Goal: Task Accomplishment & Management: Complete application form

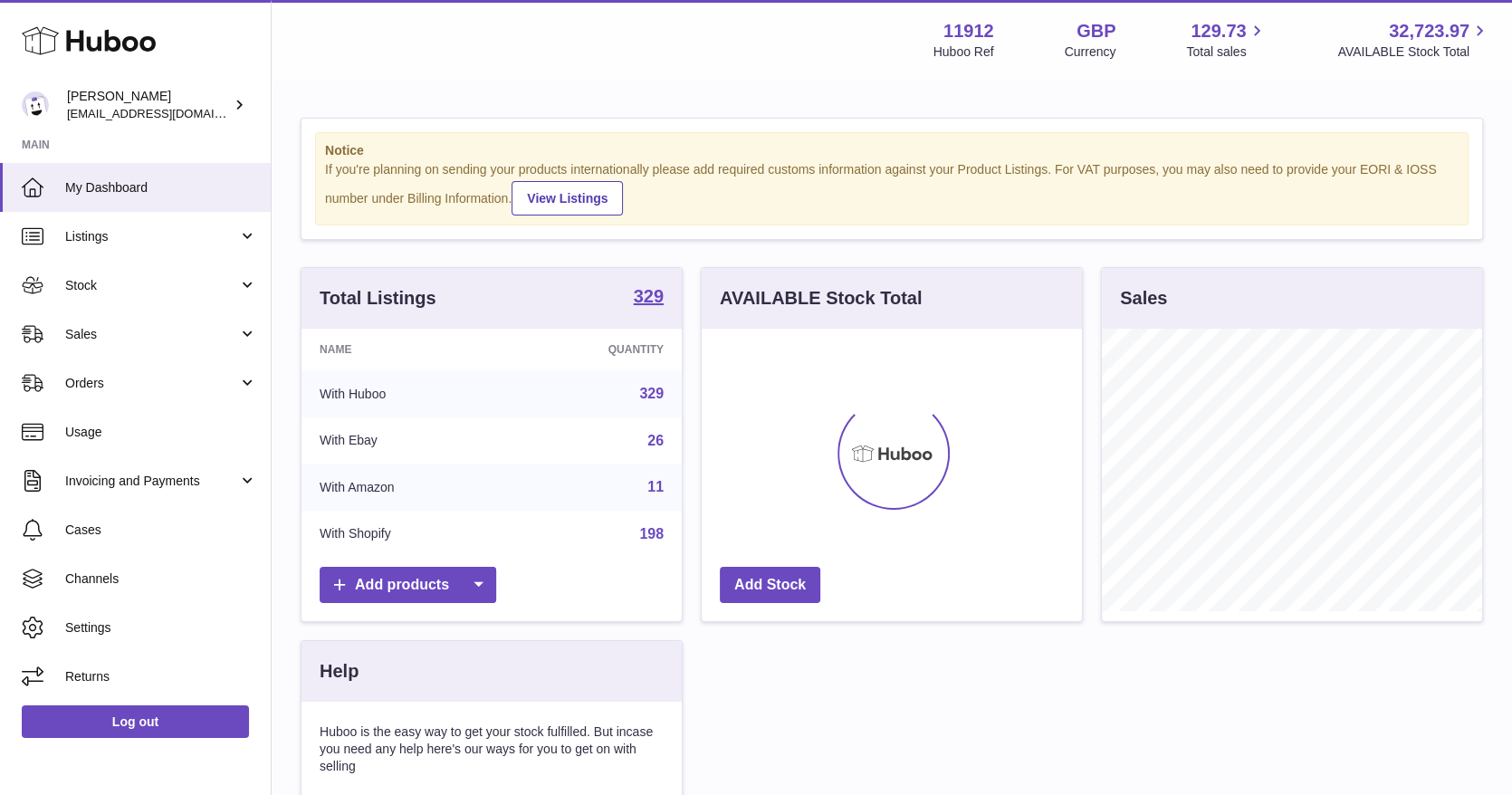
scroll to position [282, 380]
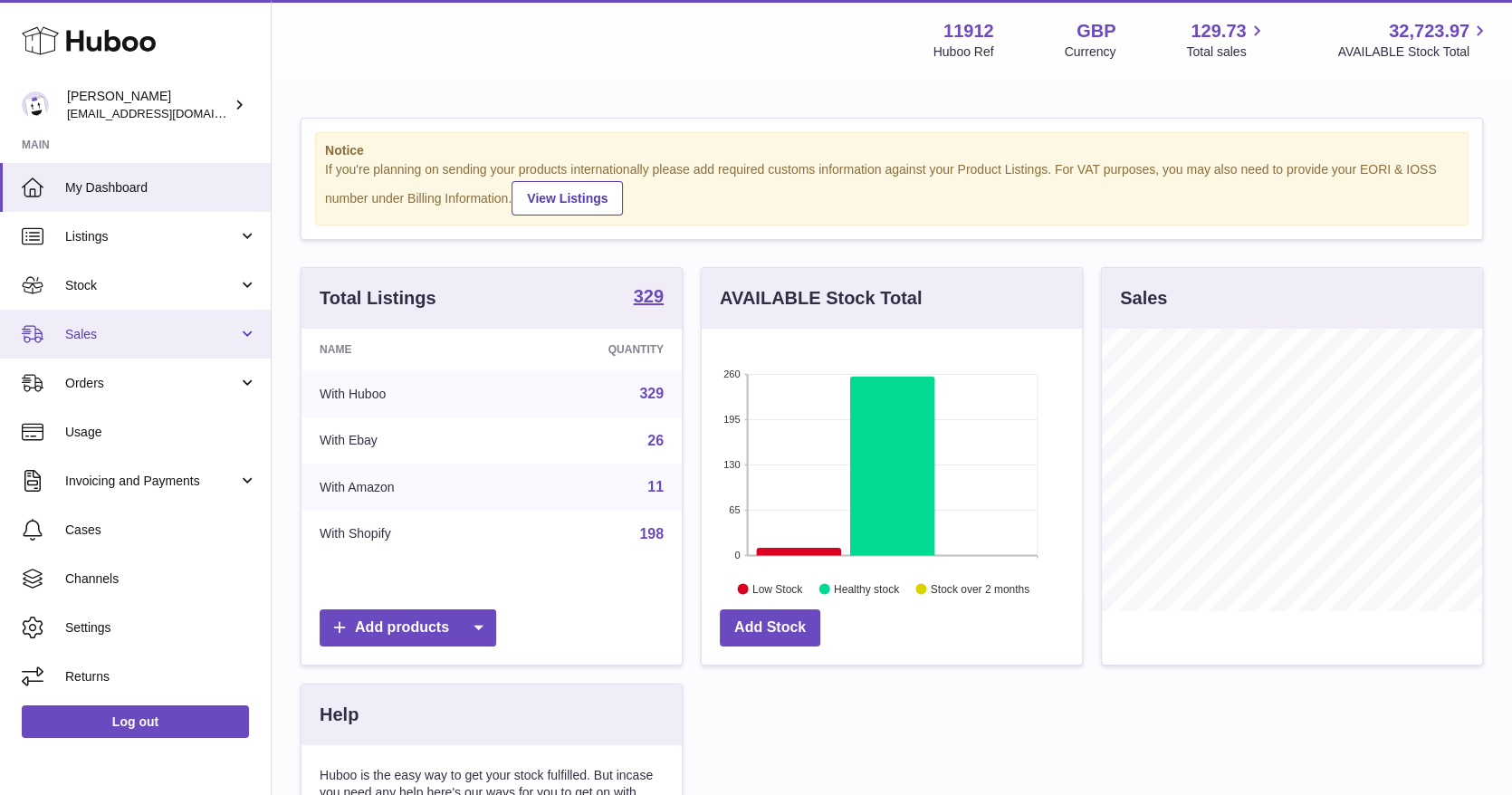
click at [243, 329] on link "Sales" at bounding box center [135, 334] width 271 height 49
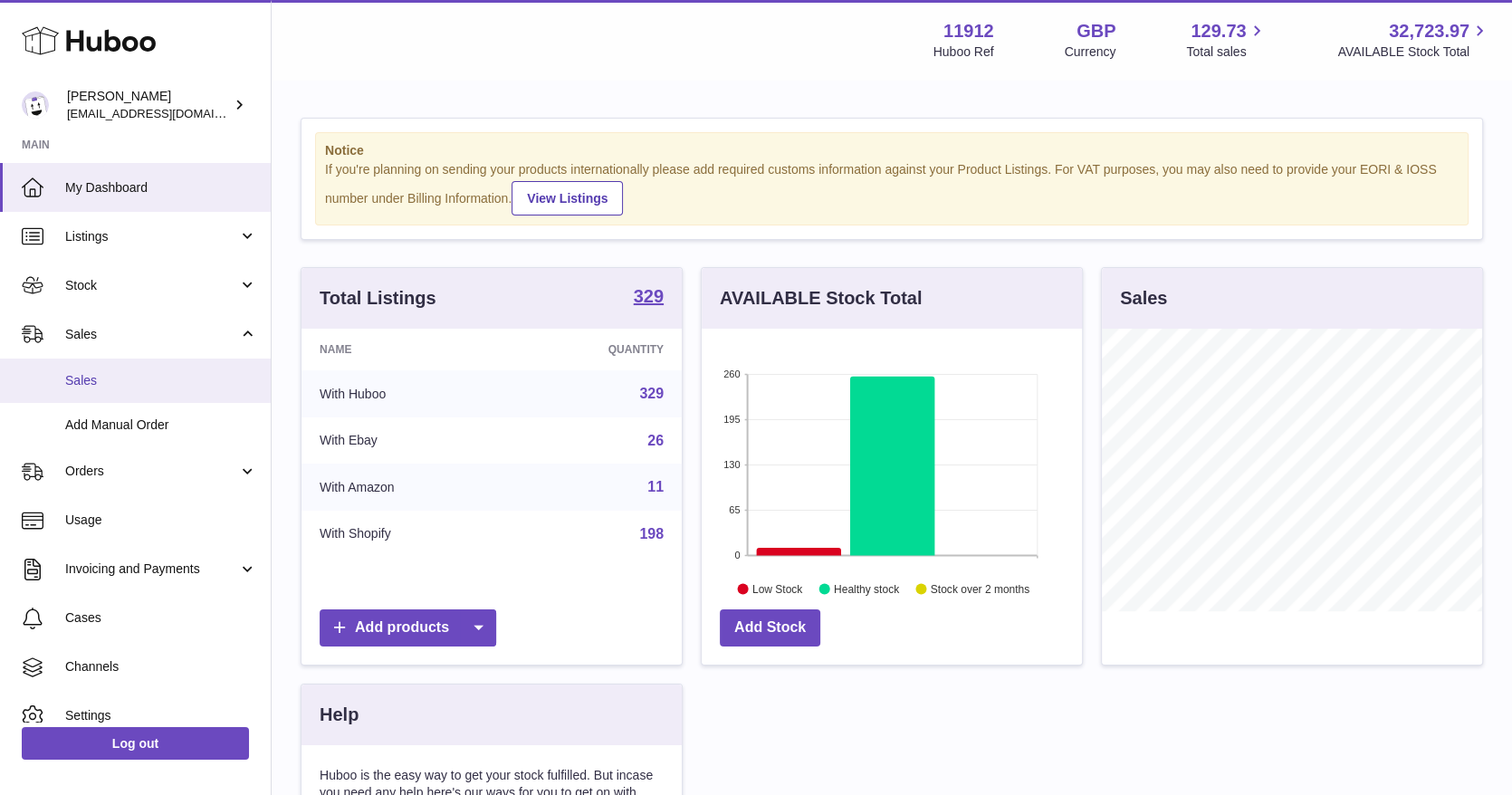
click at [155, 377] on span "Sales" at bounding box center [161, 381] width 192 height 17
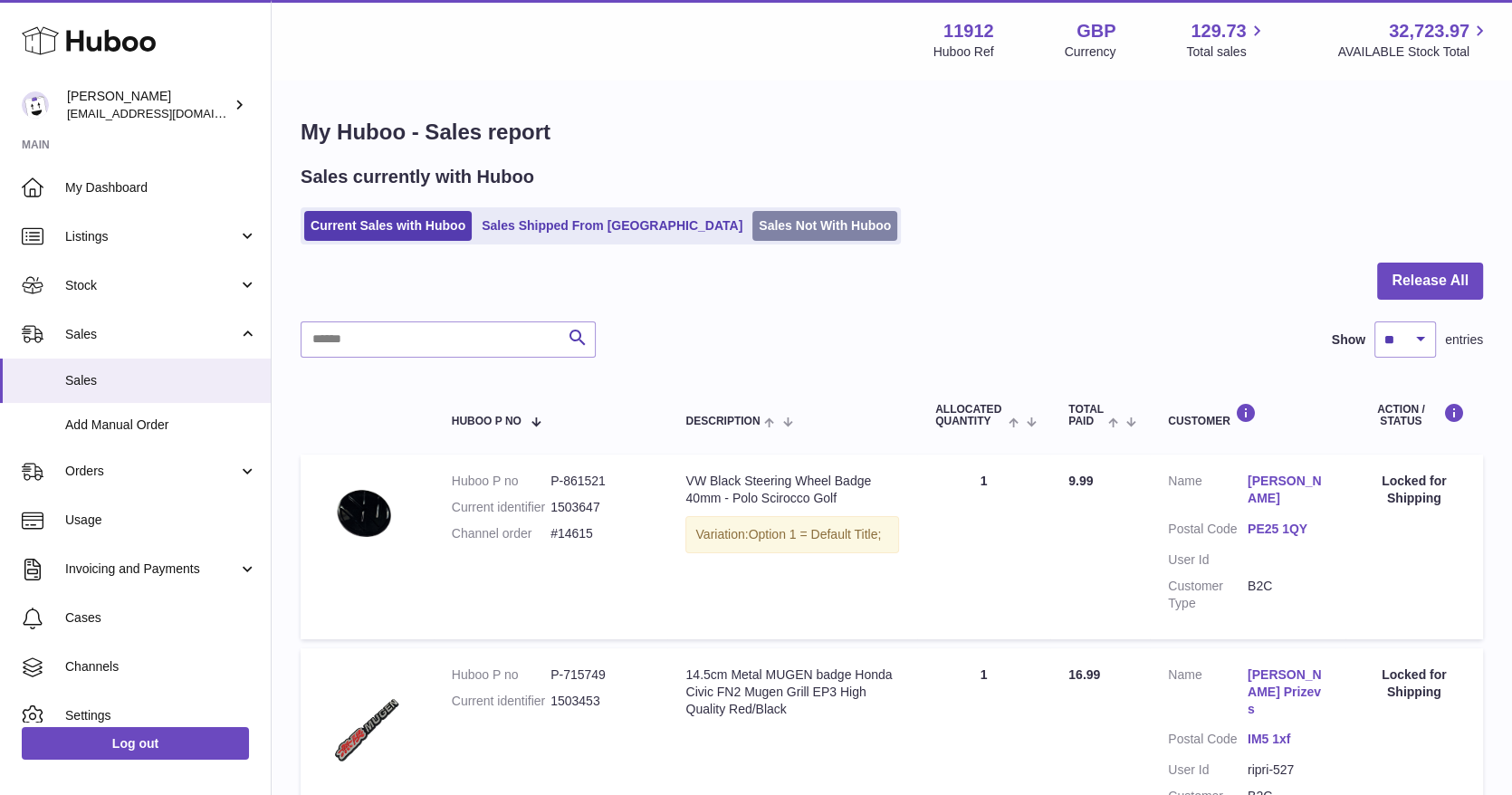
click at [752, 223] on link "Sales Not With Huboo" at bounding box center [824, 225] width 145 height 30
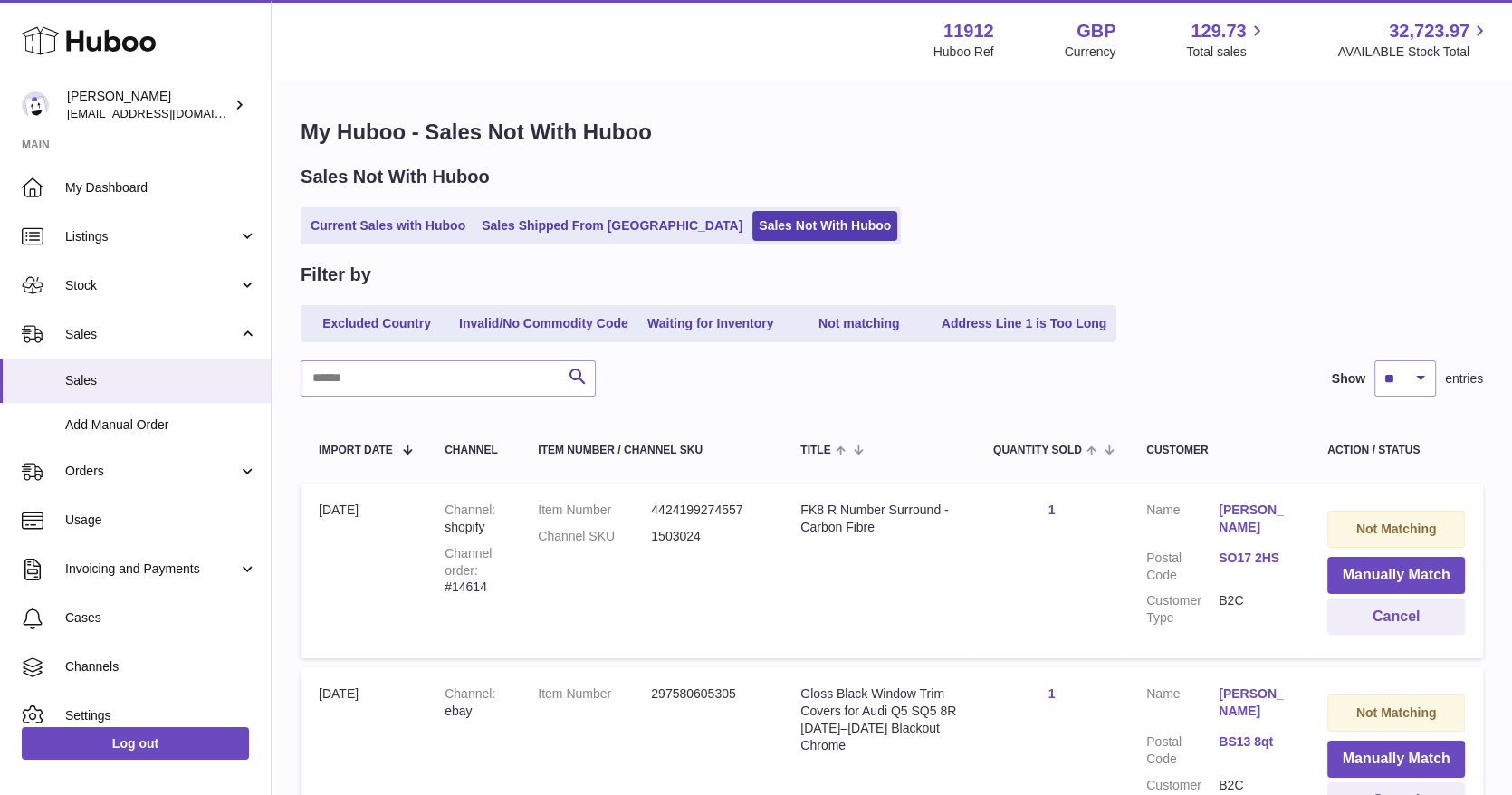
click at [752, 211] on link "Sales Not With Huboo" at bounding box center [824, 225] width 145 height 30
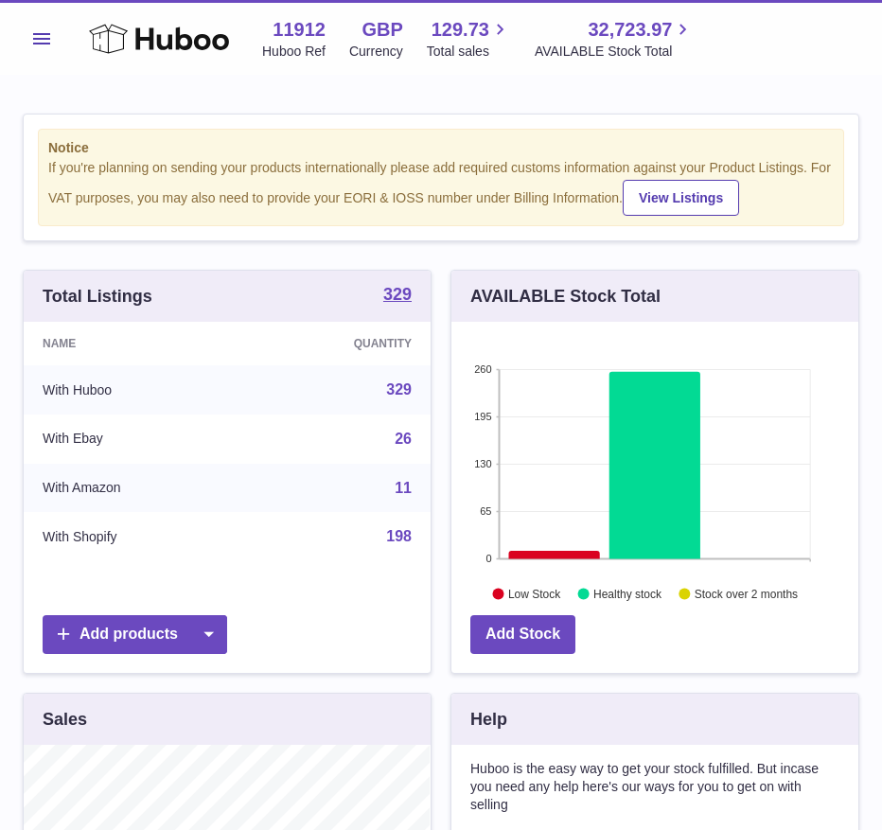
scroll to position [295, 407]
click at [31, 38] on button "Menu" at bounding box center [42, 39] width 38 height 38
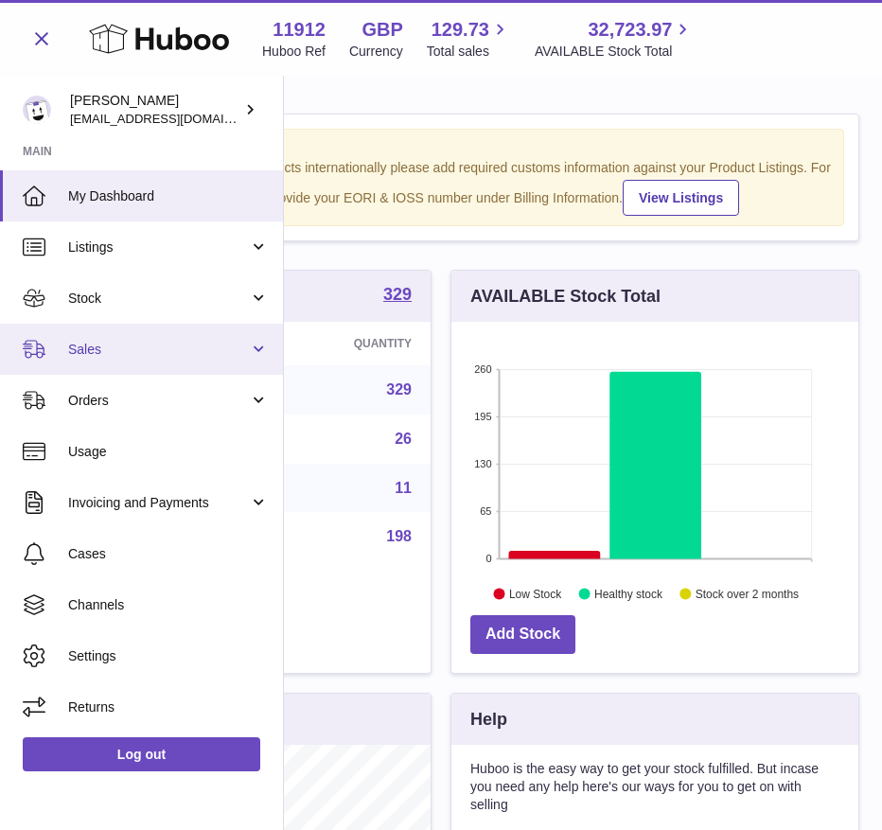
click at [181, 344] on span "Sales" at bounding box center [158, 350] width 181 height 18
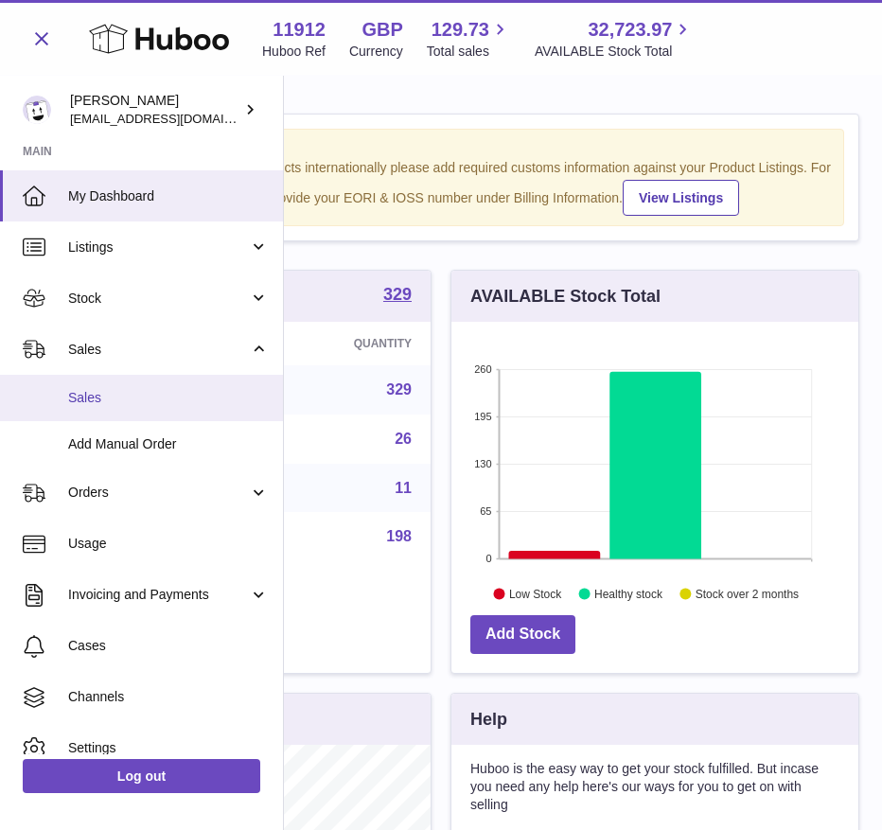
click at [93, 409] on link "Sales" at bounding box center [141, 398] width 283 height 46
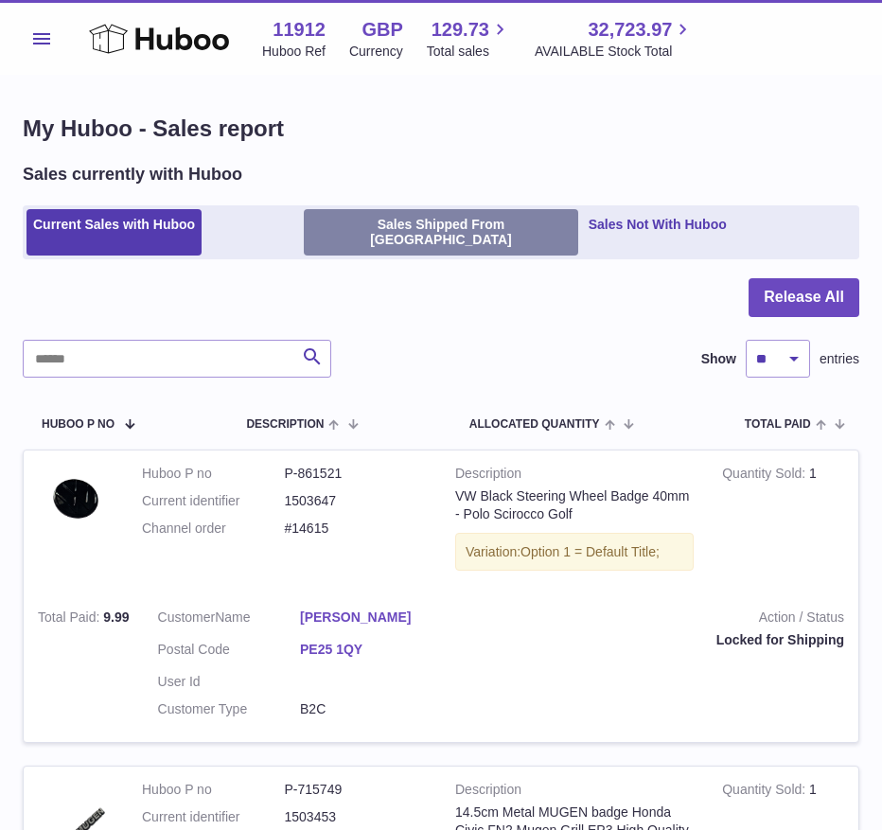
click at [363, 236] on link "Sales Shipped From [GEOGRAPHIC_DATA]" at bounding box center [440, 232] width 273 height 47
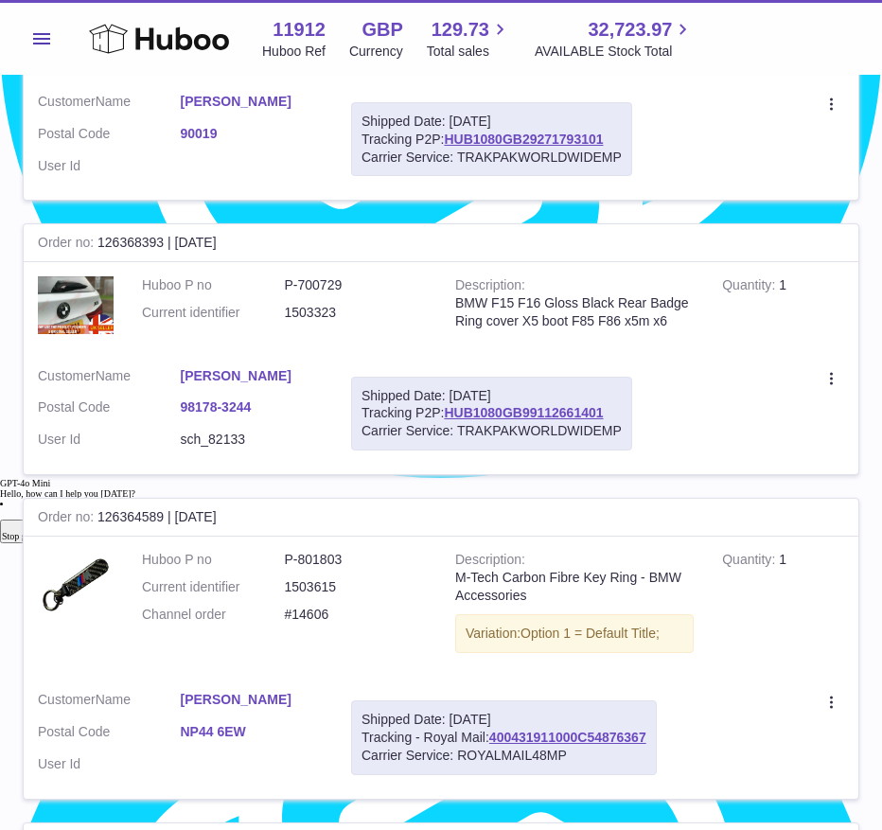
scroll to position [2102, 0]
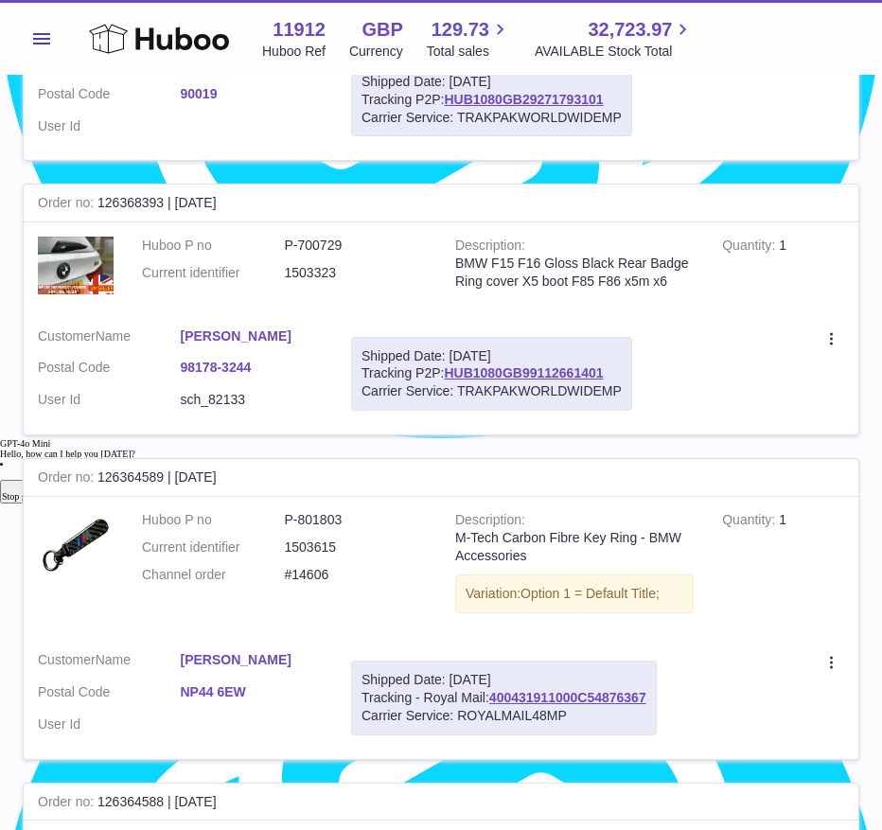
click at [676, 353] on td "Create a ticket Duplicate Order" at bounding box center [752, 374] width 212 height 122
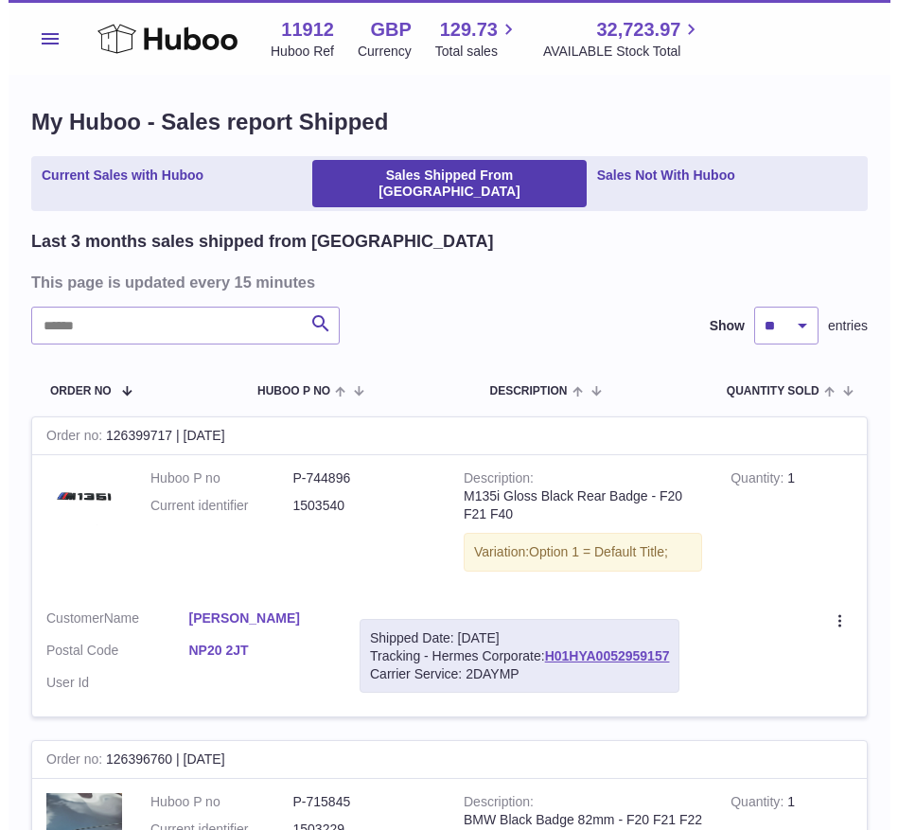
scroll to position [0, 0]
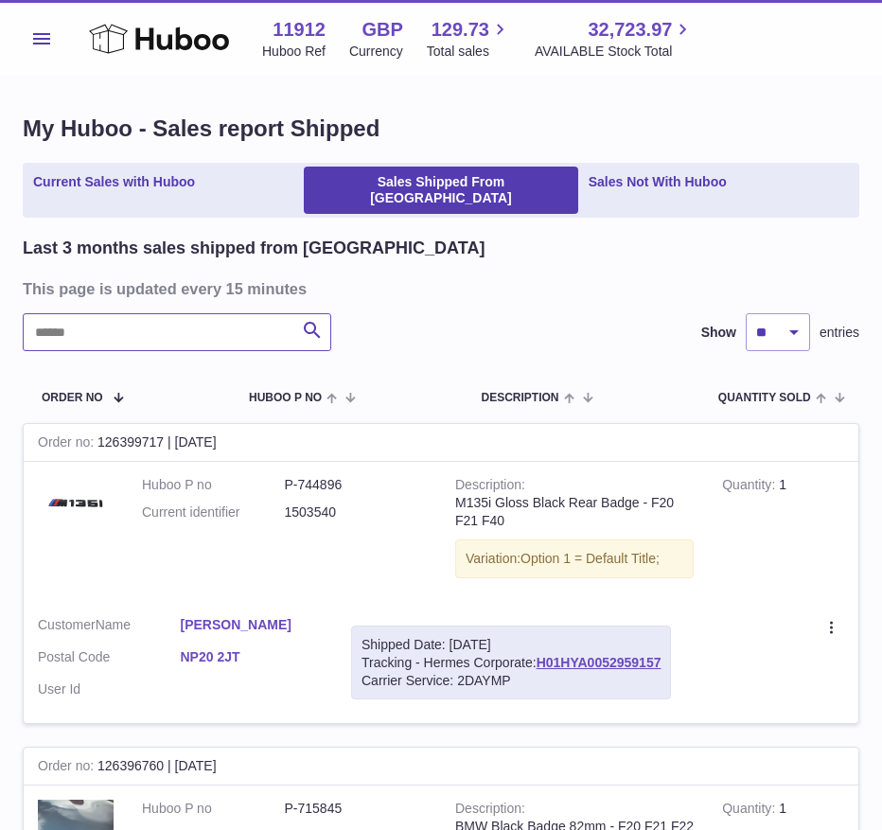
click at [174, 324] on input "text" at bounding box center [177, 332] width 308 height 38
paste input "**********"
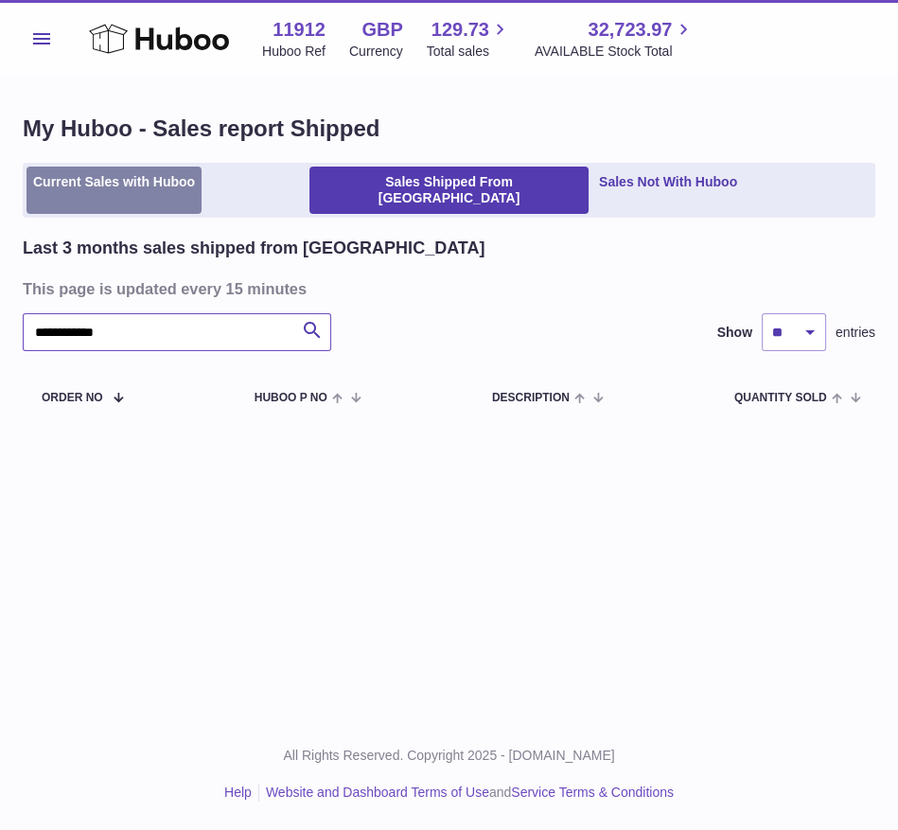
type input "**********"
click at [127, 182] on link "Current Sales with Huboo" at bounding box center [113, 189] width 175 height 47
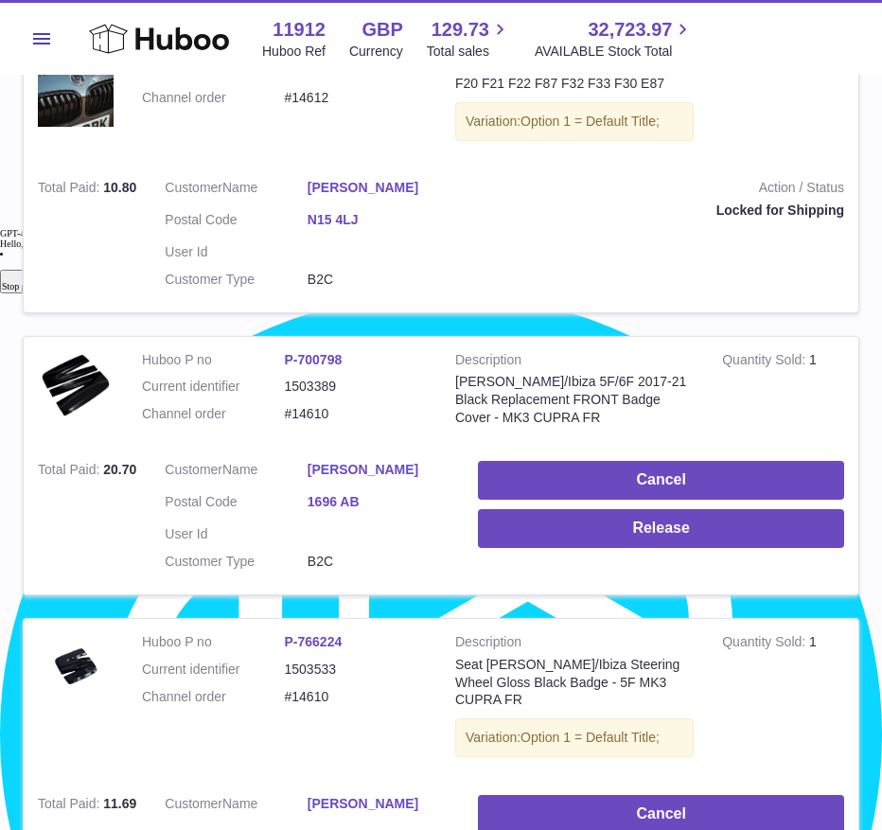
scroll to position [2888, 0]
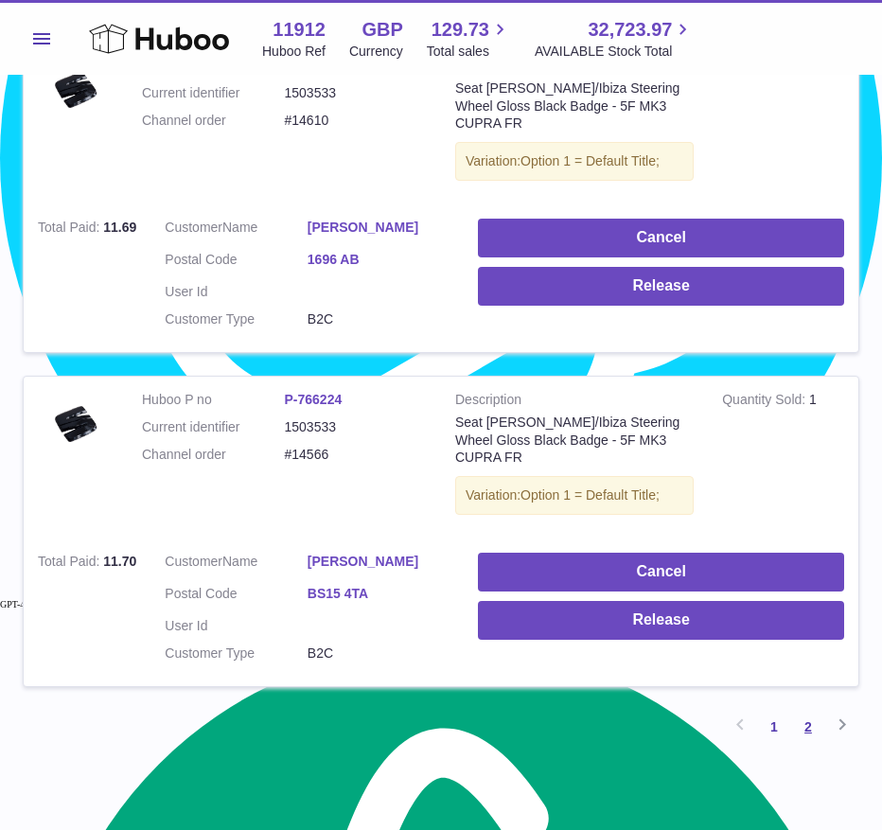
click at [814, 709] on link "2" at bounding box center [808, 726] width 34 height 34
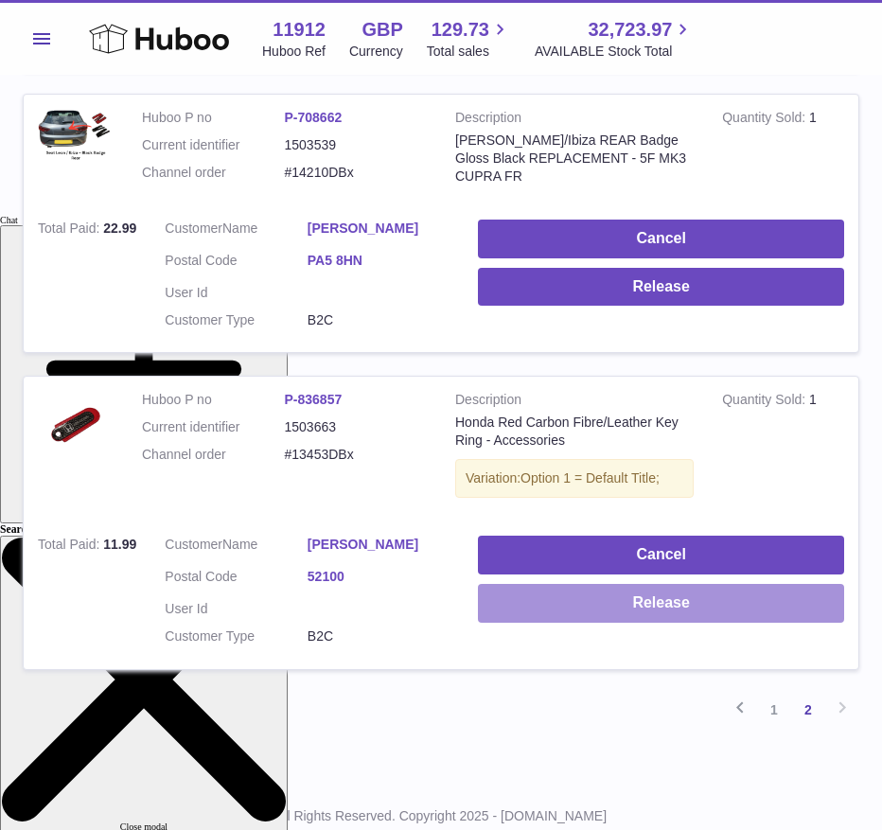
scroll to position [681, 0]
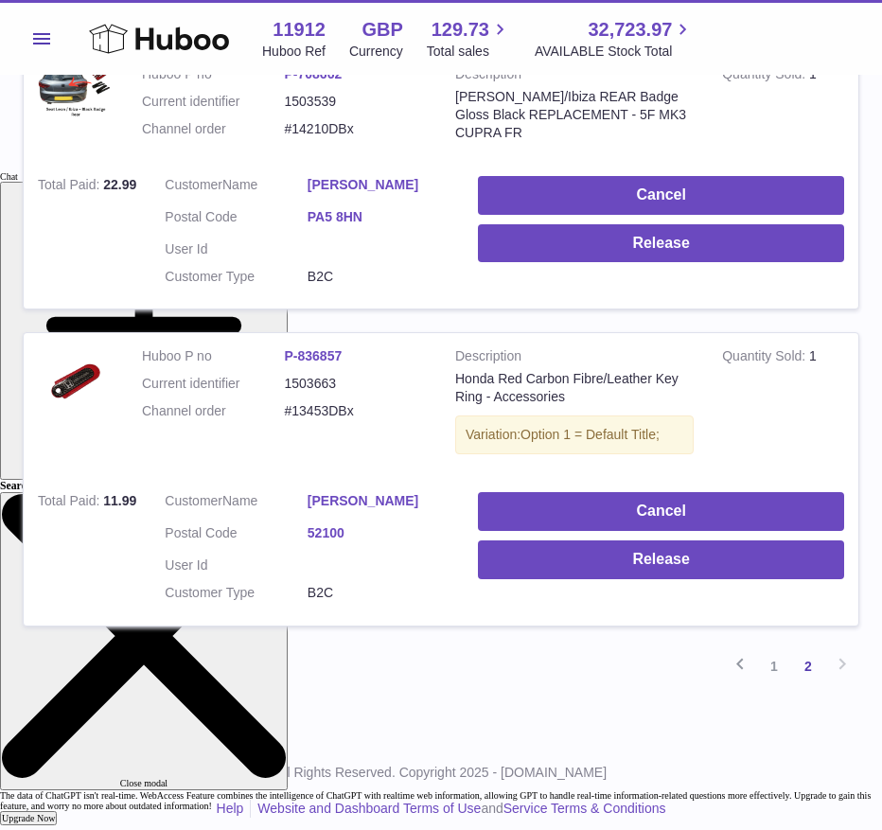
drag, startPoint x: 295, startPoint y: 486, endPoint x: 390, endPoint y: 489, distance: 94.6
type textarea "**********"
click at [390, 492] on dl "Customer Name Karlo Bonas Postal Code 52100 User Id Customer Type B2C" at bounding box center [307, 551] width 285 height 119
copy dl "Karlo Bonas"
drag, startPoint x: 602, startPoint y: 633, endPoint x: 602, endPoint y: 622, distance: 10.4
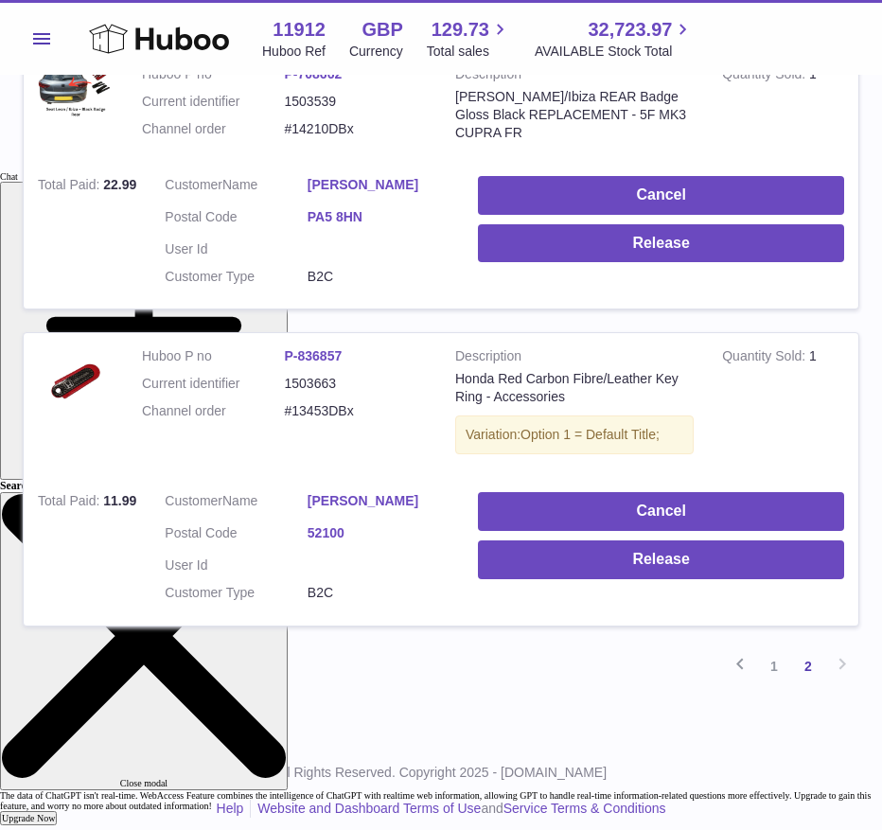
click at [602, 649] on div "Previous 1 2 Next" at bounding box center [441, 666] width 836 height 34
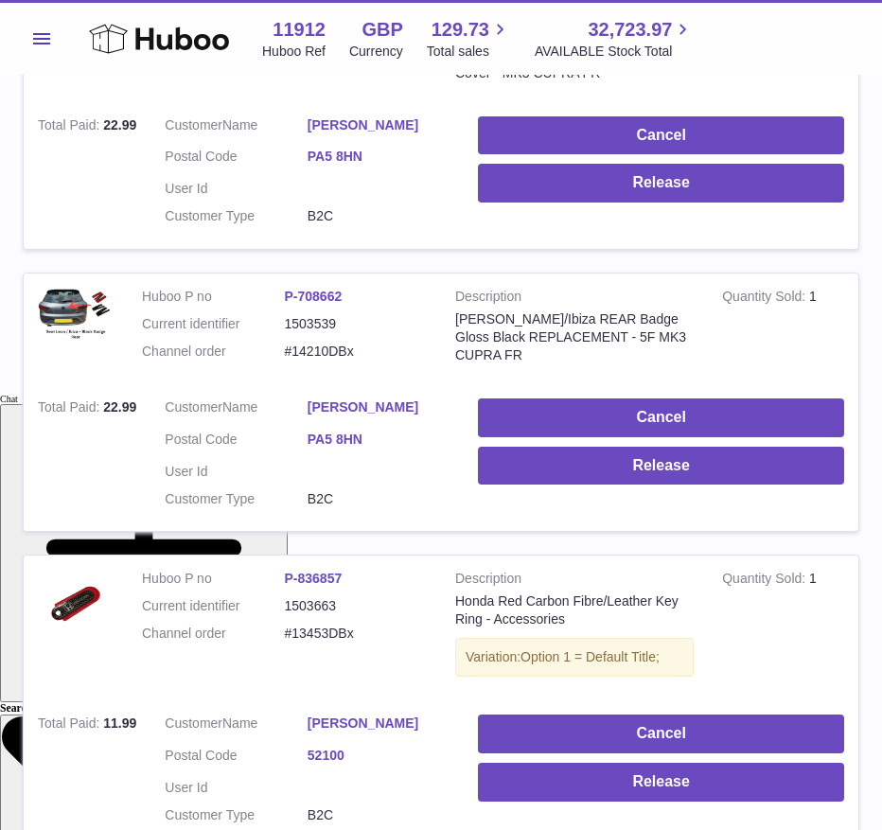
scroll to position [365, 0]
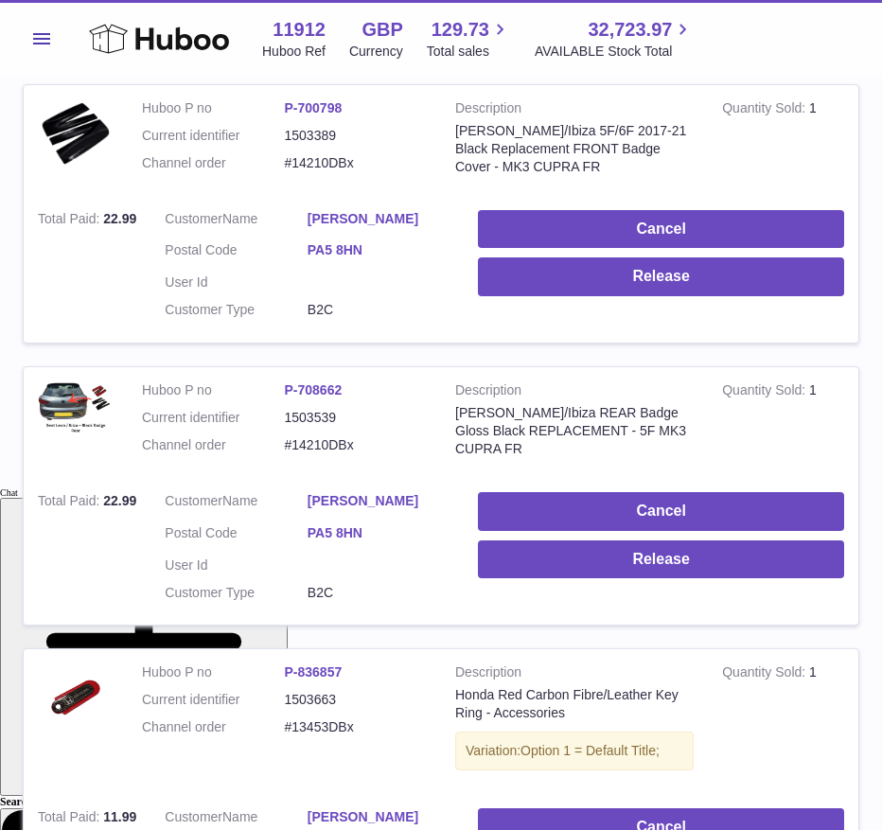
click at [481, 587] on td "Cancel Release" at bounding box center [661, 552] width 394 height 148
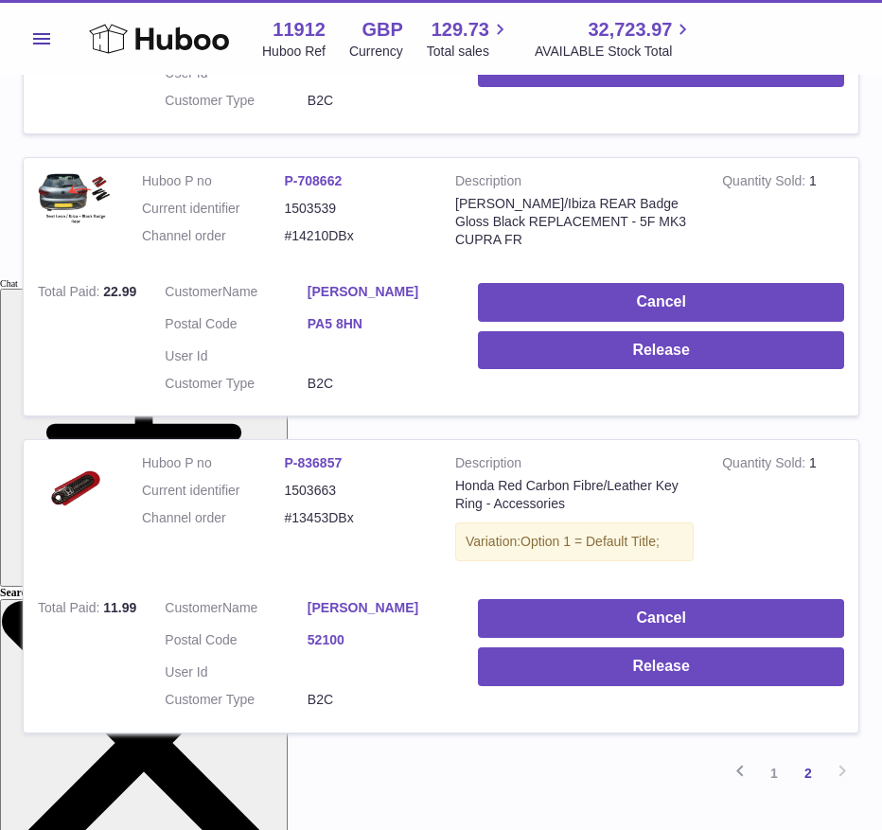
scroll to position [681, 0]
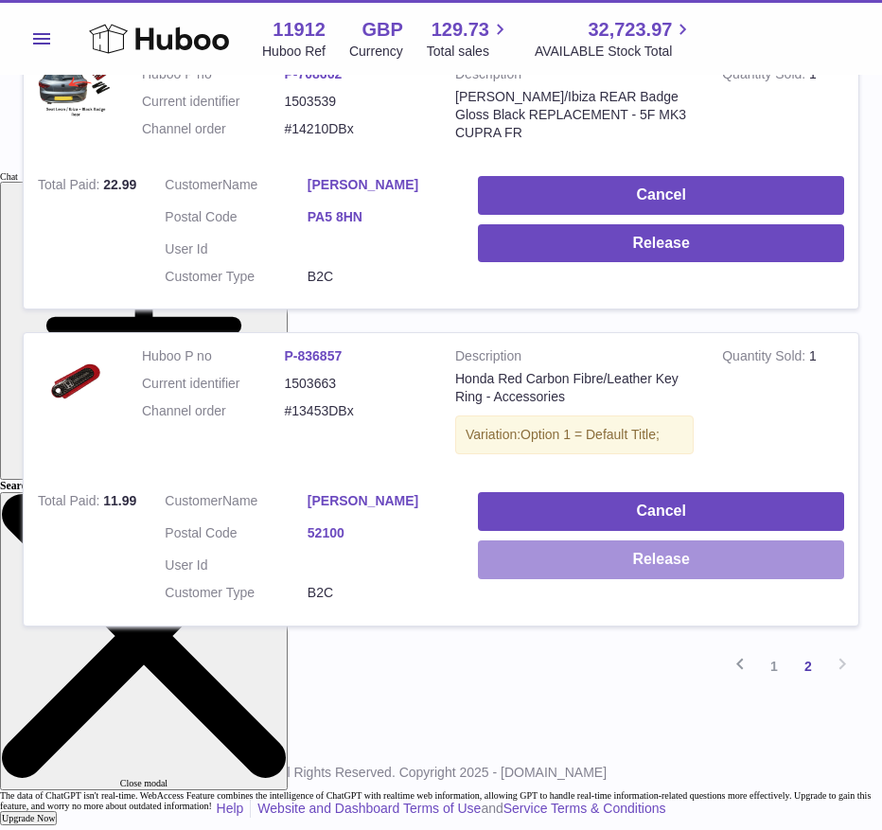
click at [588, 551] on button "Release" at bounding box center [661, 559] width 366 height 39
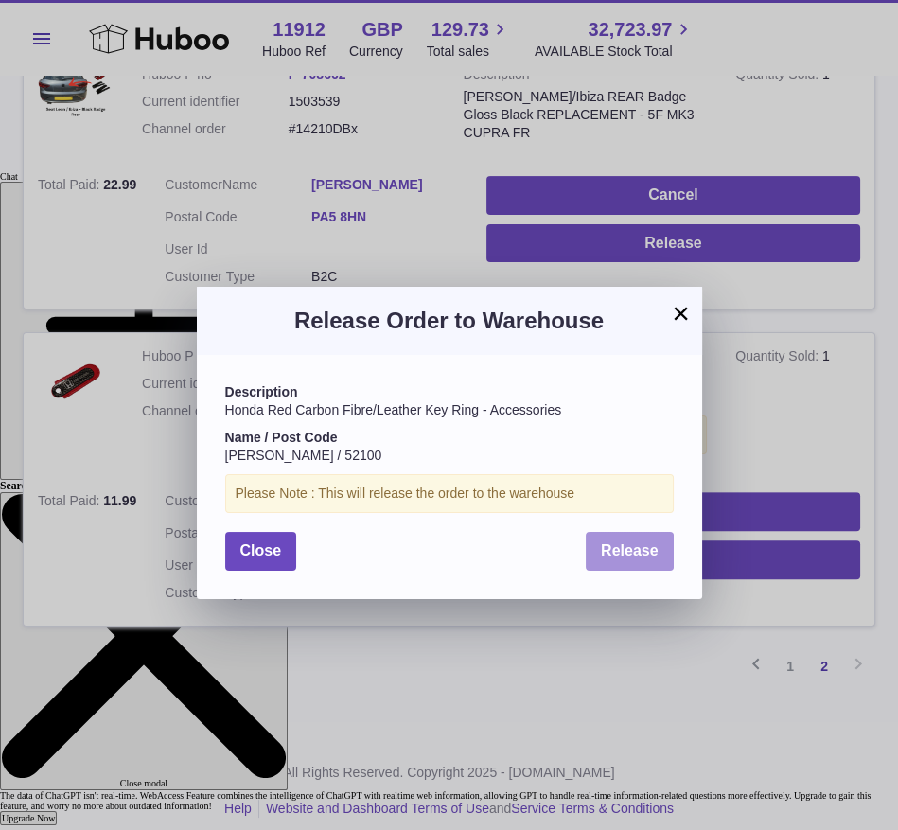
click at [614, 551] on span "Release" at bounding box center [630, 550] width 58 height 16
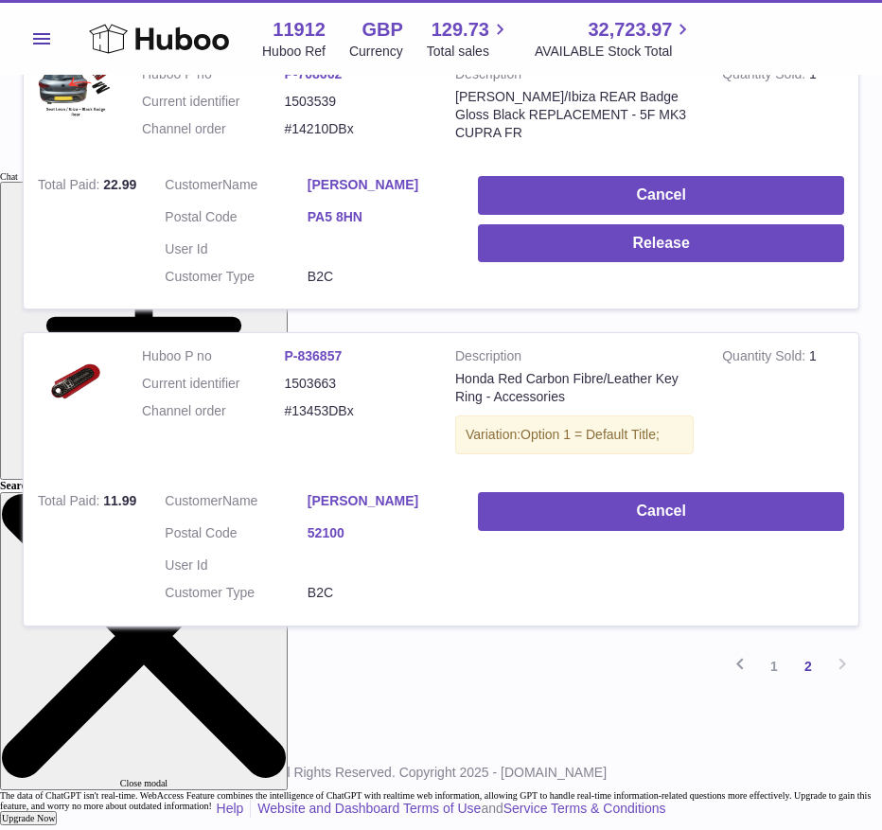
scroll to position [575, 0]
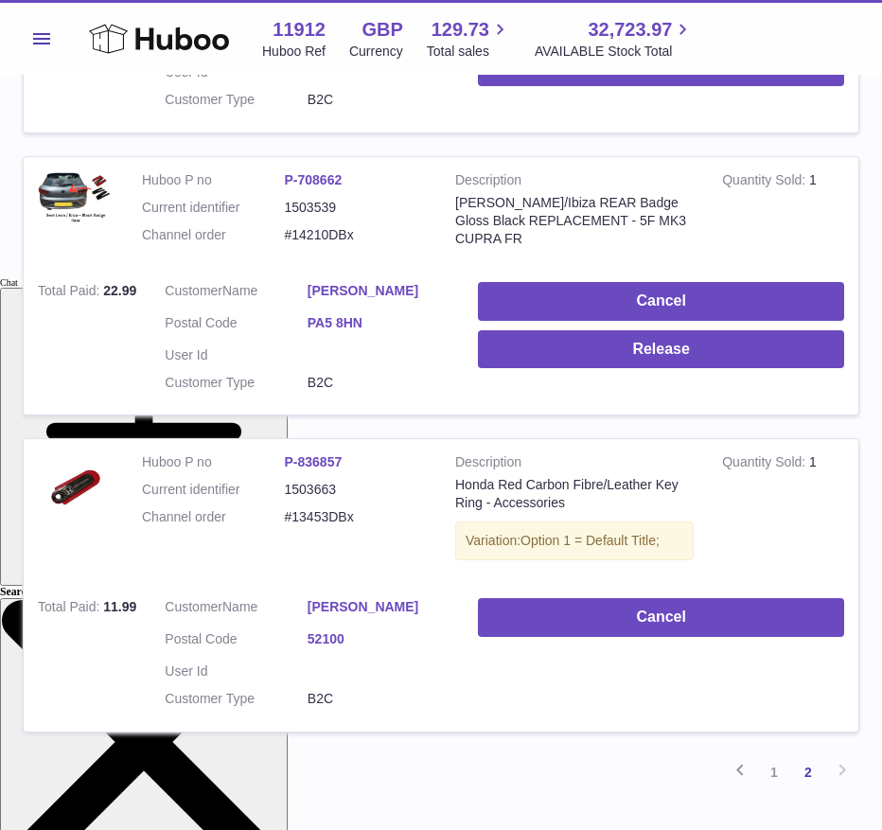
drag, startPoint x: 299, startPoint y: 280, endPoint x: 394, endPoint y: 288, distance: 95.8
click at [394, 288] on dl "Customer Name Adam Lapsley Postal Code PA5 8HN User Id Customer Type B2C" at bounding box center [307, 341] width 285 height 119
copy dl "Adam Lapsley"
click at [860, 527] on div "My Huboo - Sales report Sales currently with Huboo Current Sales with Huboo Sal…" at bounding box center [441, 171] width 882 height 1340
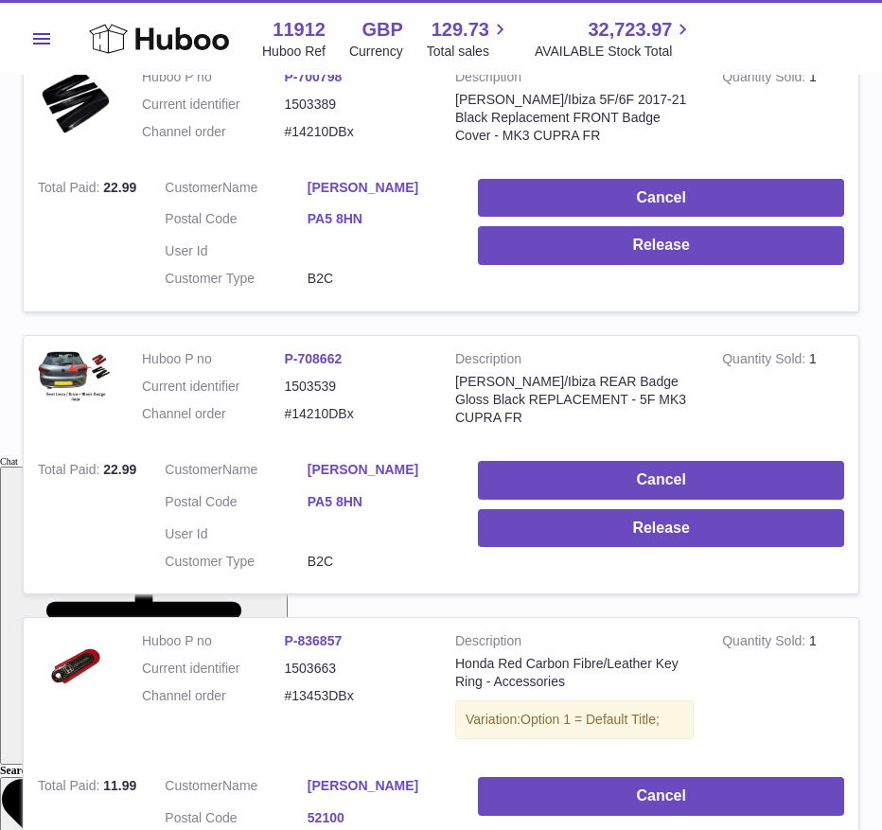
scroll to position [260, 0]
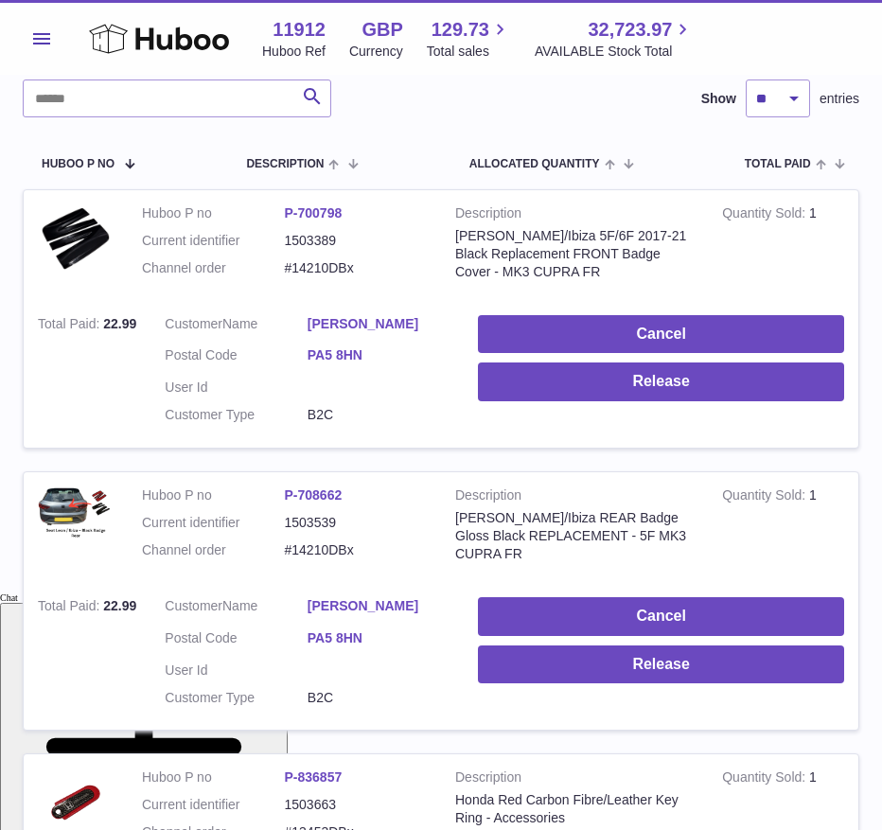
click at [860, 438] on div "My Huboo - Sales report Sales currently with Huboo Current Sales with Huboo Sal…" at bounding box center [441, 486] width 882 height 1340
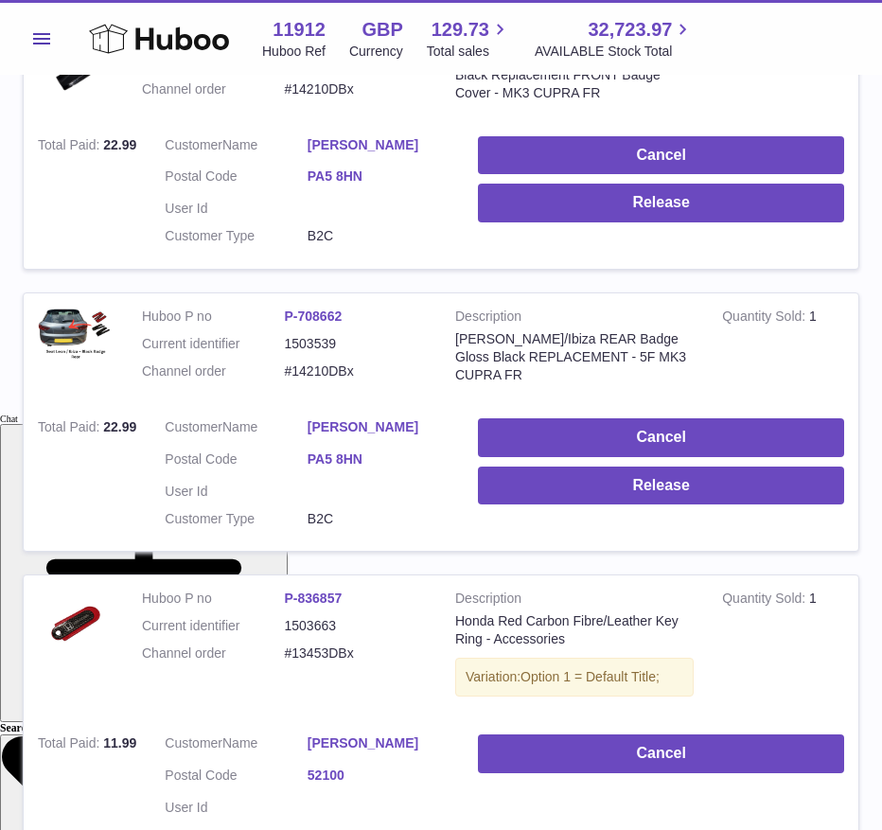
scroll to position [470, 0]
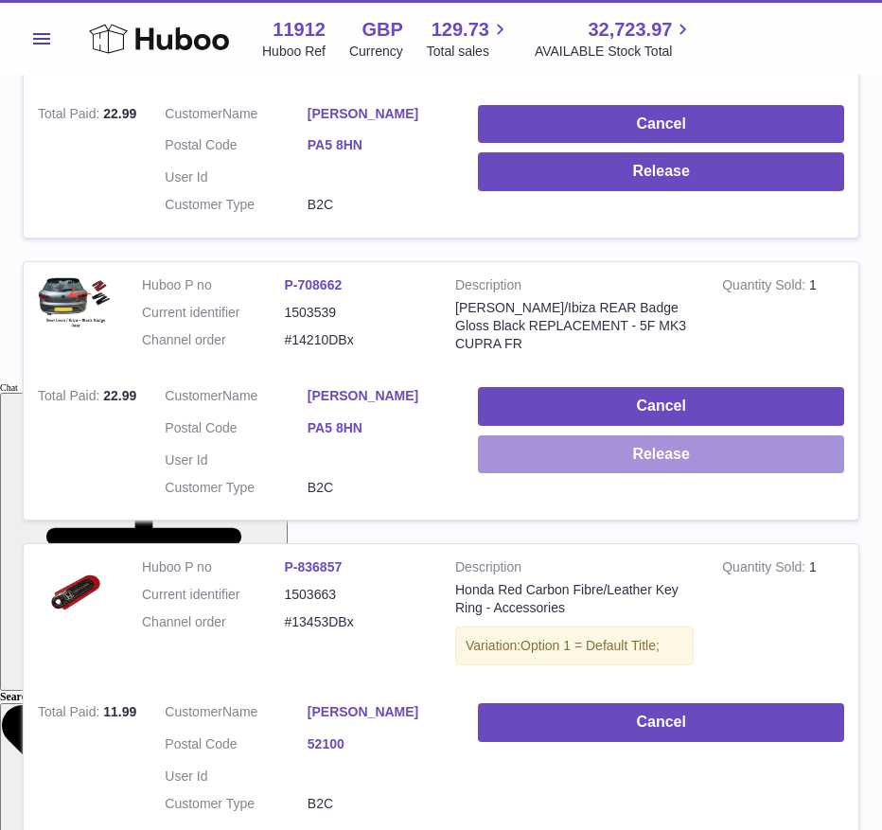
click at [609, 448] on button "Release" at bounding box center [661, 454] width 366 height 39
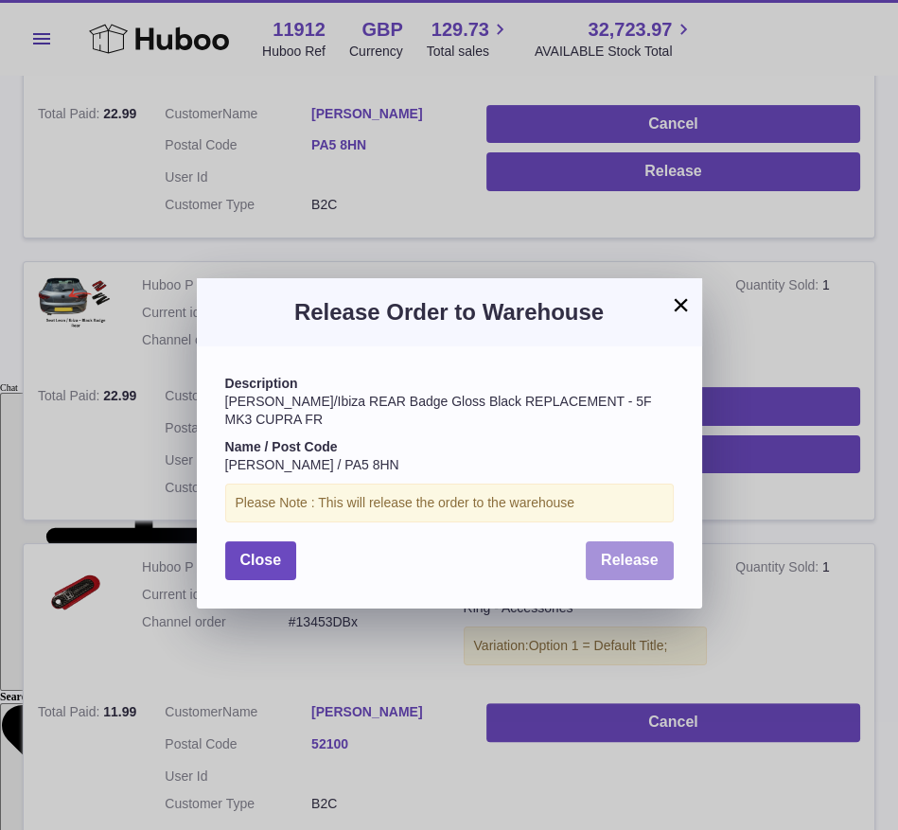
click at [624, 551] on span "Release" at bounding box center [630, 559] width 58 height 16
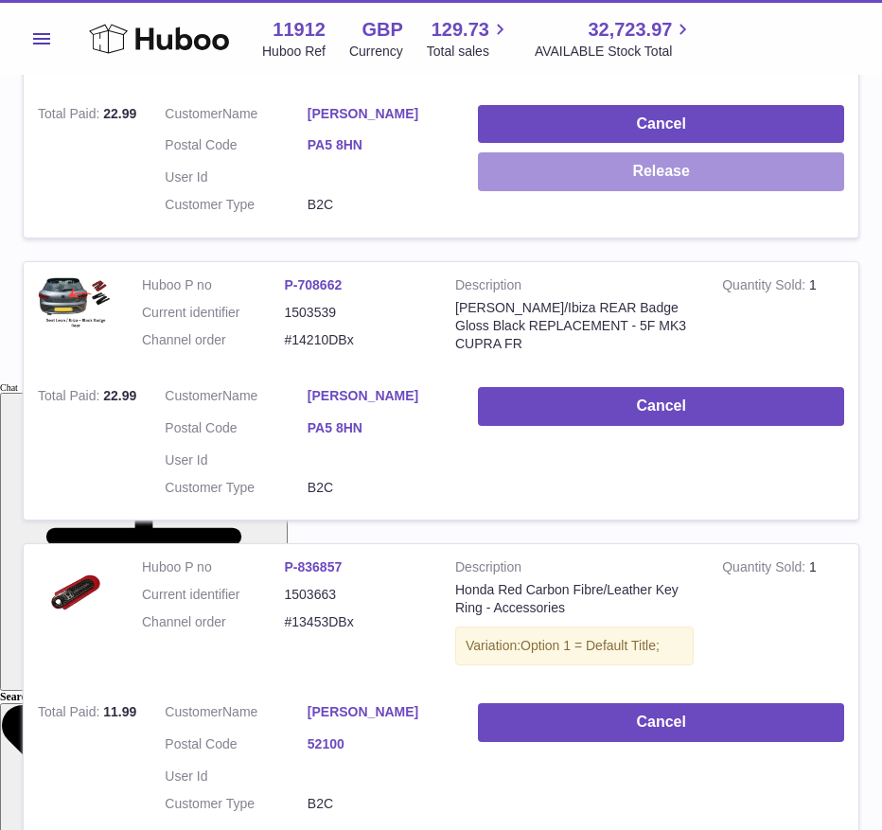
click at [610, 166] on button "Release" at bounding box center [661, 171] width 366 height 39
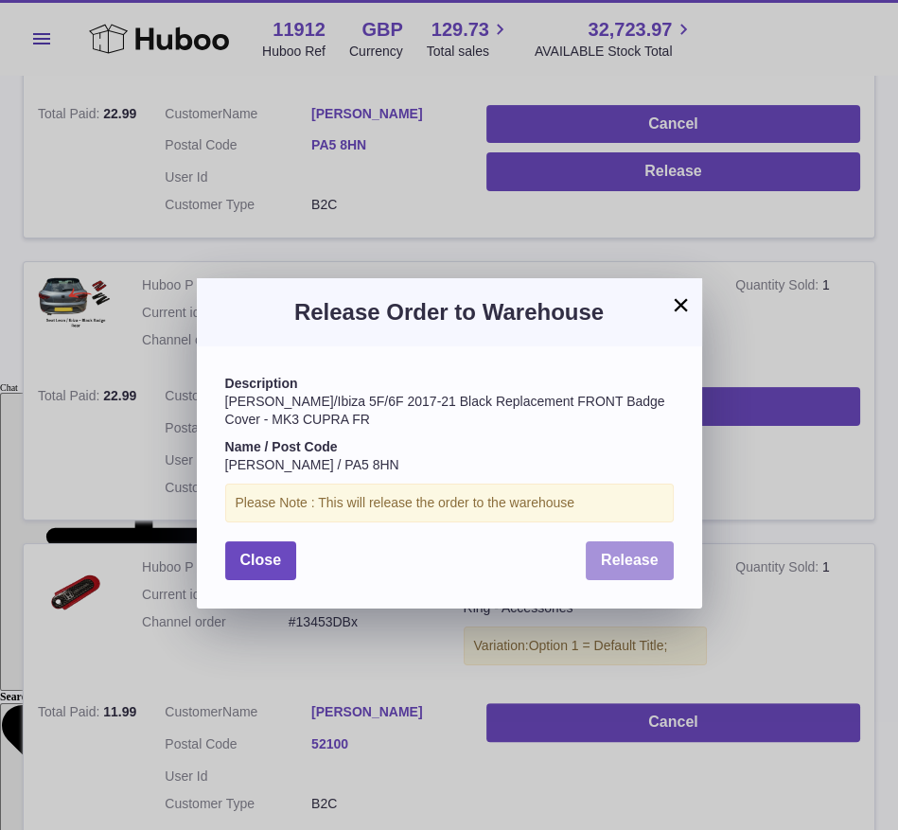
click at [617, 551] on button "Release" at bounding box center [630, 560] width 88 height 39
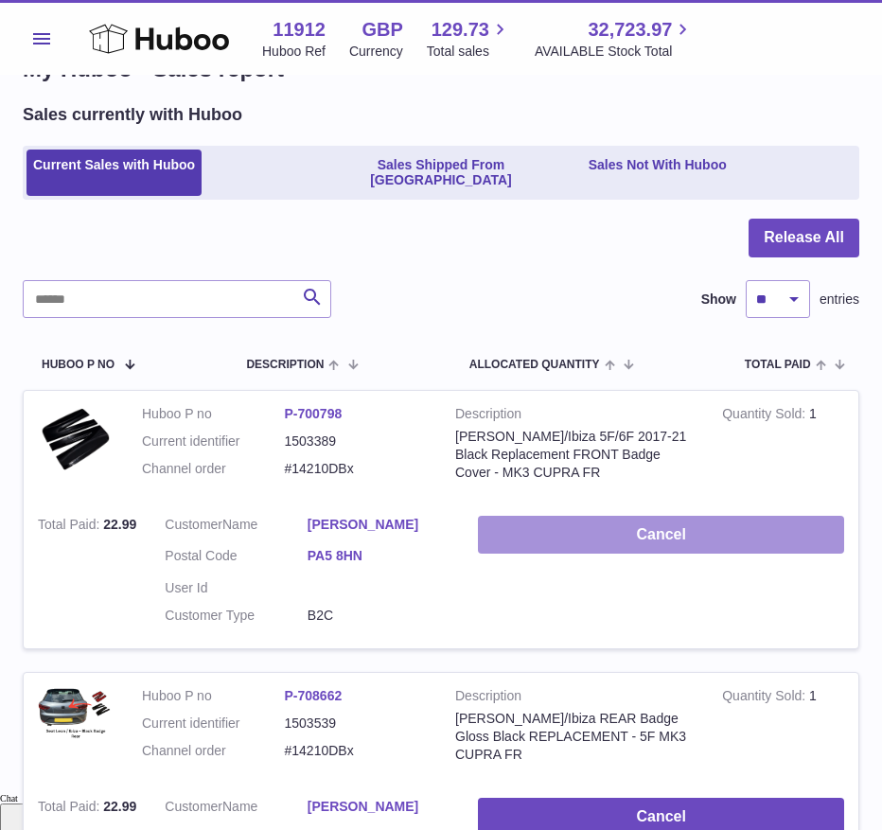
scroll to position [681, 0]
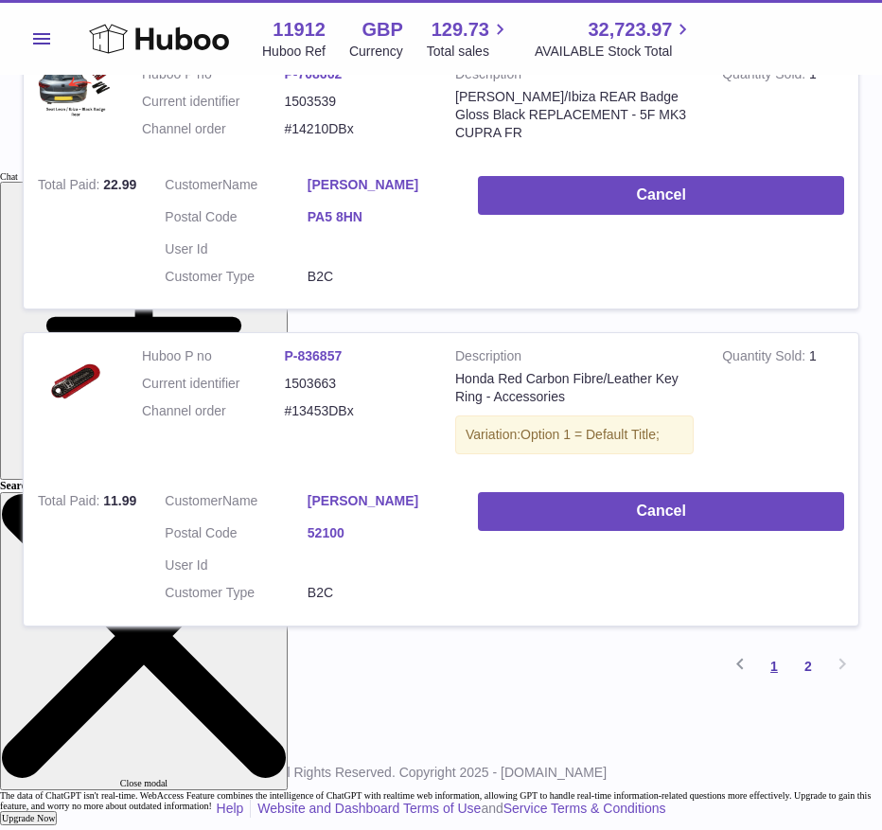
click at [776, 656] on link "1" at bounding box center [774, 666] width 34 height 34
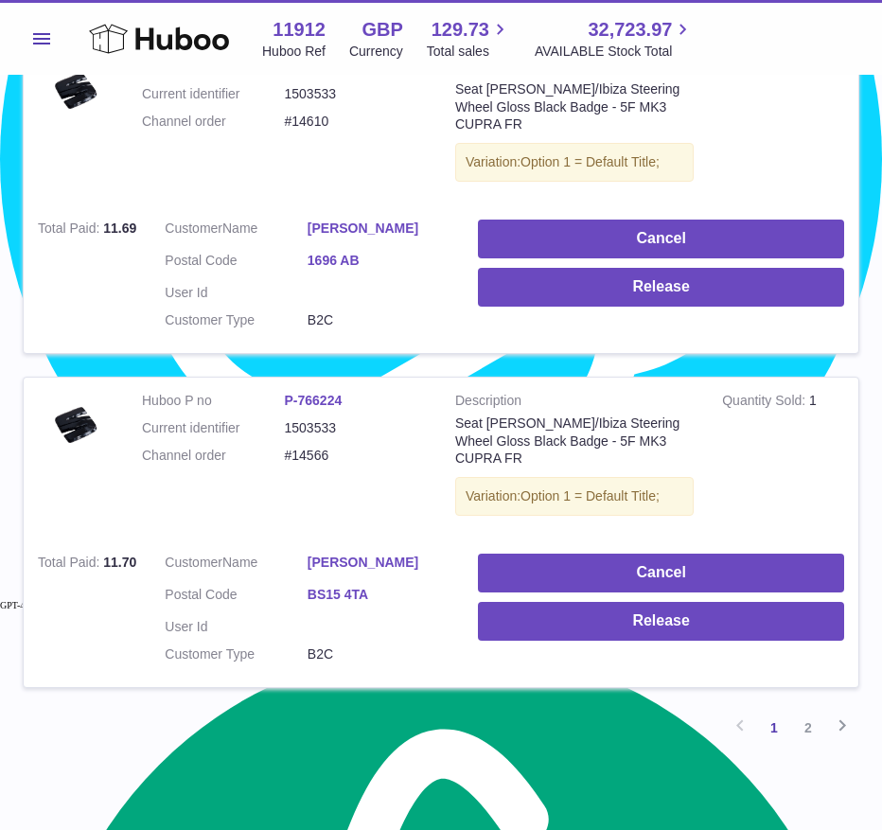
scroll to position [2888, 0]
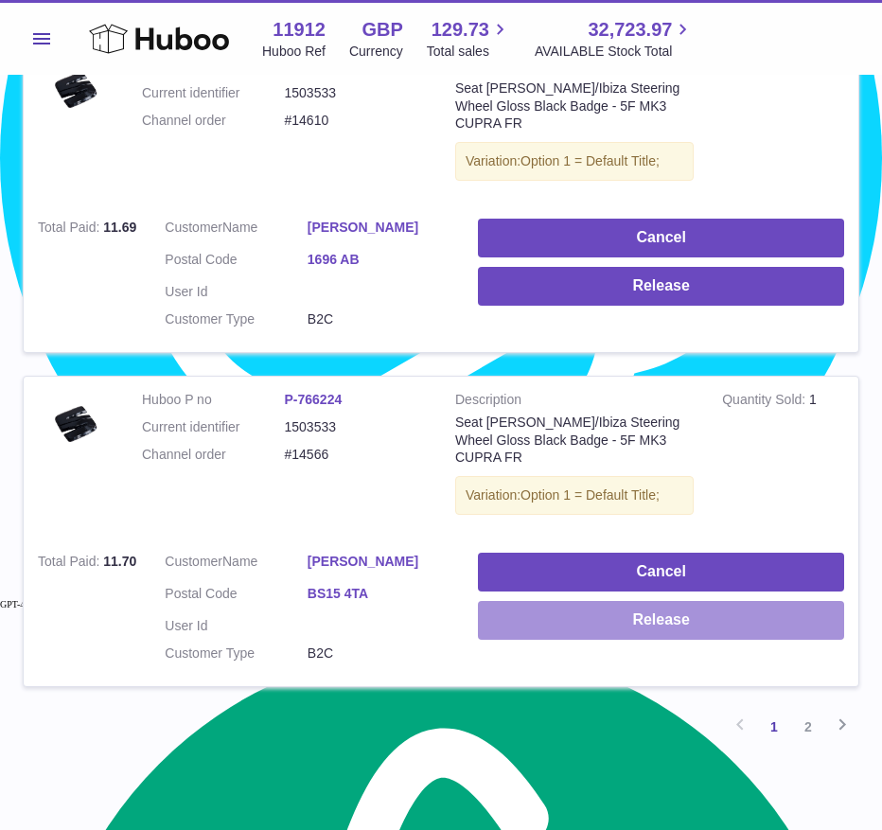
click at [513, 601] on button "Release" at bounding box center [661, 620] width 366 height 39
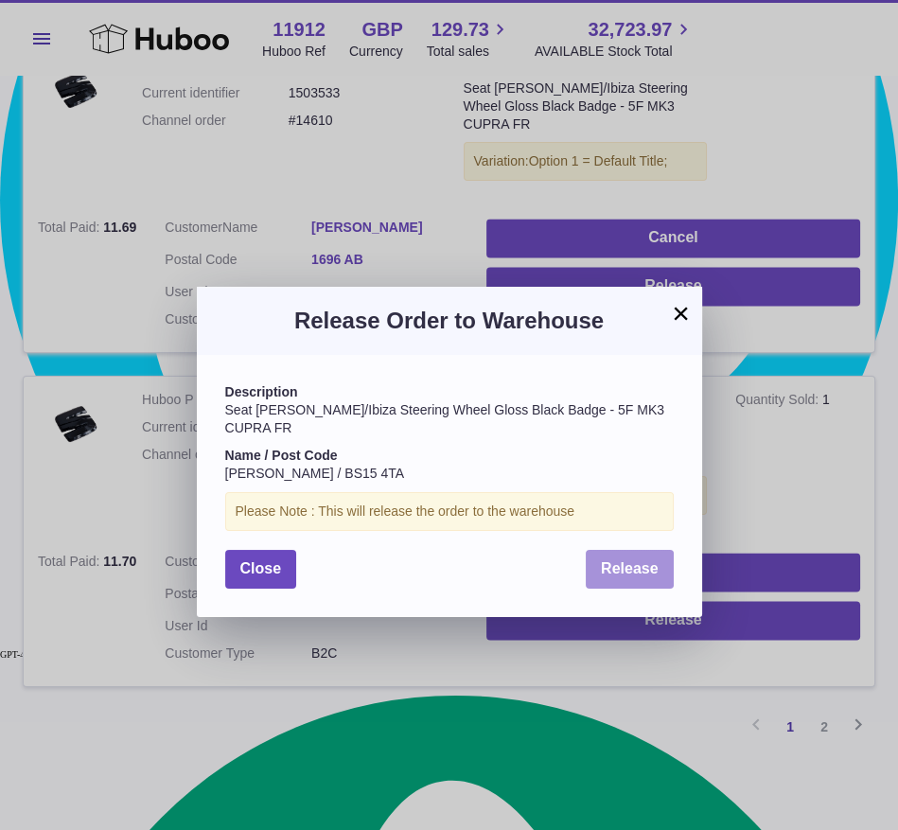
click at [627, 560] on span "Release" at bounding box center [630, 568] width 58 height 16
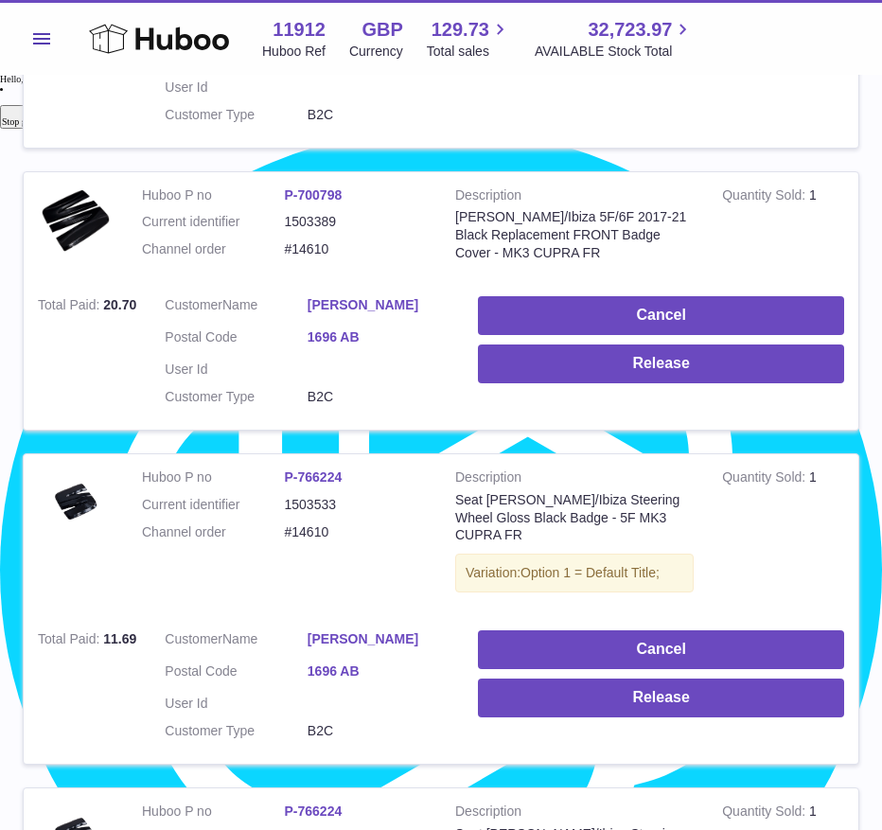
scroll to position [2450, 0]
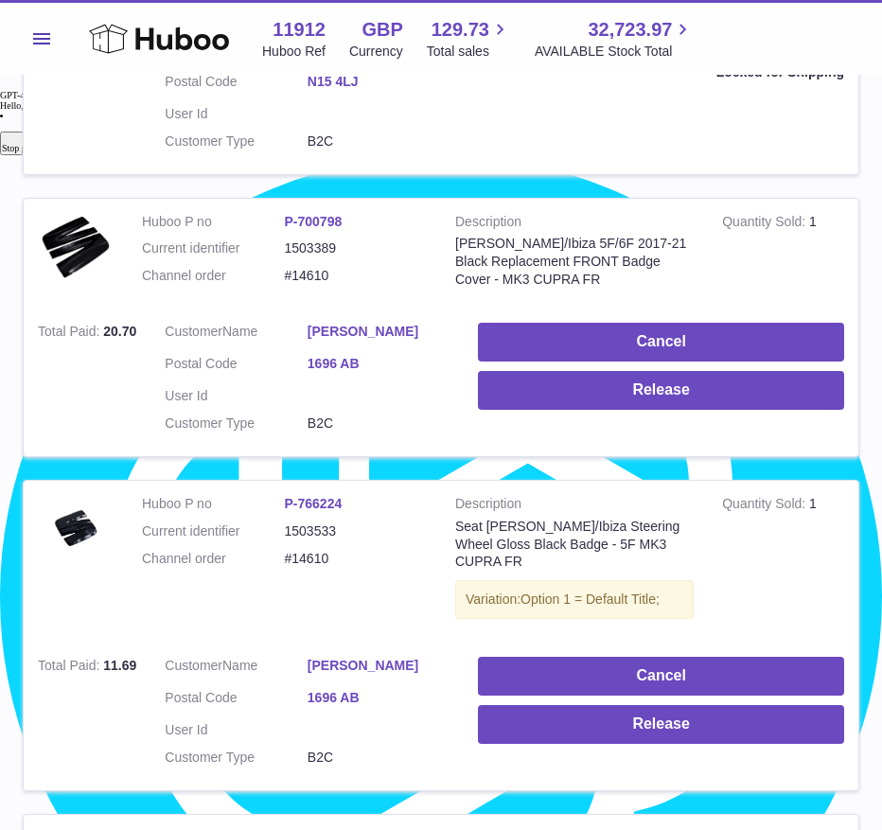
drag, startPoint x: 873, startPoint y: 561, endPoint x: 861, endPoint y: 553, distance: 14.4
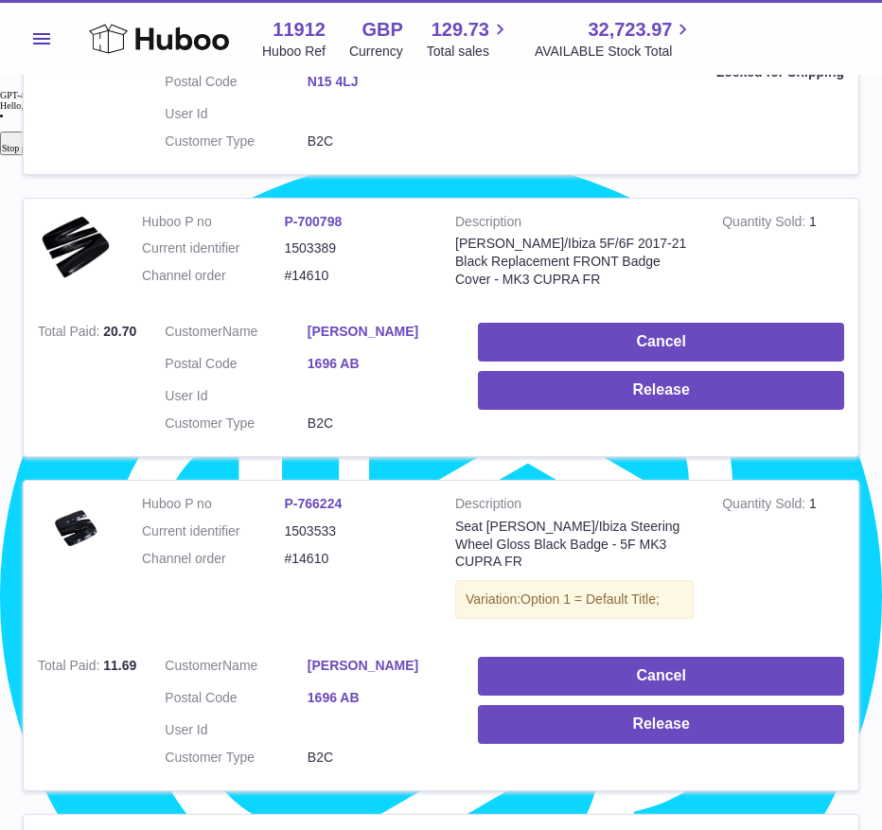
drag, startPoint x: 299, startPoint y: 289, endPoint x: 409, endPoint y: 293, distance: 109.8
click at [409, 323] on dl "Customer Name Beau Onneweer Postal Code 1696 AB User Id Customer Type B2C" at bounding box center [307, 382] width 285 height 119
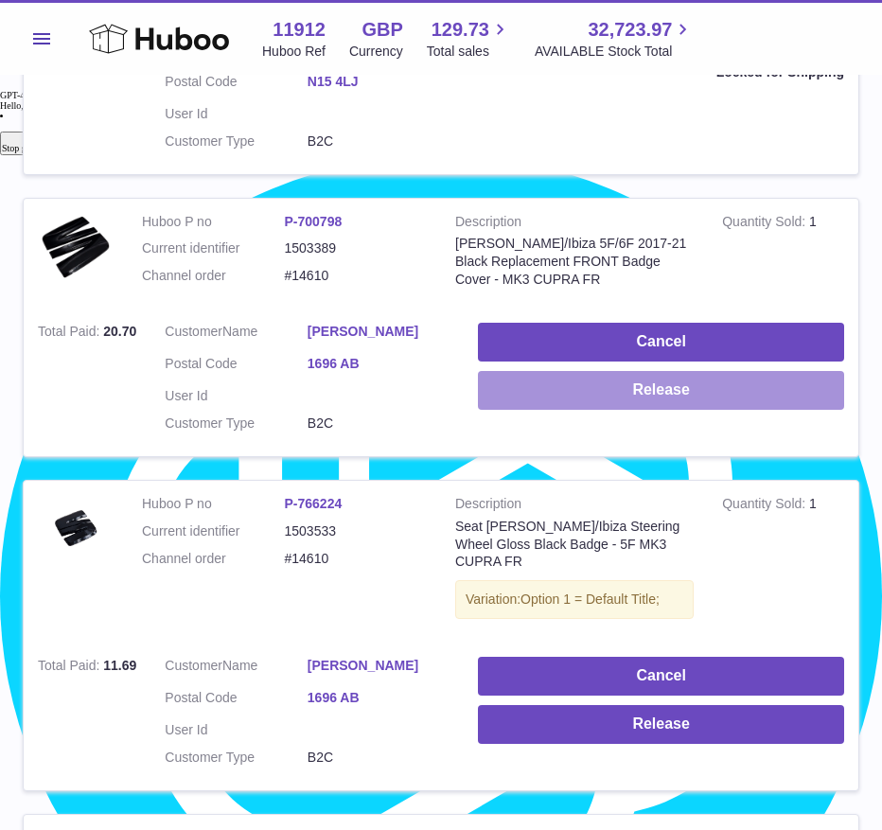
copy dl "Beau Onneweer"
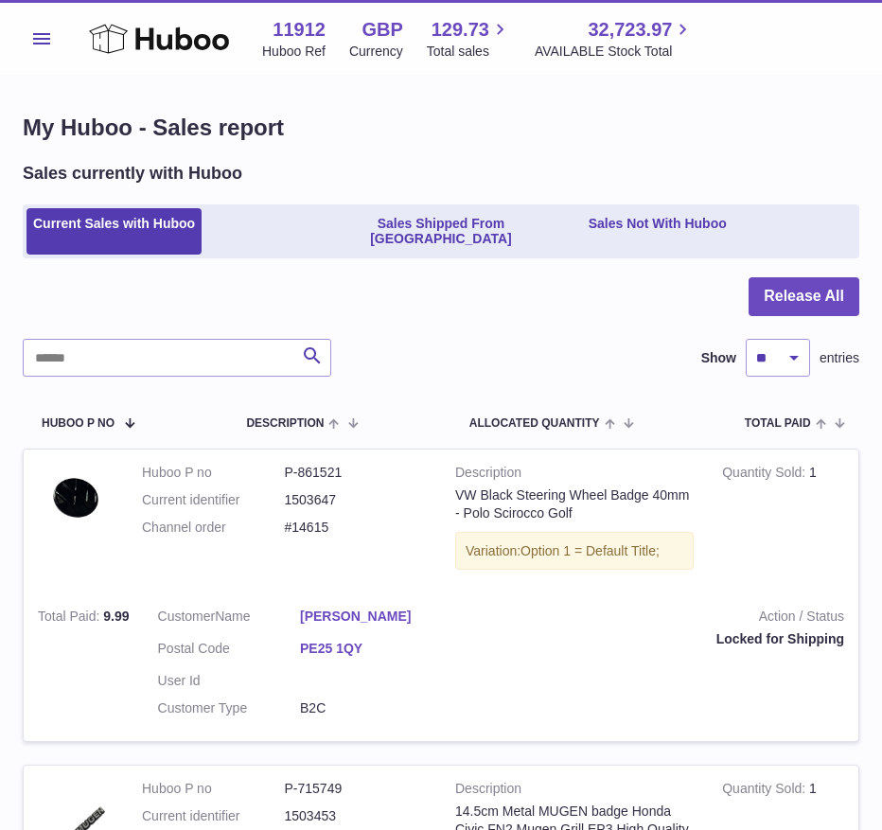
scroll to position [0, 0]
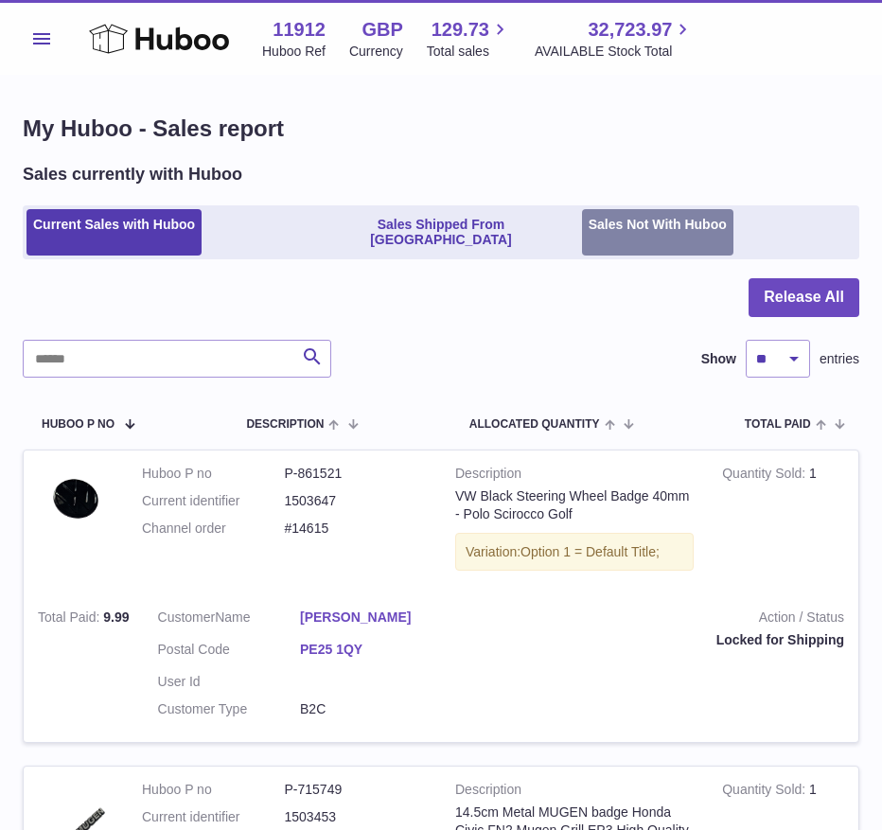
click at [703, 223] on link "Sales Not With Huboo" at bounding box center [657, 232] width 151 height 47
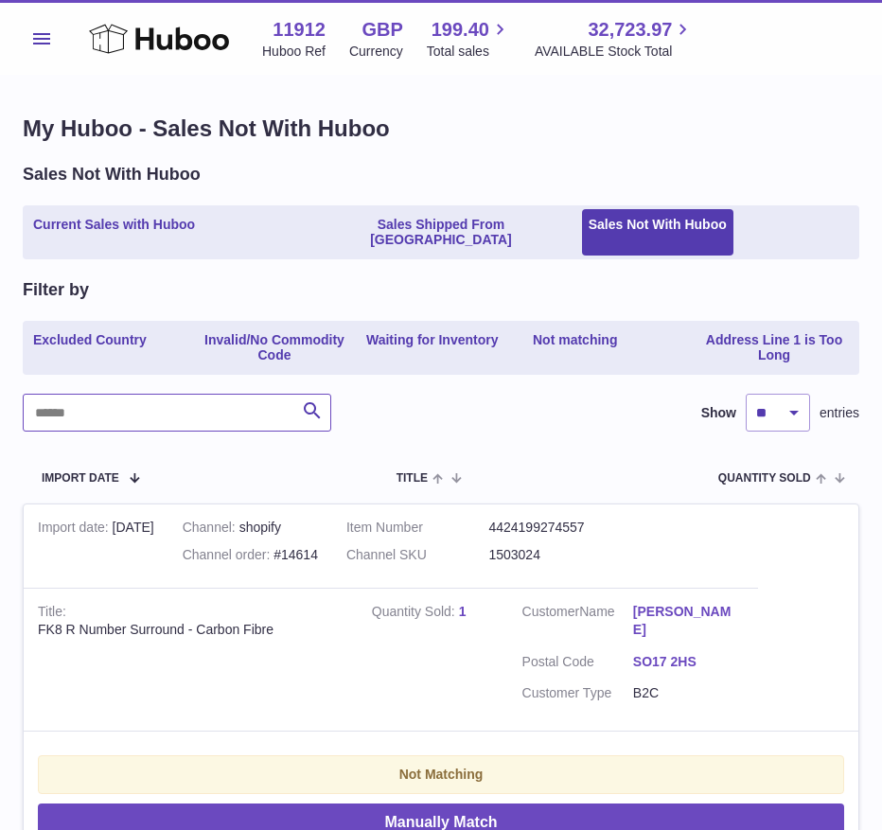
click at [182, 403] on input "text" at bounding box center [177, 413] width 308 height 38
paste input "**********"
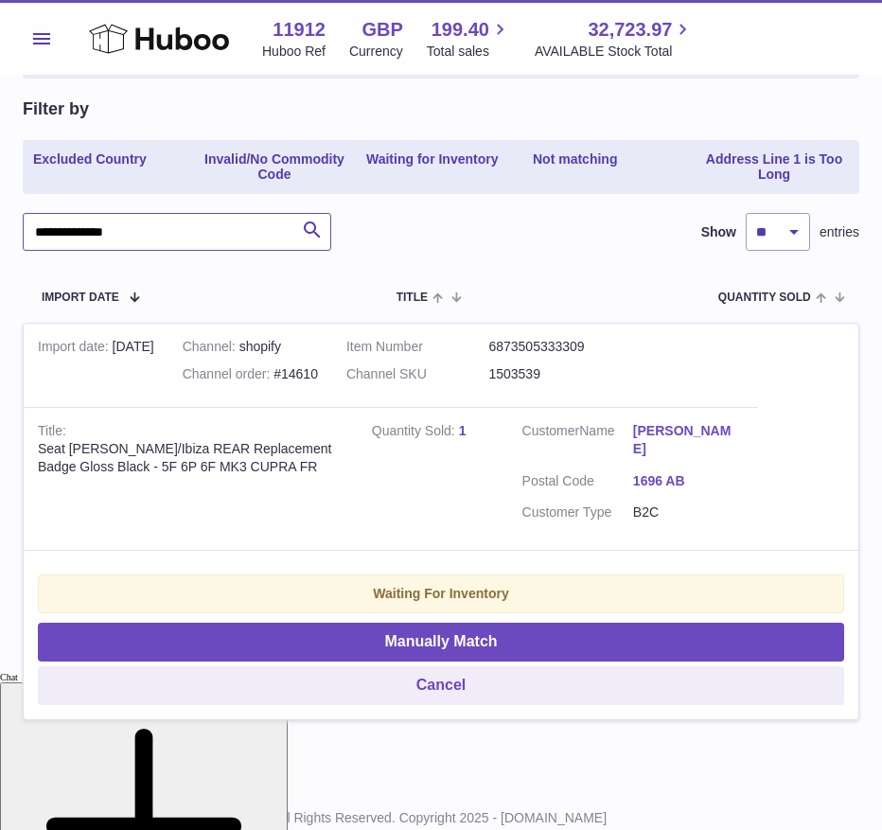
scroll to position [208, 0]
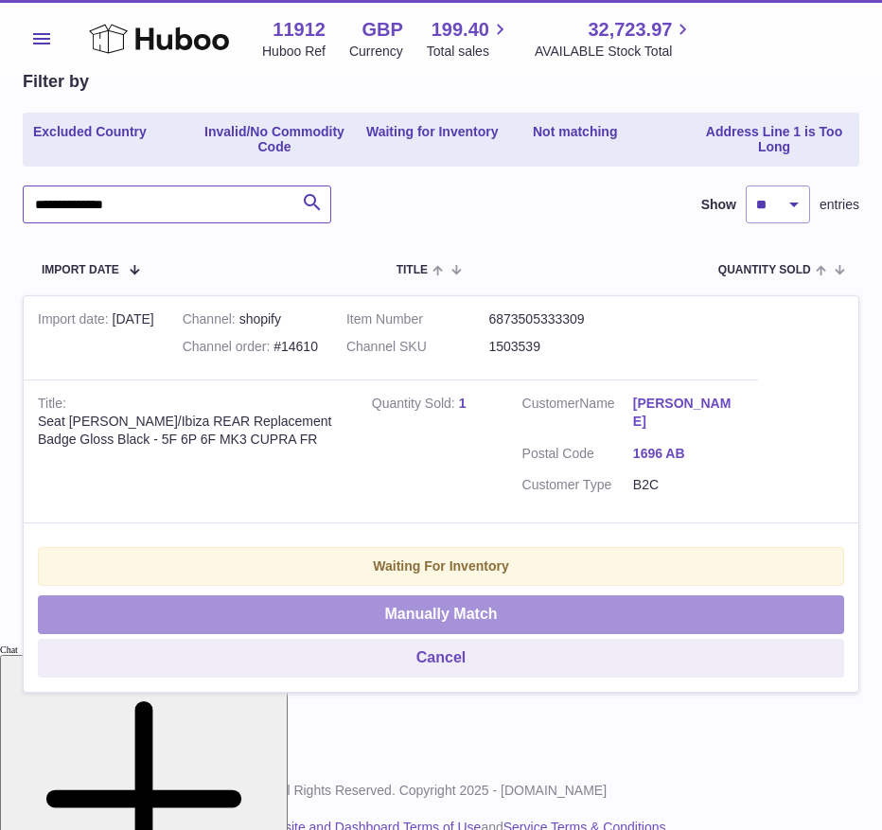
type input "**********"
click at [534, 595] on button "Manually Match" at bounding box center [441, 614] width 806 height 39
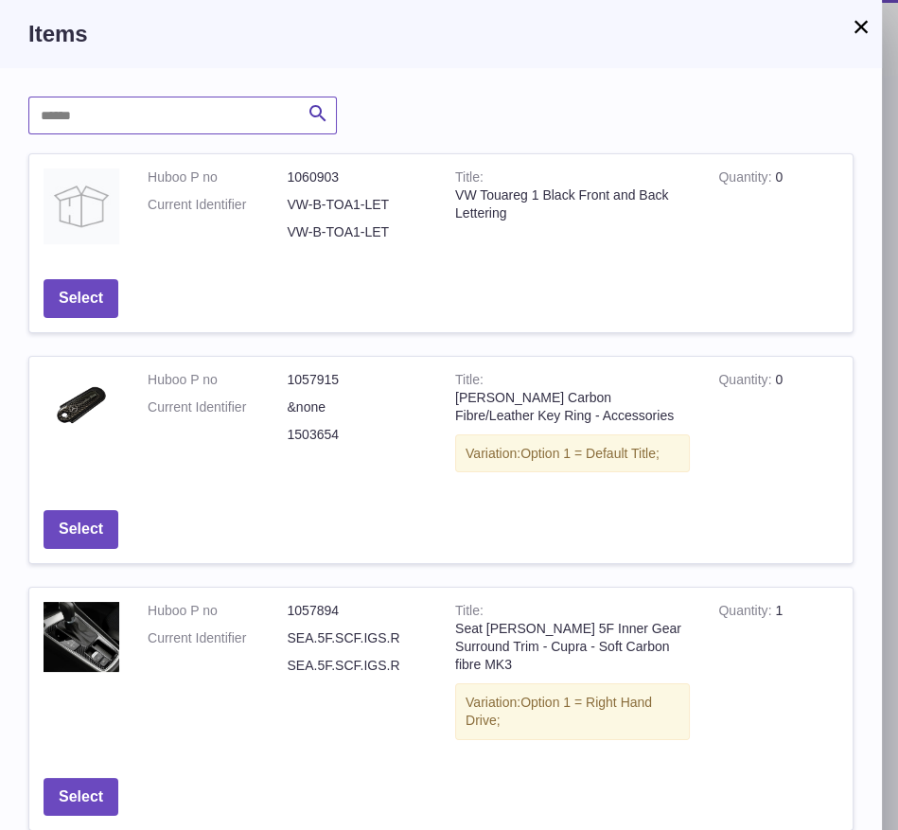
click at [177, 121] on input "text" at bounding box center [182, 115] width 308 height 38
click at [859, 27] on button "×" at bounding box center [860, 26] width 23 height 23
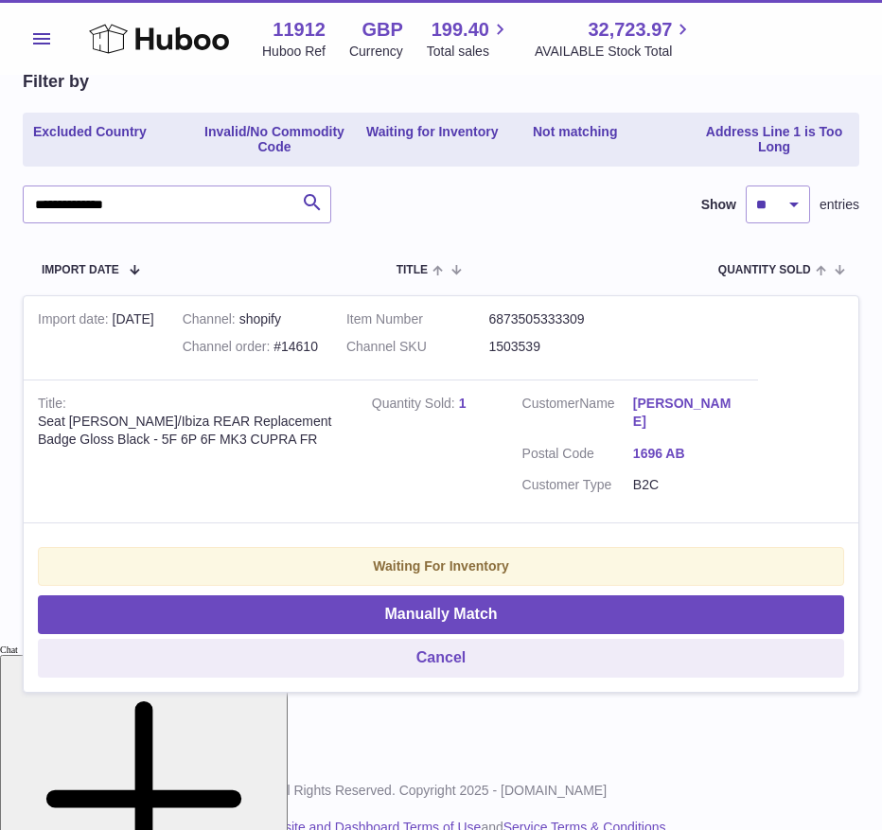
scroll to position [0, 0]
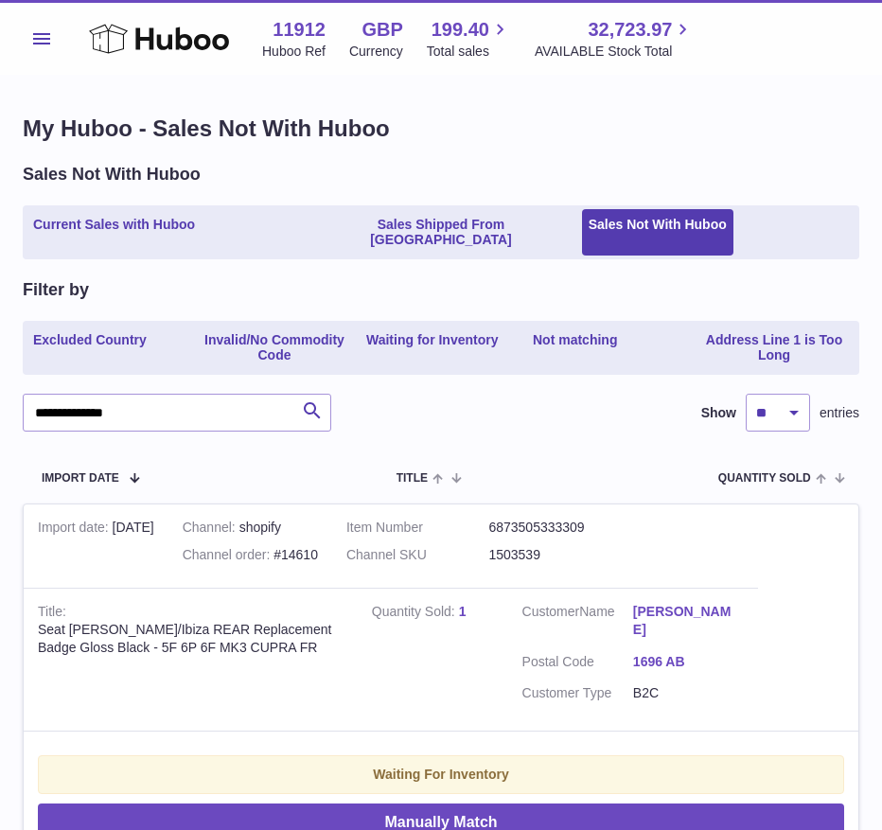
click at [44, 44] on button "Menu" at bounding box center [42, 39] width 38 height 38
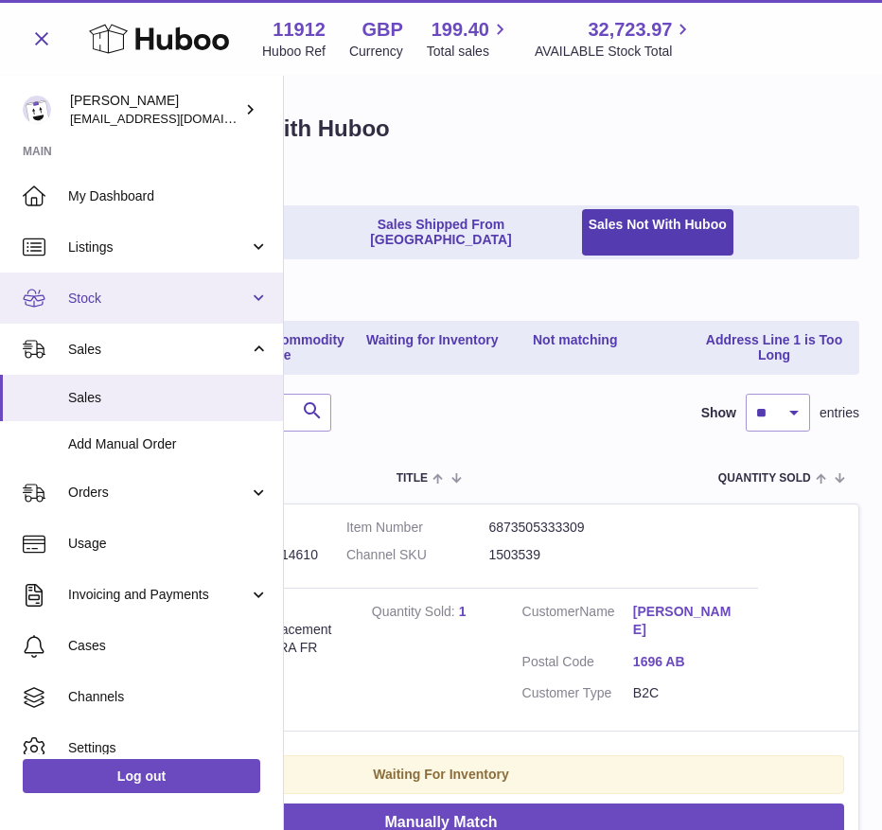
click at [252, 317] on link "Stock" at bounding box center [141, 297] width 283 height 51
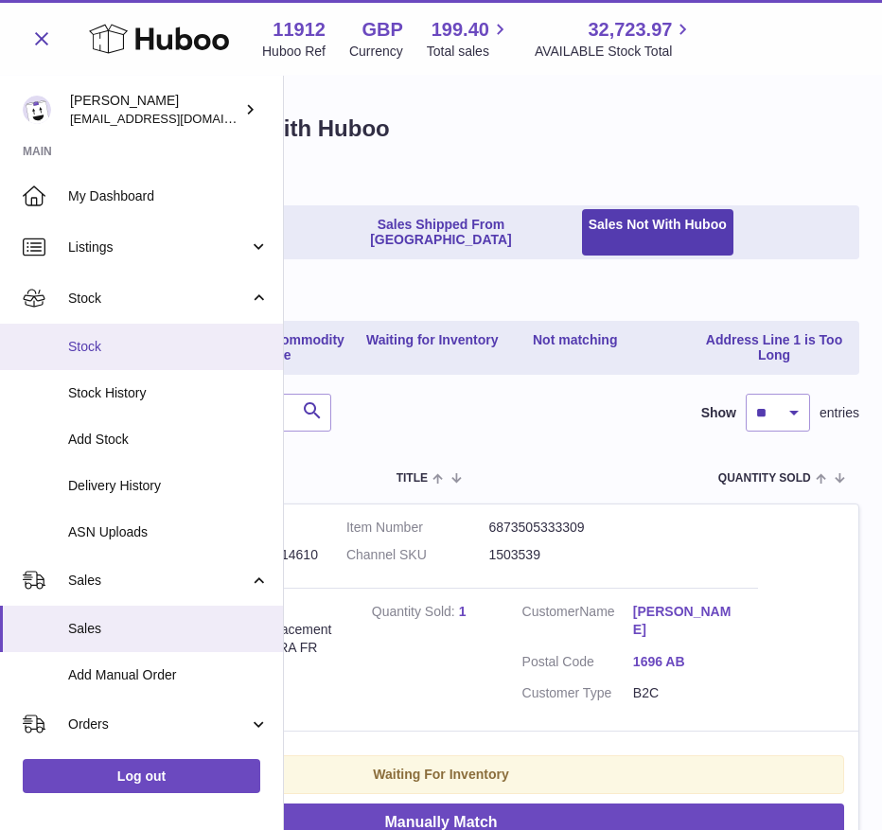
click at [119, 349] on span "Stock" at bounding box center [168, 347] width 201 height 18
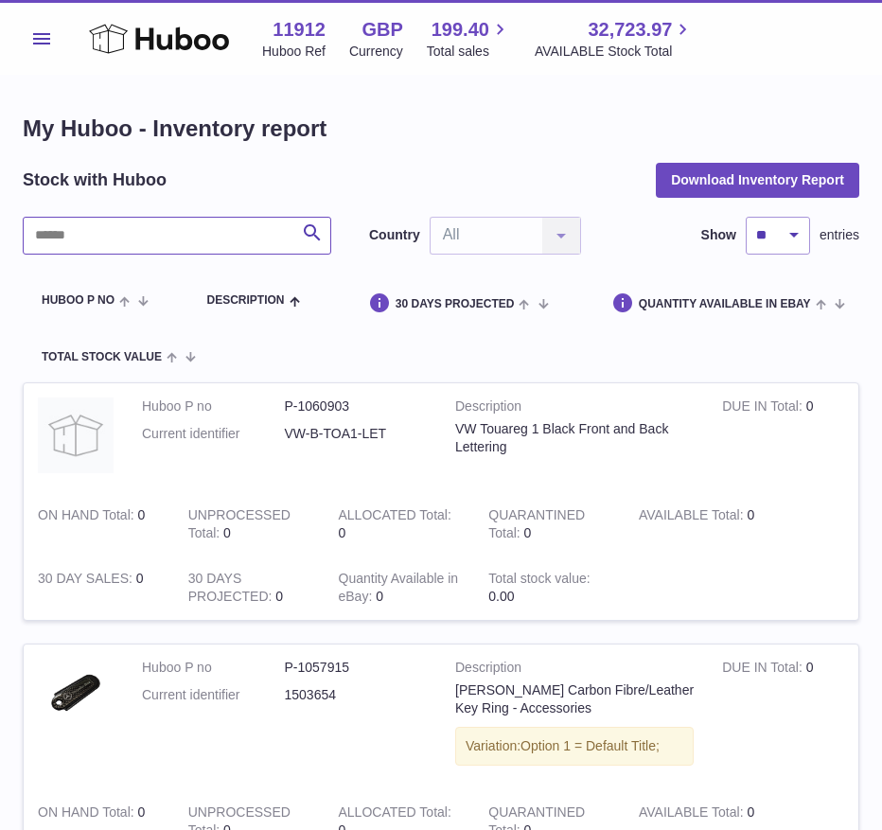
click at [204, 245] on input "text" at bounding box center [177, 236] width 308 height 38
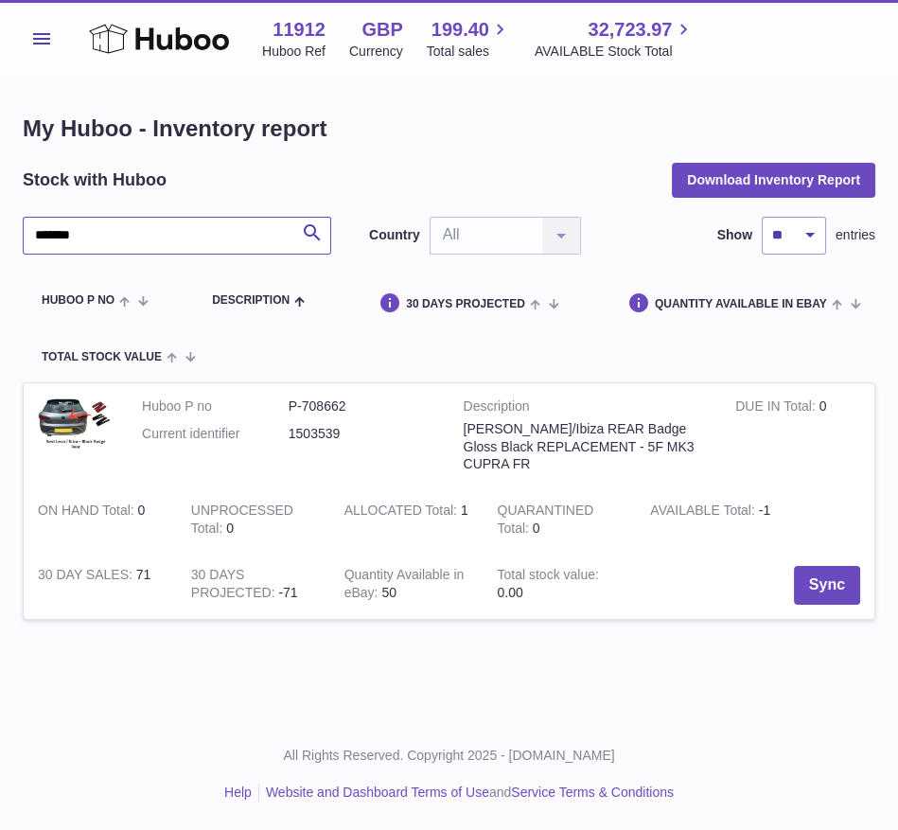
click at [122, 240] on input "*******" at bounding box center [177, 236] width 308 height 38
drag, startPoint x: 63, startPoint y: 236, endPoint x: 110, endPoint y: 236, distance: 46.4
click at [110, 236] on input "*******" at bounding box center [177, 236] width 308 height 38
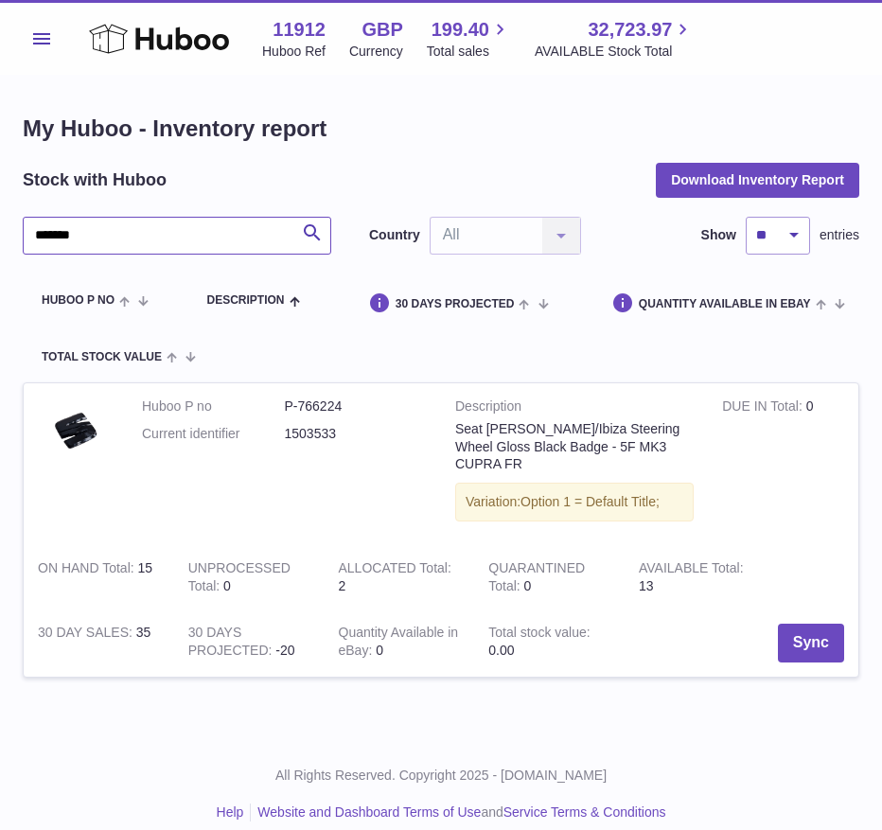
drag, startPoint x: 122, startPoint y: 239, endPoint x: 11, endPoint y: 236, distance: 110.7
click at [11, 236] on div "My Huboo - Inventory report Stock with Huboo Download Inventory Report ******* …" at bounding box center [441, 407] width 882 height 662
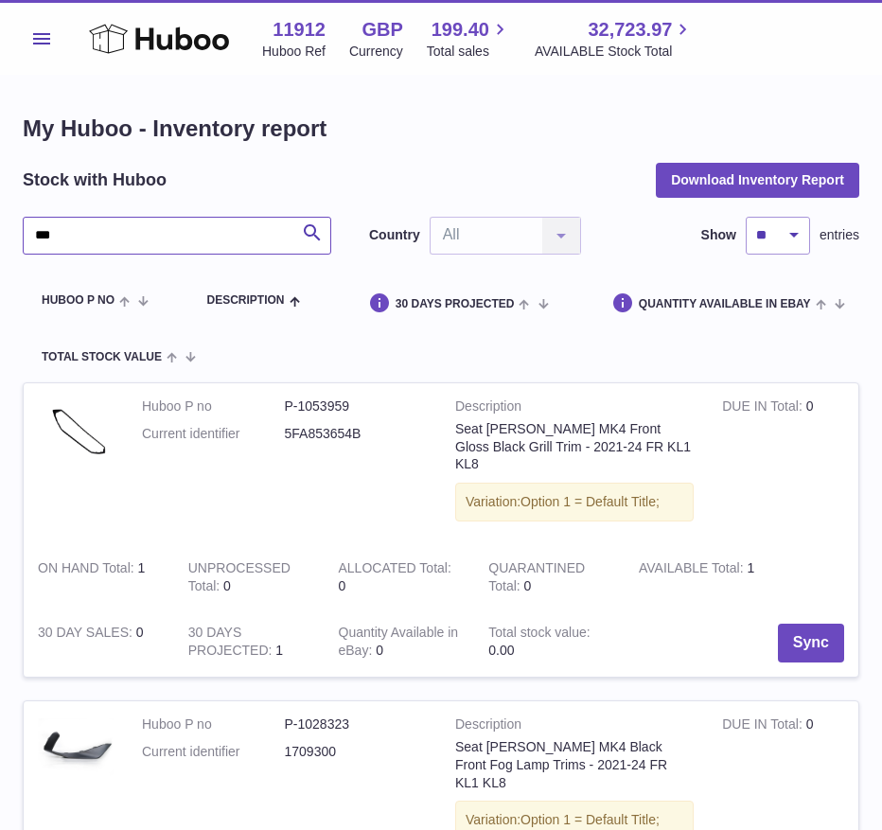
drag, startPoint x: 160, startPoint y: 236, endPoint x: -22, endPoint y: 236, distance: 181.6
click at [0, 236] on html ".st0{fill:#141414;}" at bounding box center [441, 415] width 882 height 830
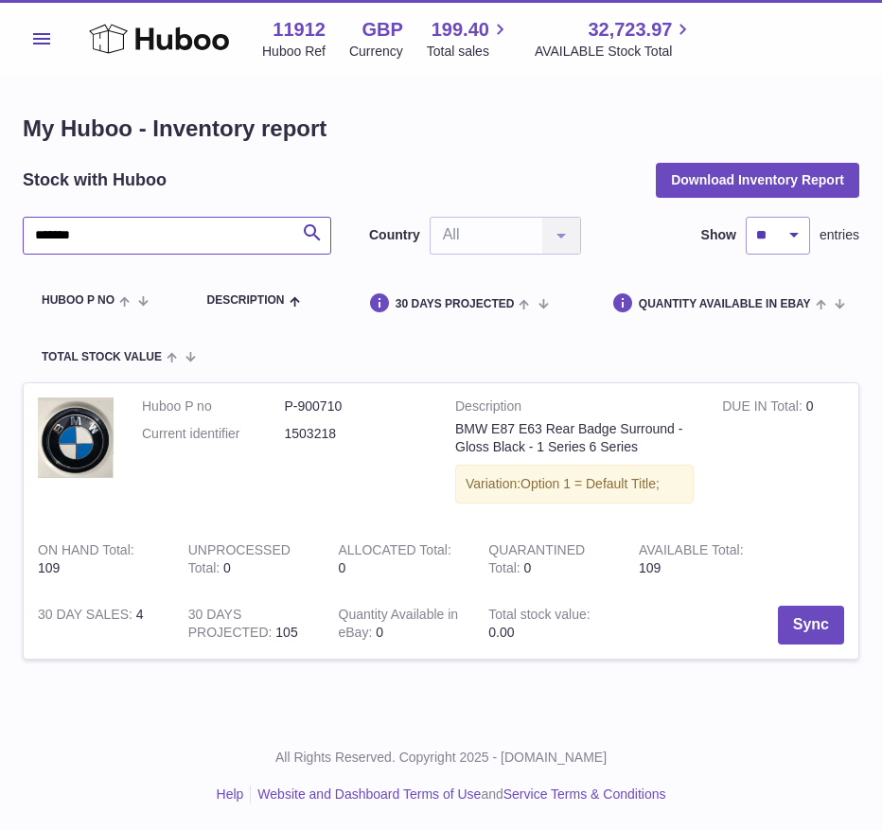
drag, startPoint x: 65, startPoint y: 239, endPoint x: 154, endPoint y: 239, distance: 88.9
click at [154, 239] on input "*******" at bounding box center [177, 236] width 308 height 38
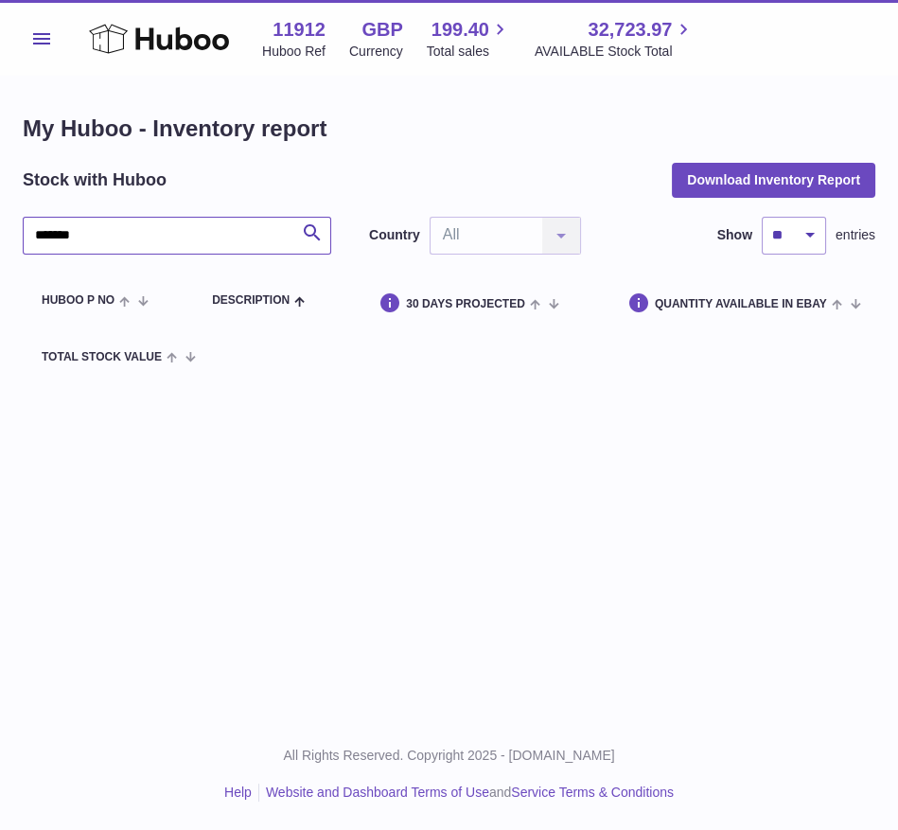
drag, startPoint x: 149, startPoint y: 232, endPoint x: -22, endPoint y: 227, distance: 171.3
click at [0, 227] on html ".st0{fill:#141414;}" at bounding box center [449, 415] width 898 height 830
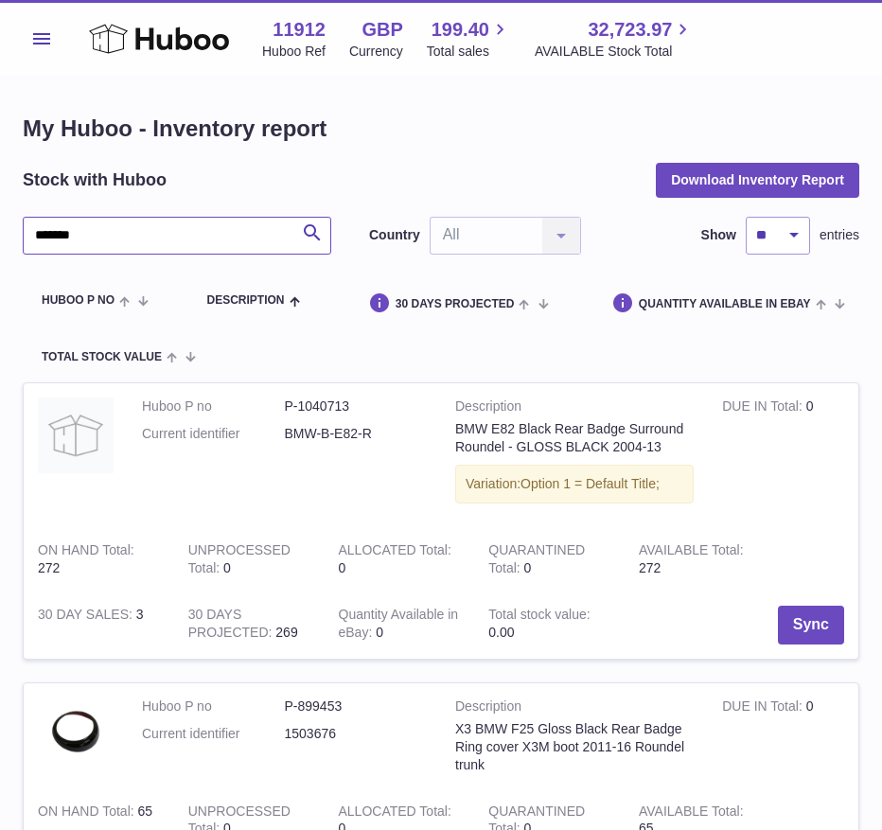
drag, startPoint x: 102, startPoint y: 221, endPoint x: -41, endPoint y: 221, distance: 142.8
click at [0, 221] on html ".st0{fill:#141414;}" at bounding box center [441, 415] width 882 height 830
type input "***"
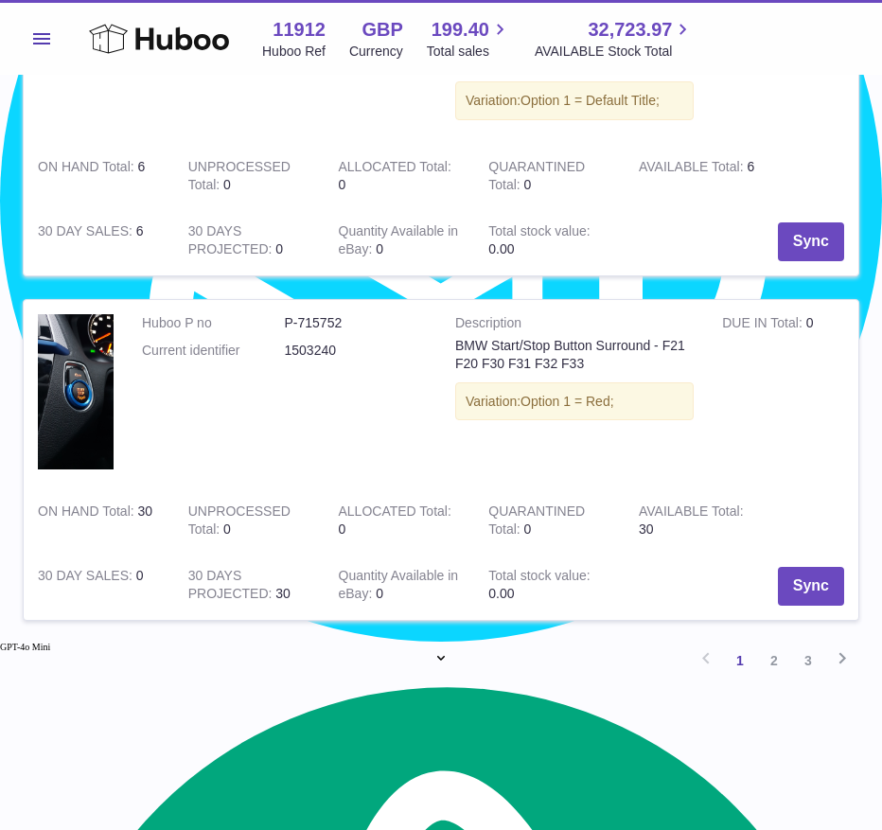
scroll to position [2853, 0]
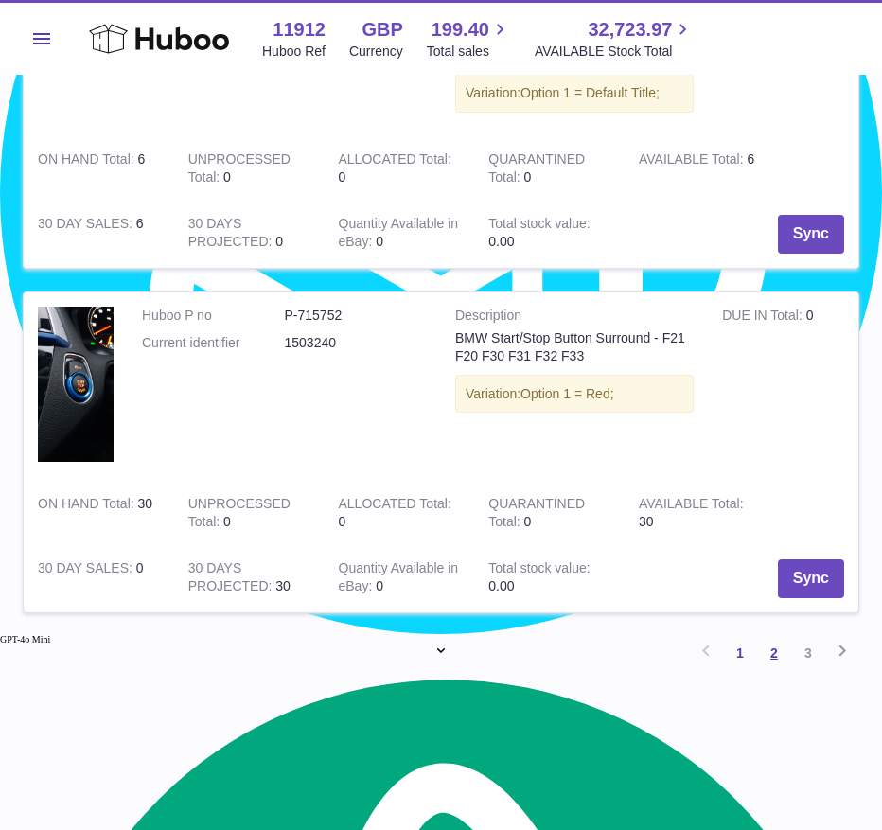
click at [768, 653] on link "2" at bounding box center [774, 653] width 34 height 34
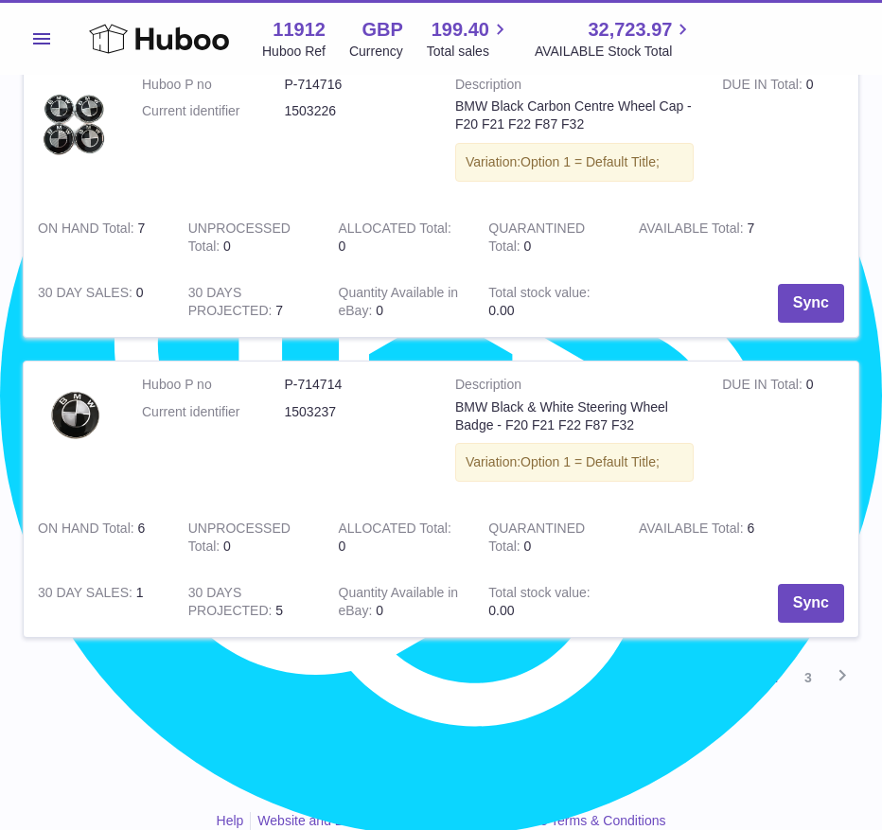
scroll to position [2675, 0]
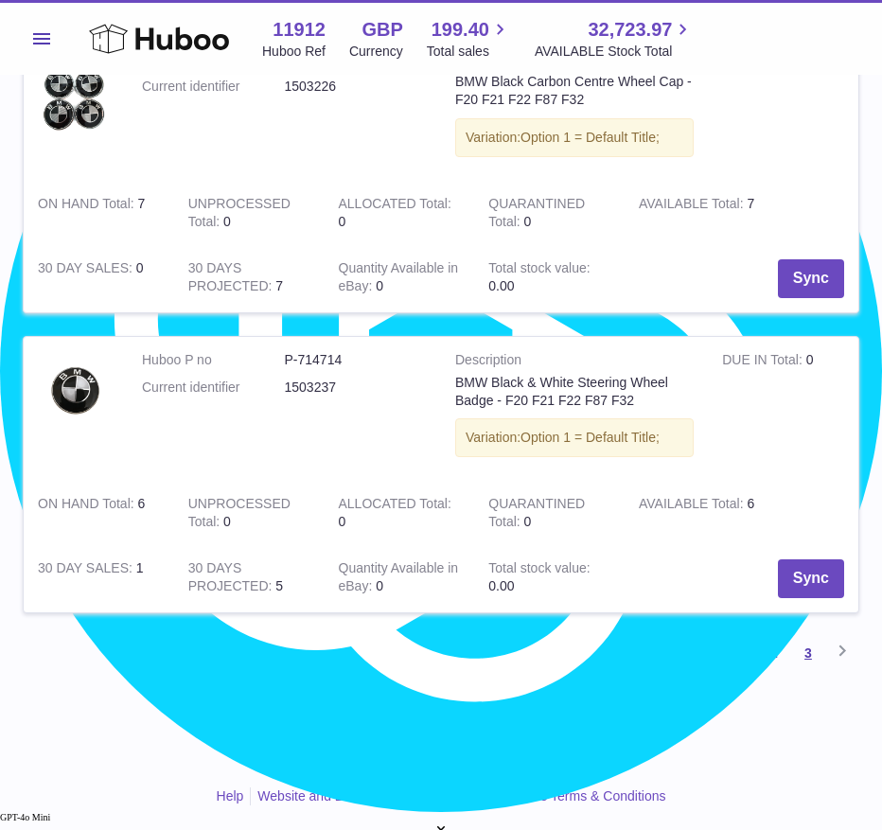
click at [798, 640] on link "3" at bounding box center [808, 653] width 34 height 34
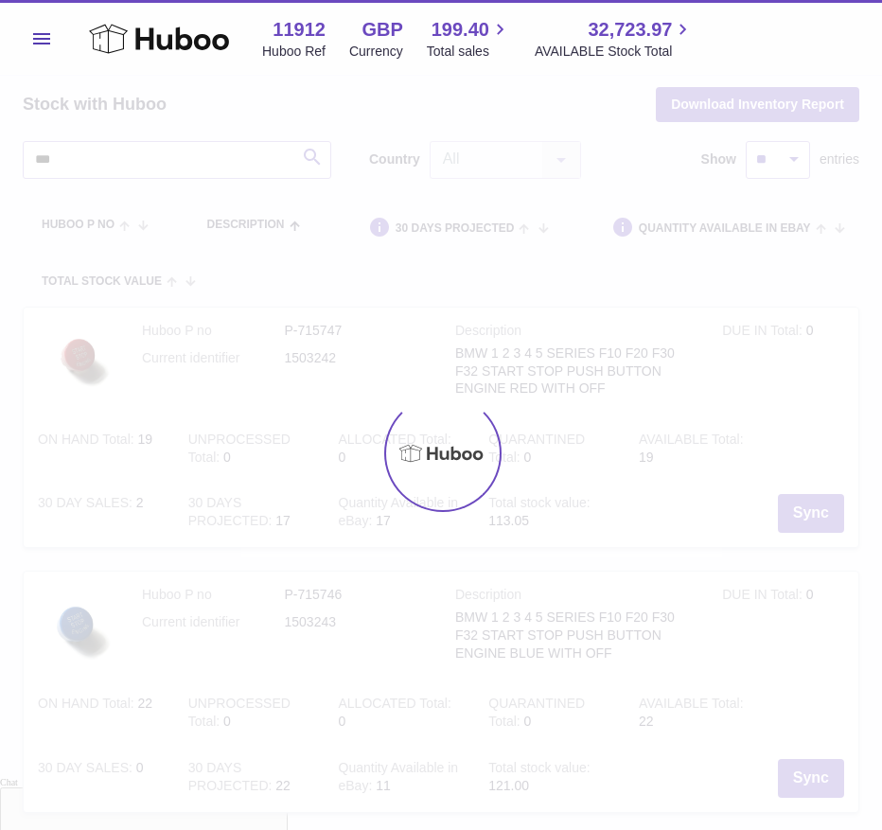
scroll to position [14, 0]
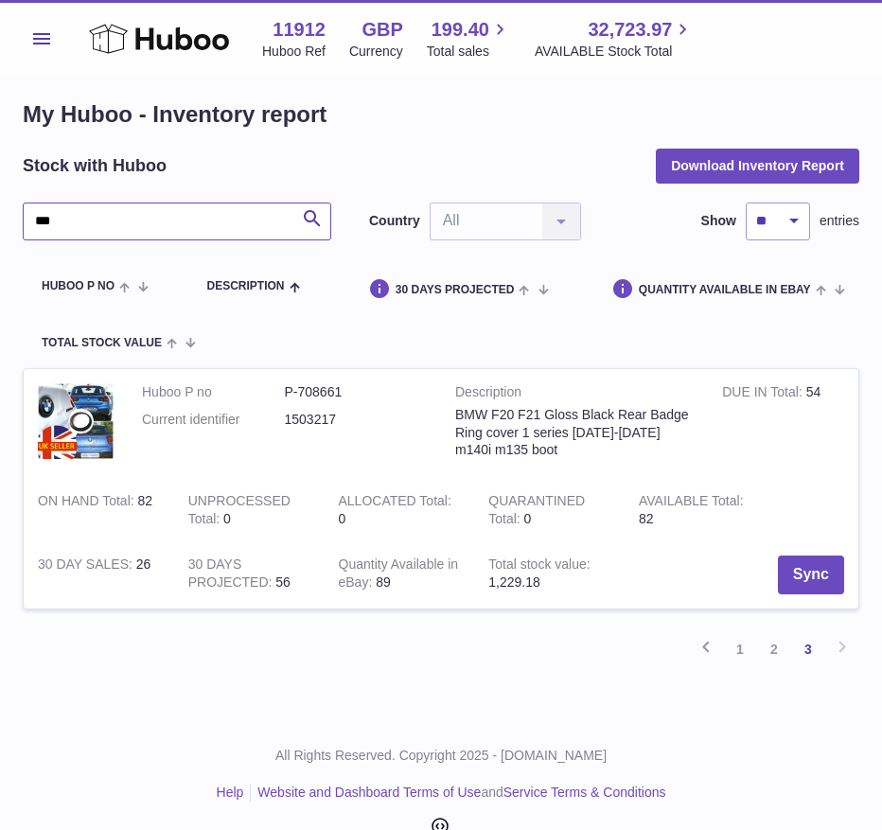
type textarea "*"
drag, startPoint x: 104, startPoint y: 223, endPoint x: 6, endPoint y: 231, distance: 98.7
click at [6, 231] on div "My Huboo - Inventory report Stock with Huboo Download Inventory Report *** Sear…" at bounding box center [441, 389] width 882 height 656
type input "**"
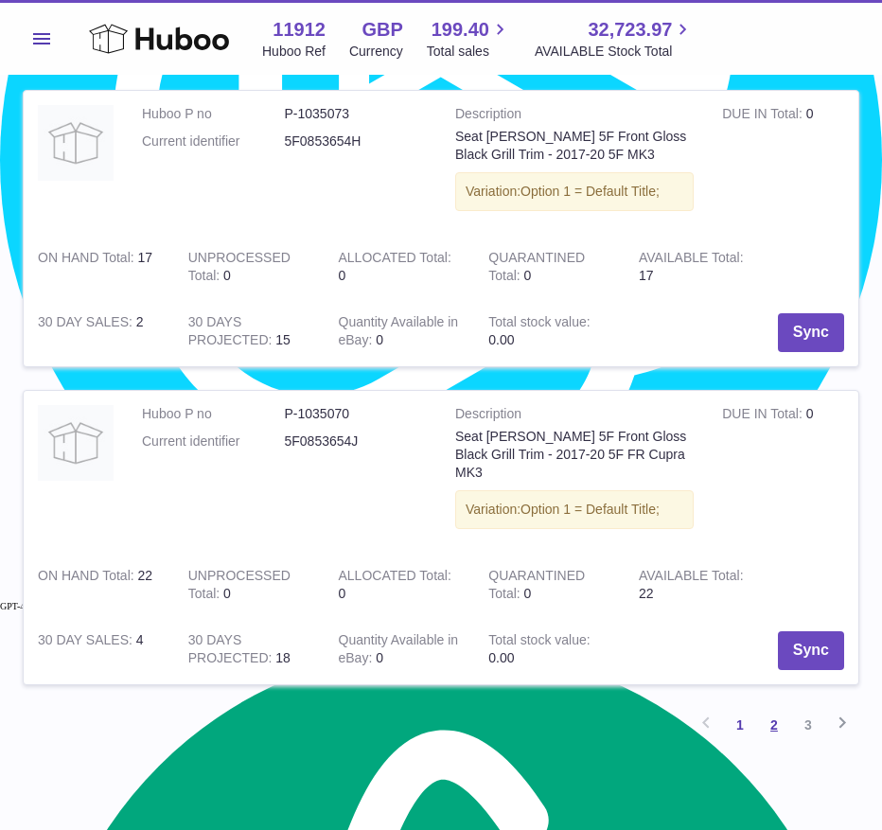
click at [791, 708] on link "3" at bounding box center [808, 725] width 34 height 34
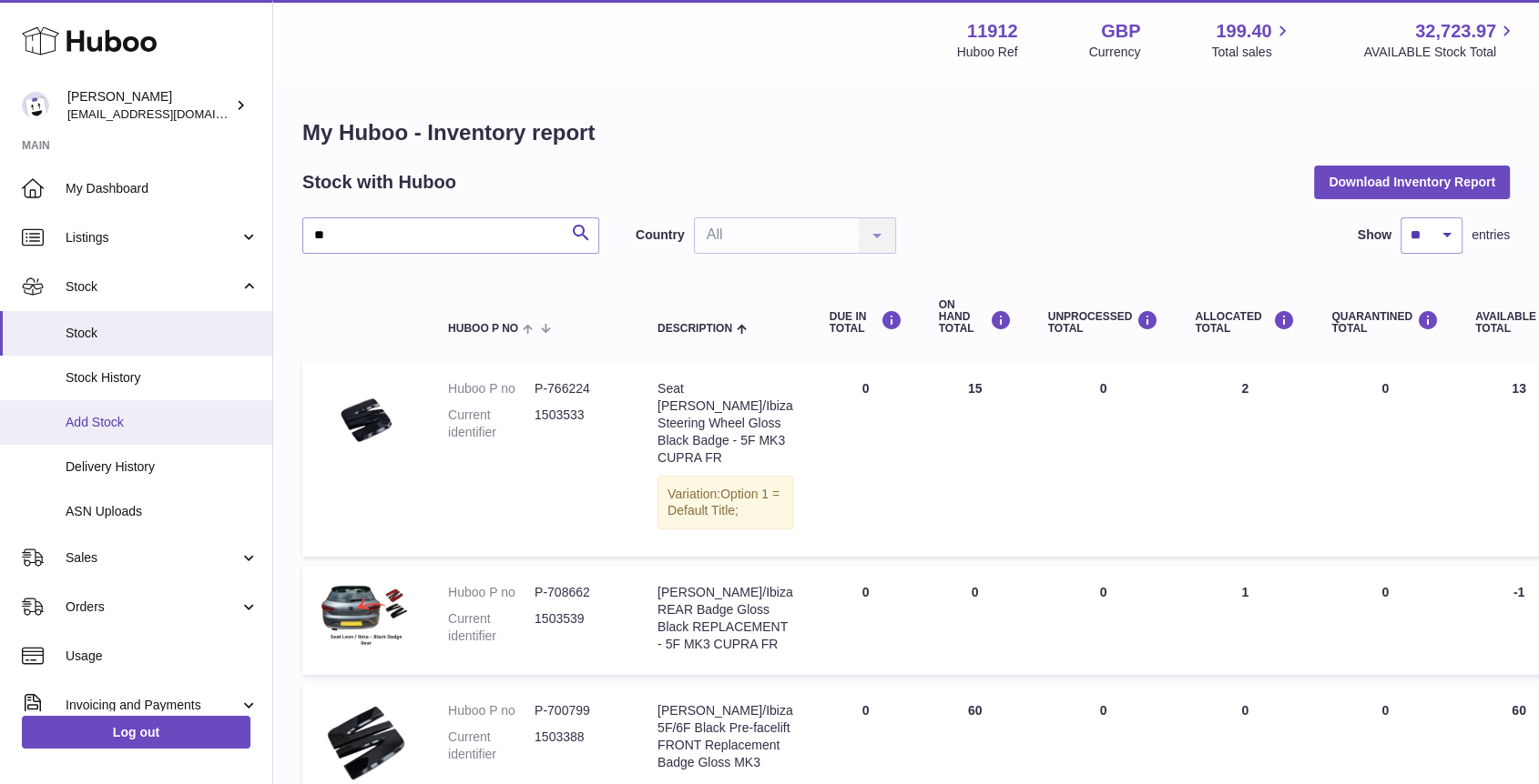
click at [100, 421] on span "Add Stock" at bounding box center [162, 422] width 193 height 17
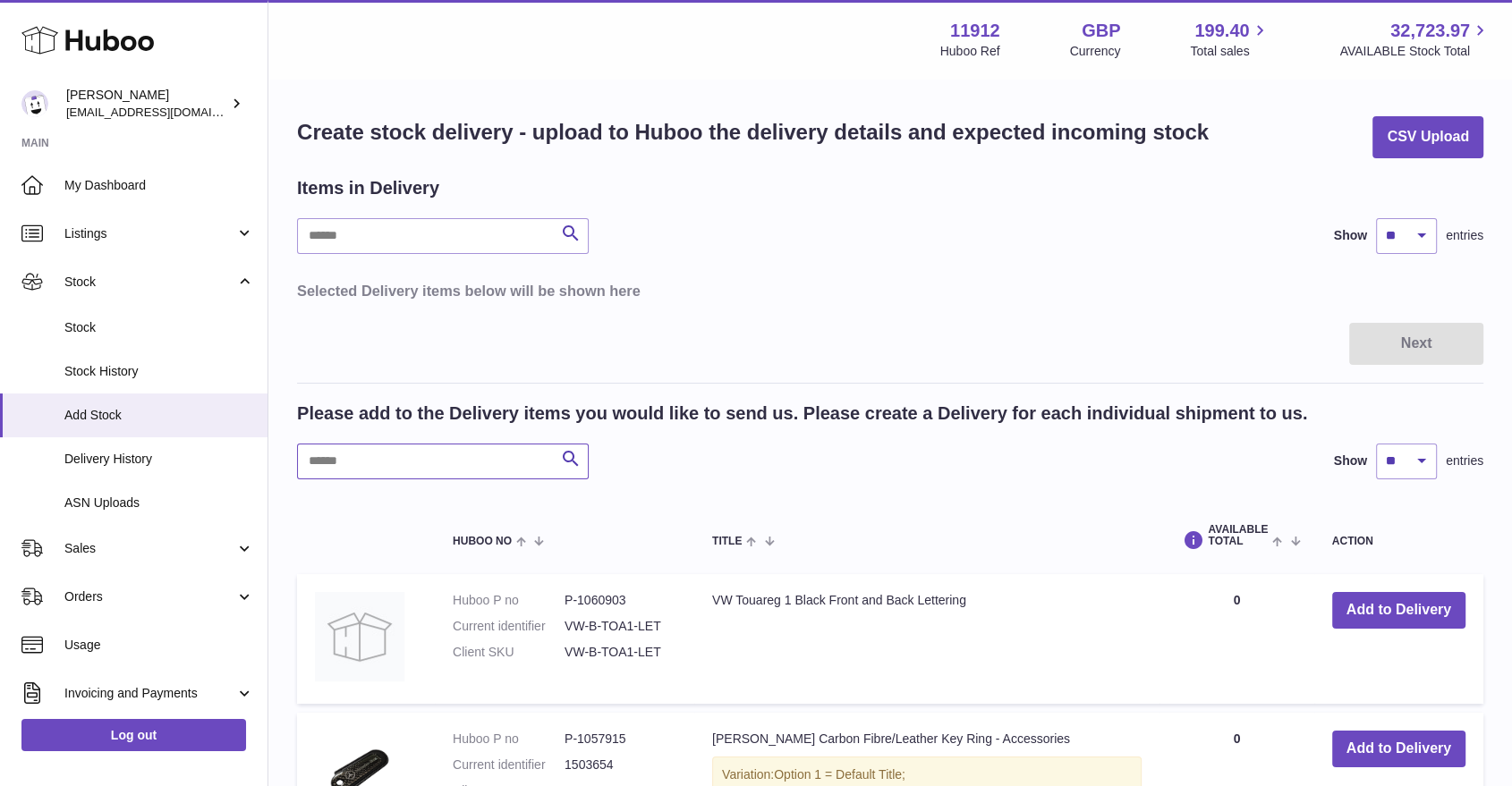
click at [490, 460] on input "text" at bounding box center [443, 462] width 291 height 36
type input "**"
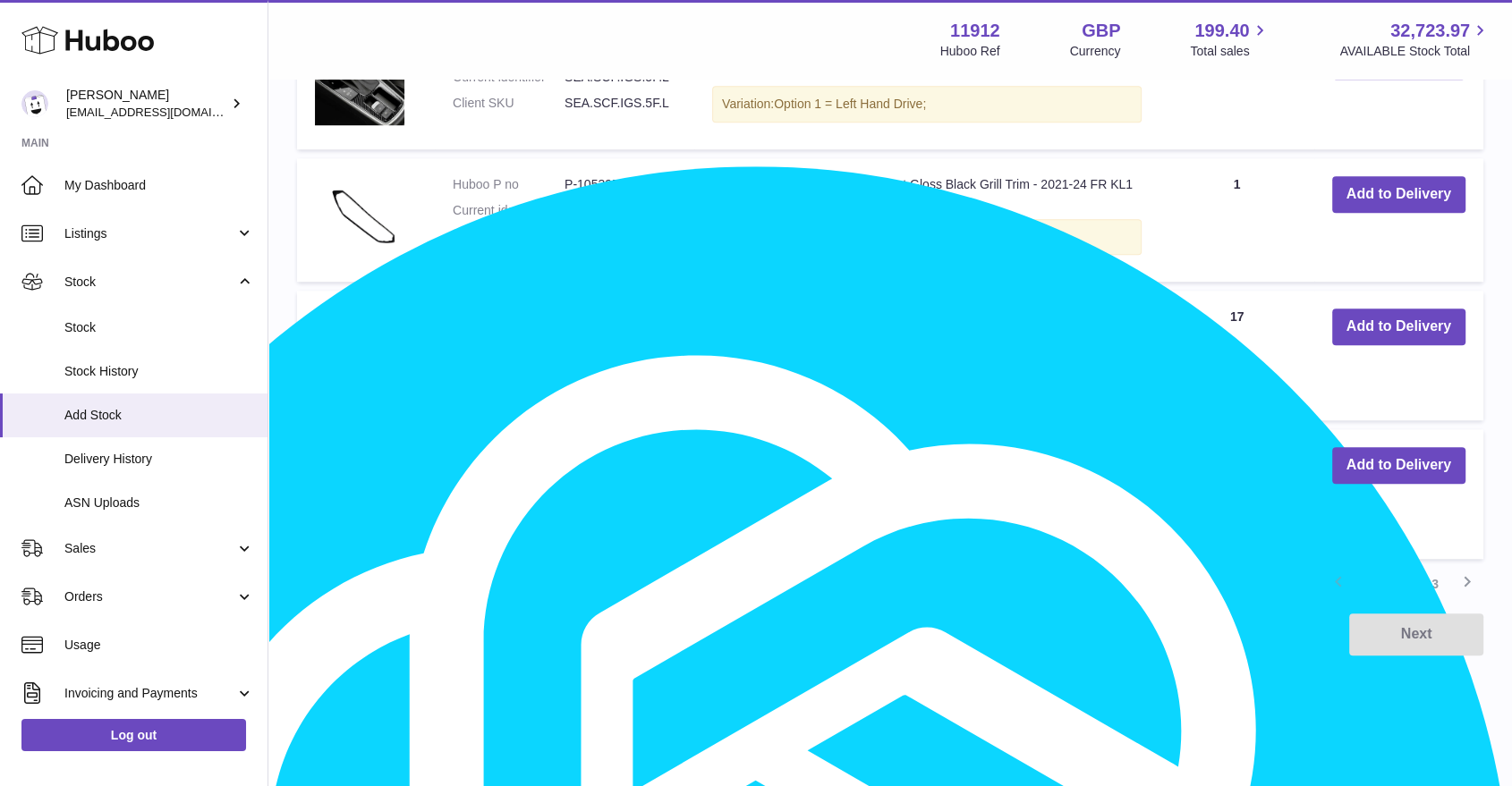
scroll to position [1295, 0]
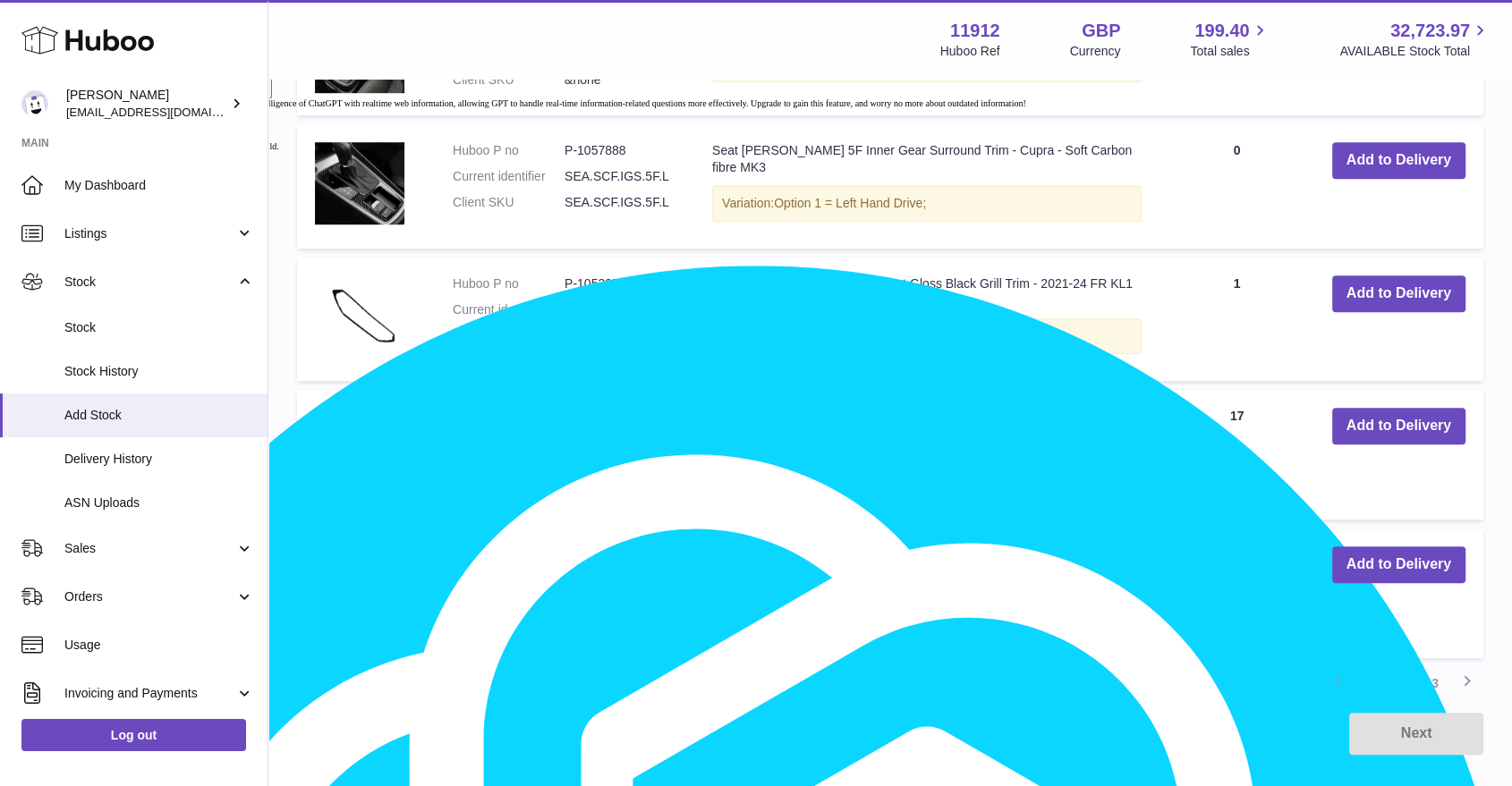
click at [1397, 686] on link "2" at bounding box center [1402, 684] width 32 height 32
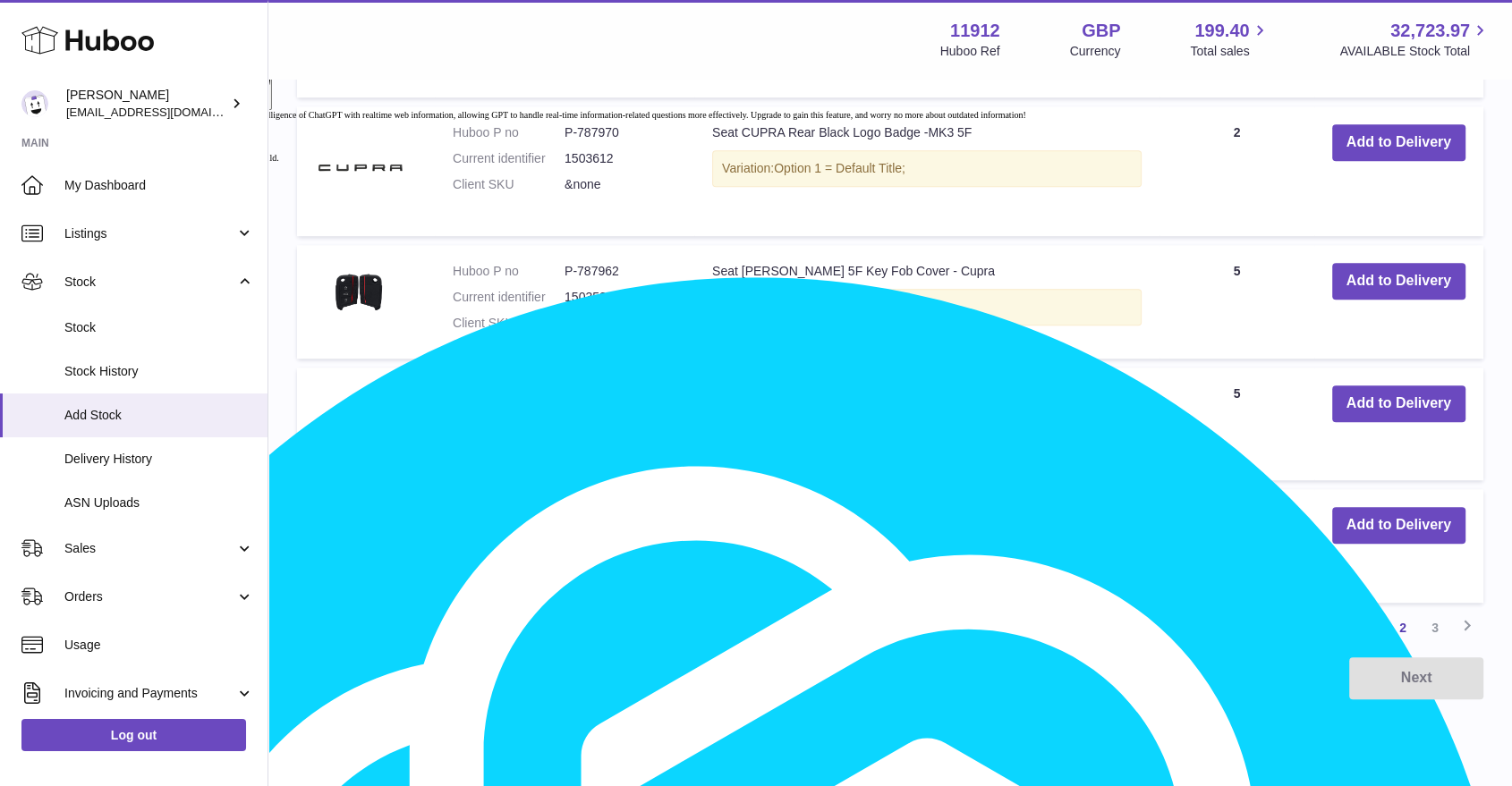
scroll to position [1333, 0]
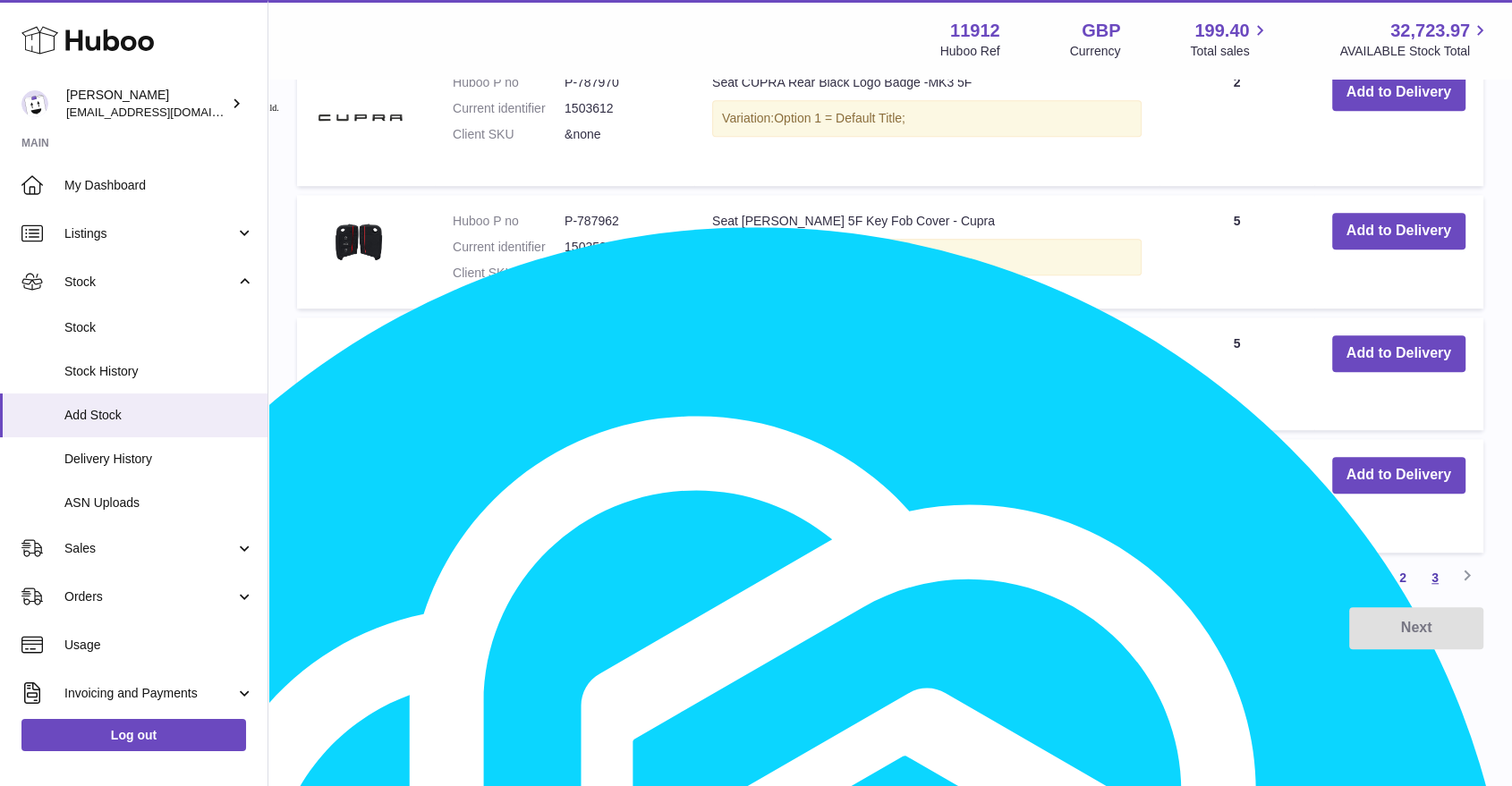
click at [1430, 565] on link "3" at bounding box center [1434, 578] width 32 height 32
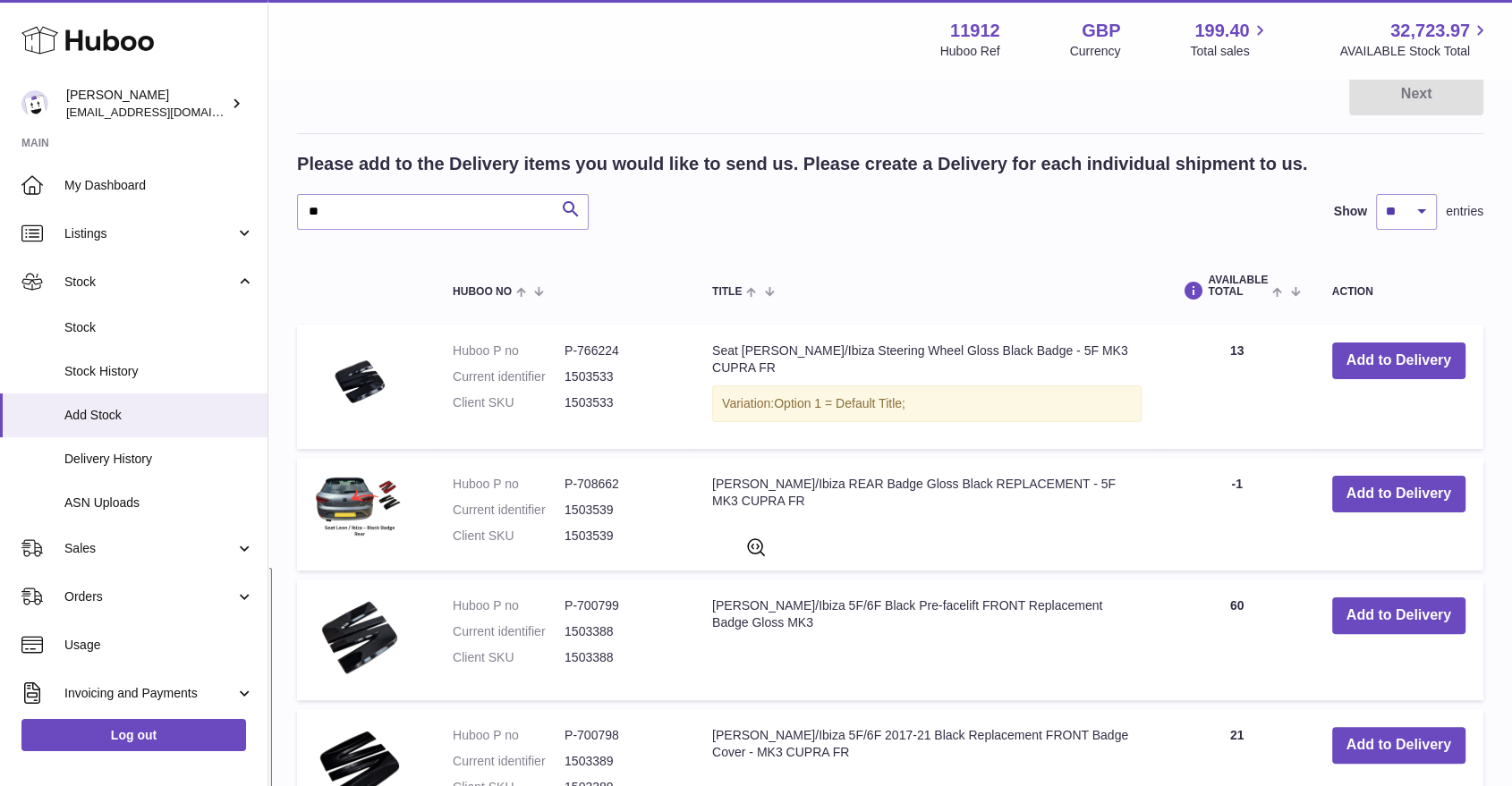
scroll to position [378, 0]
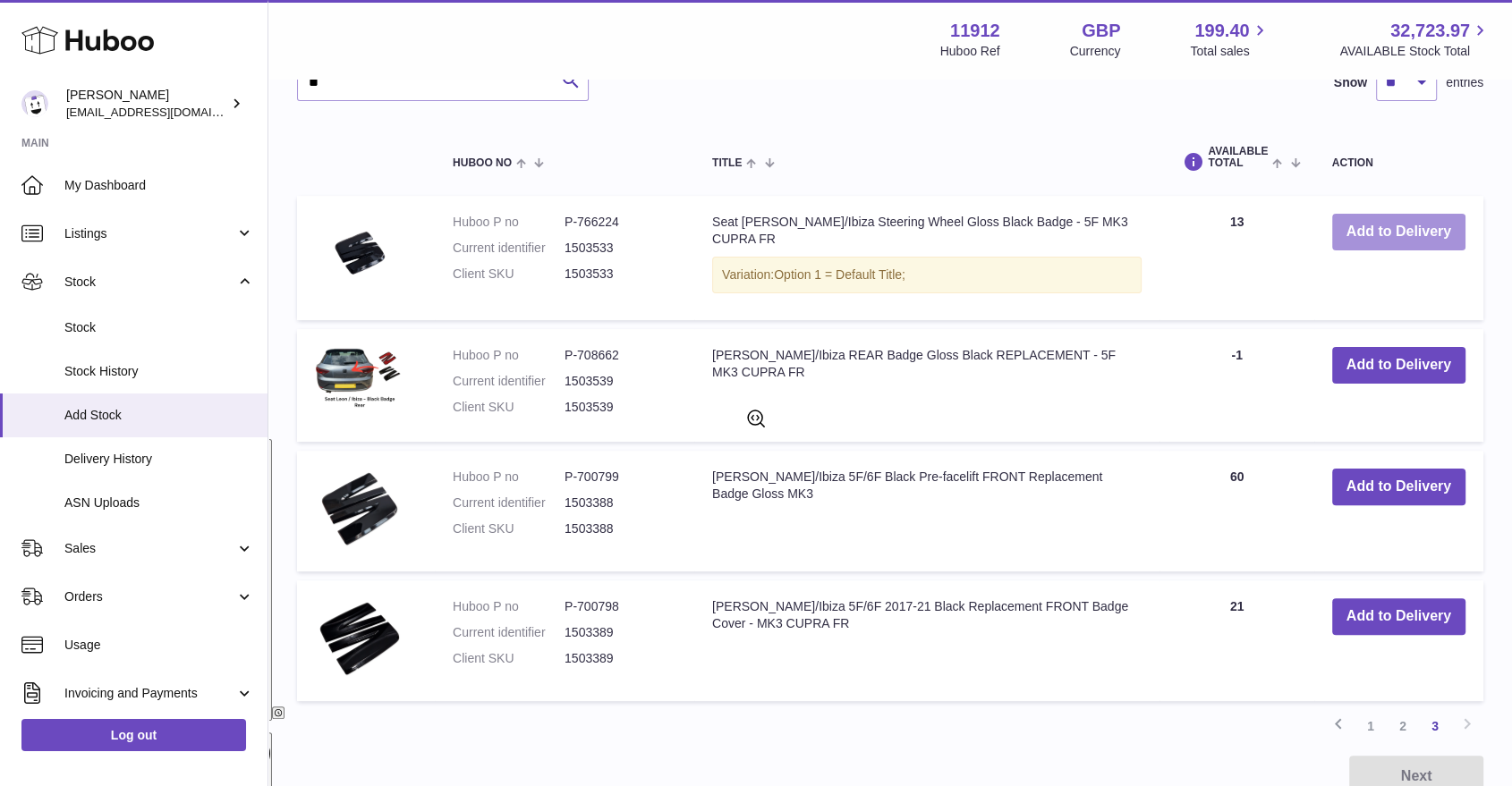
click at [1408, 238] on button "Add to Delivery" at bounding box center [1399, 232] width 133 height 37
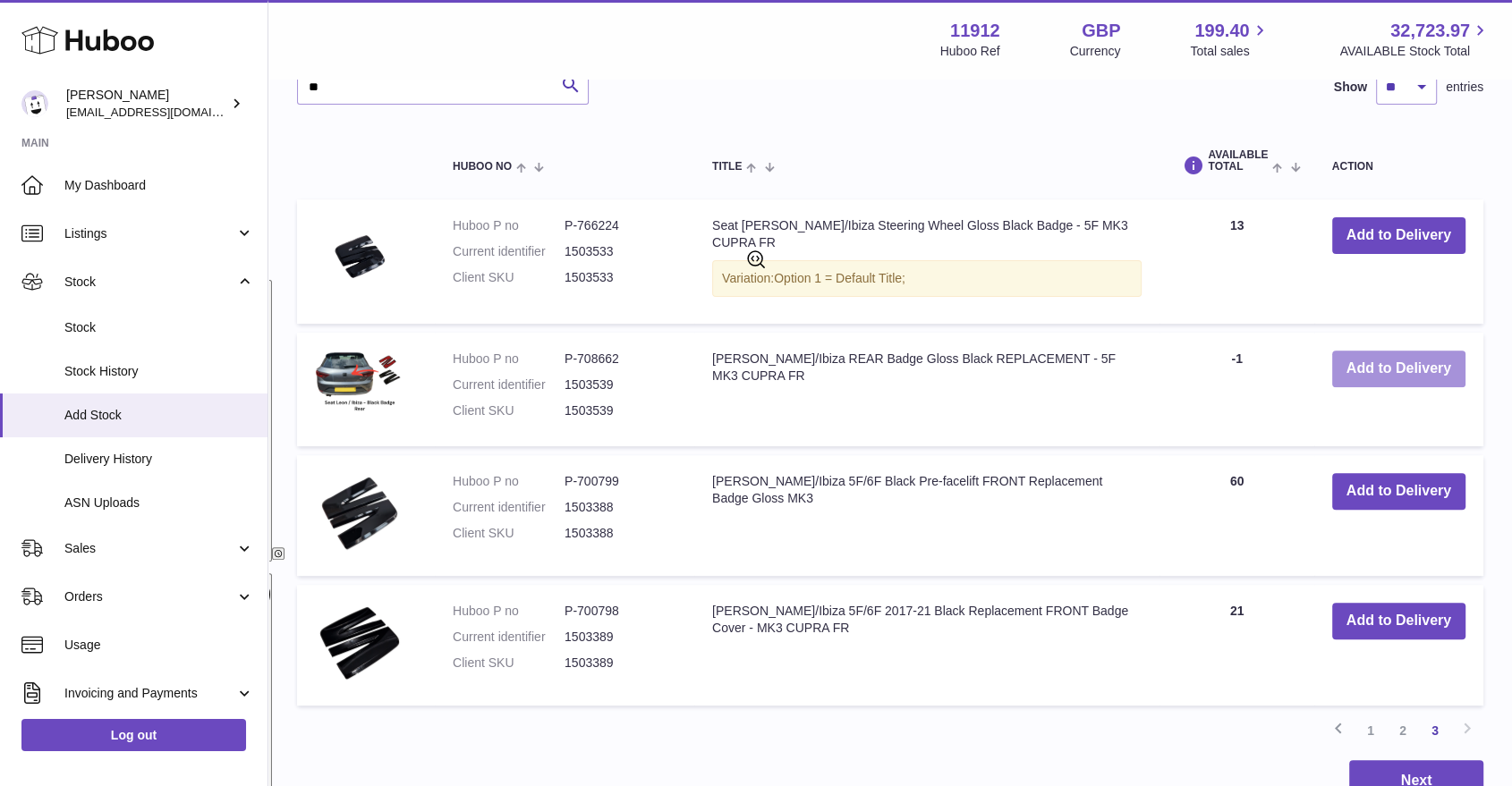
click at [1403, 370] on button "Add to Delivery" at bounding box center [1399, 369] width 133 height 37
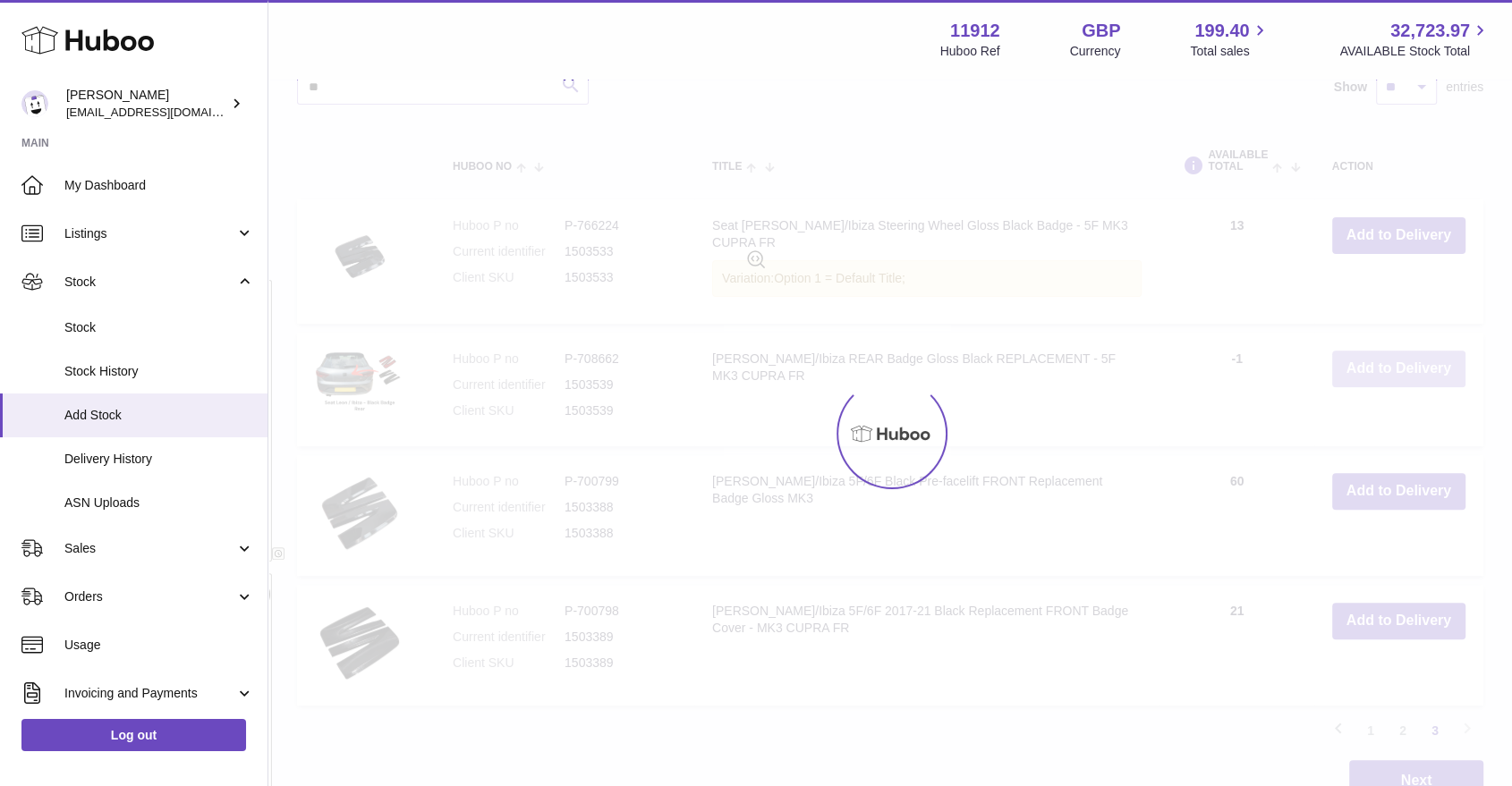
scroll to position [660, 0]
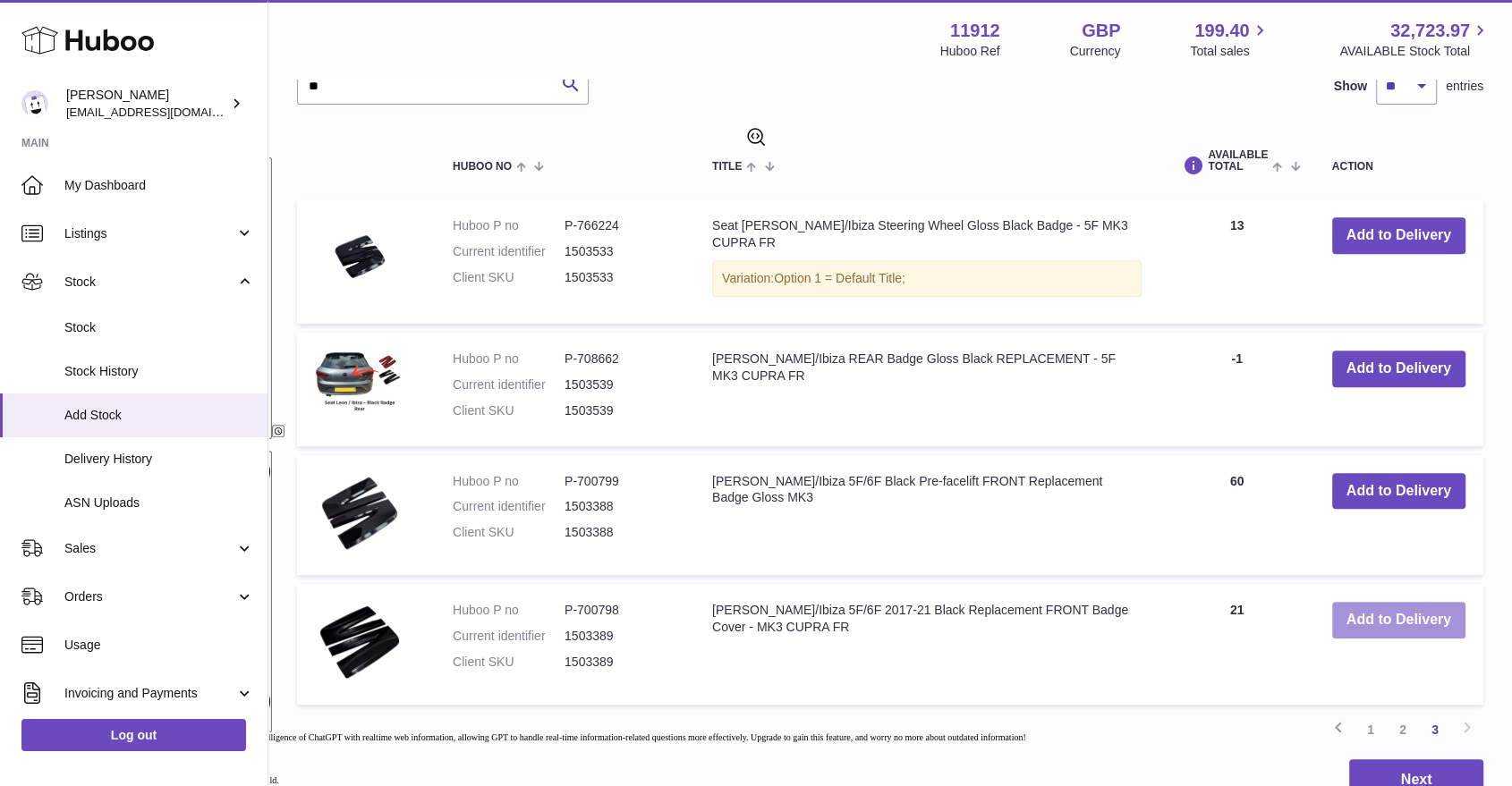
click at [1392, 606] on button "Add to Delivery" at bounding box center [1399, 620] width 133 height 37
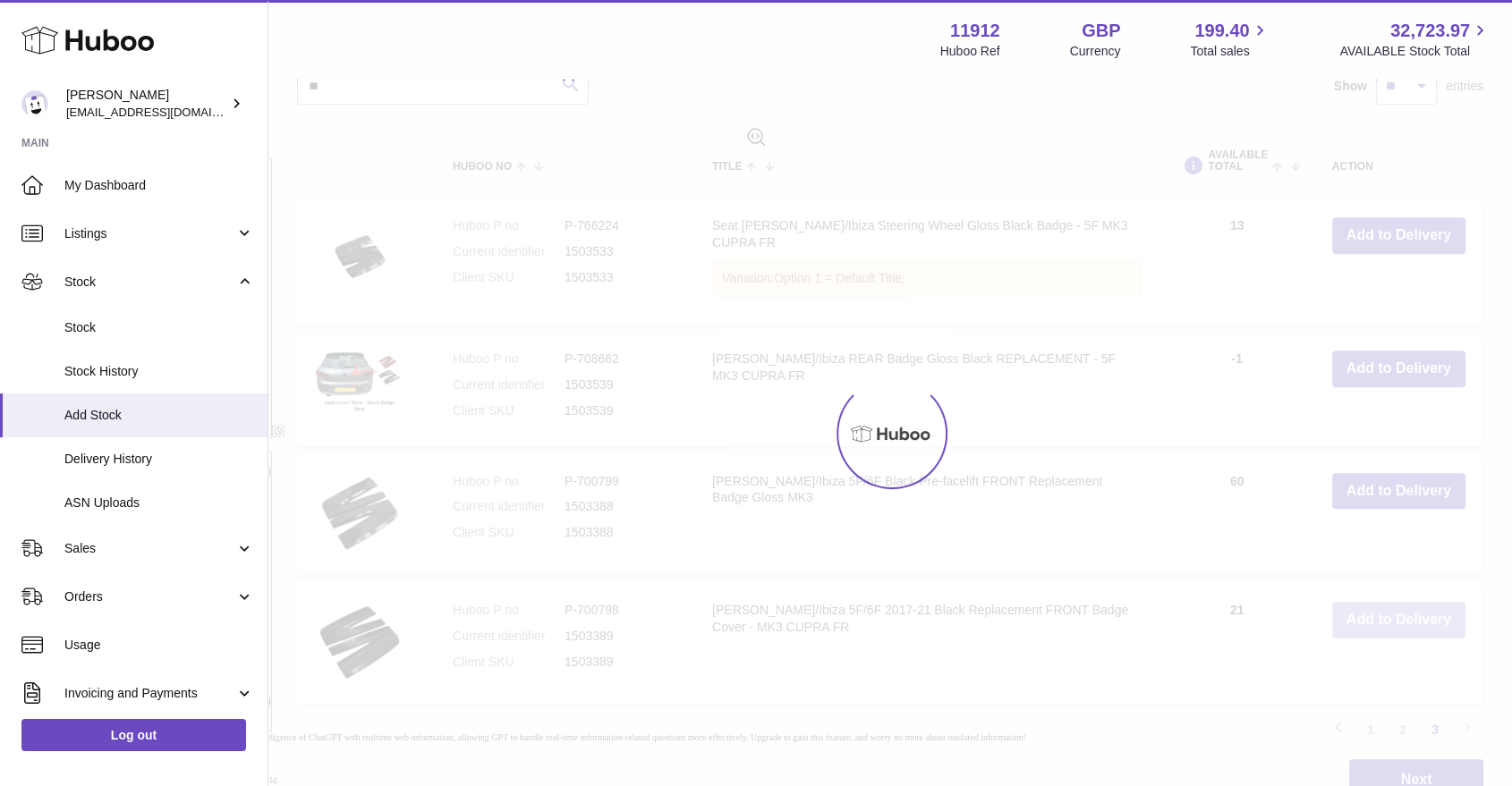
scroll to position [789, 0]
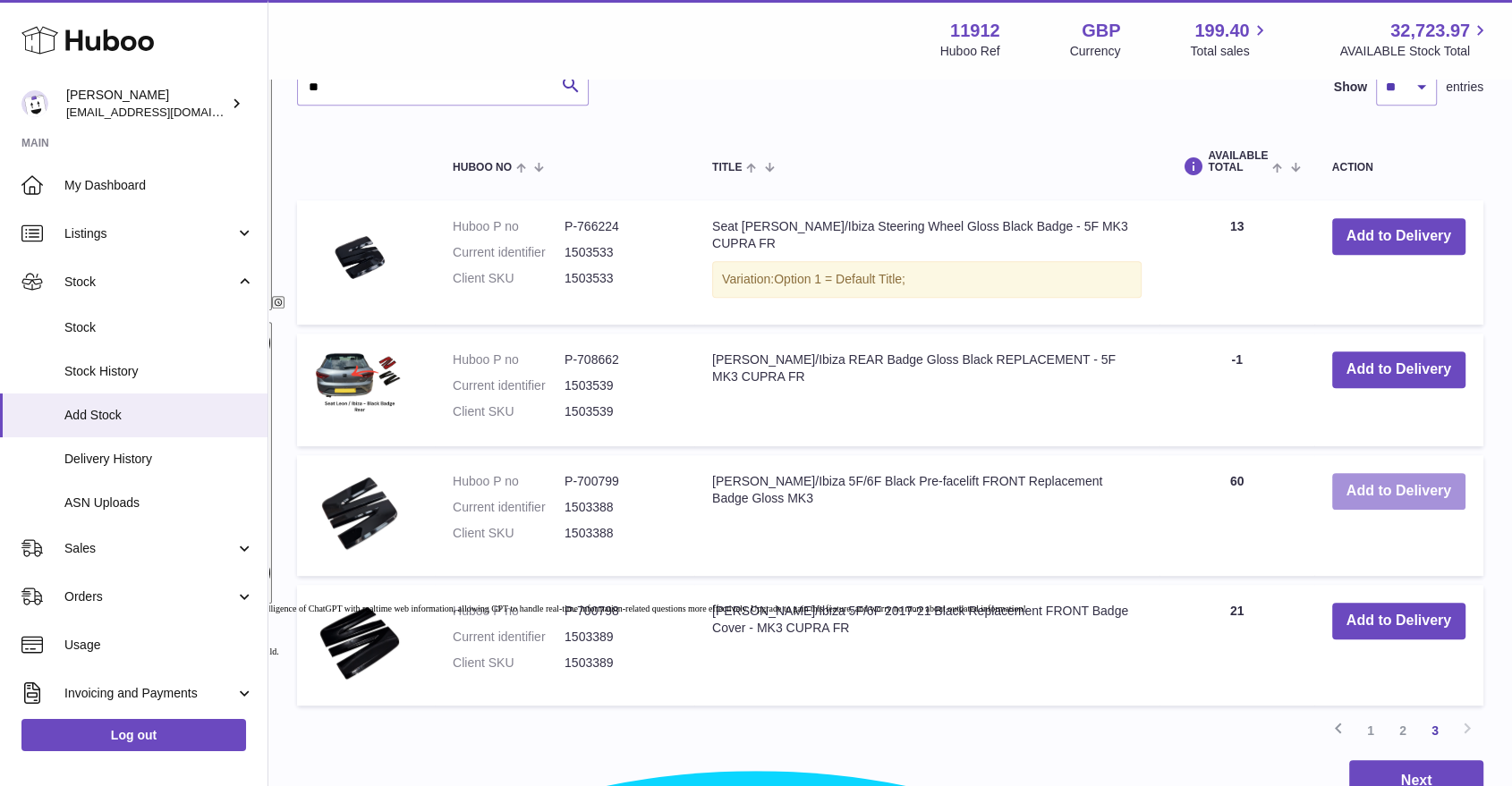
click at [1391, 474] on button "Add to Delivery" at bounding box center [1399, 491] width 133 height 37
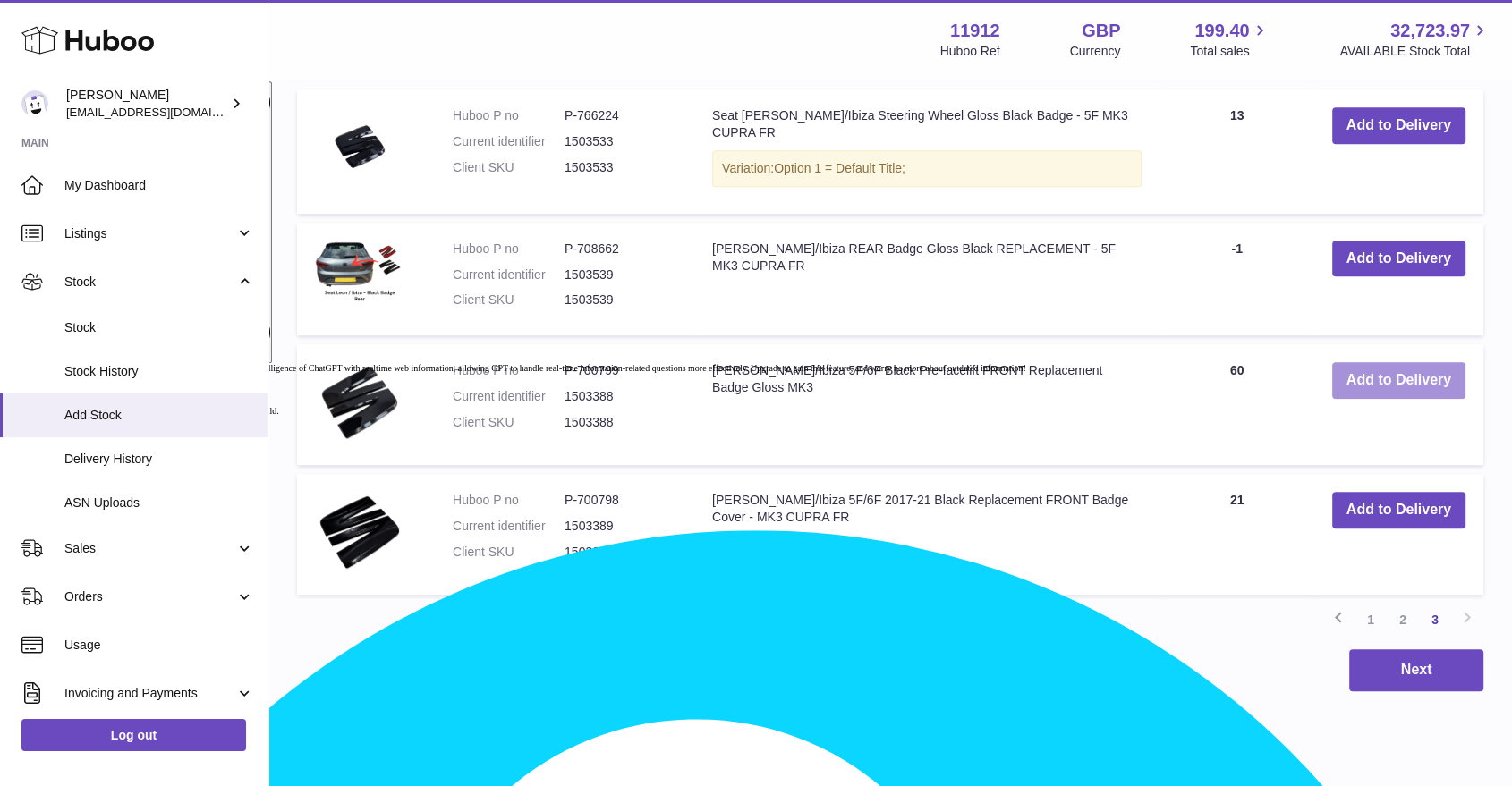
scroll to position [1066, 0]
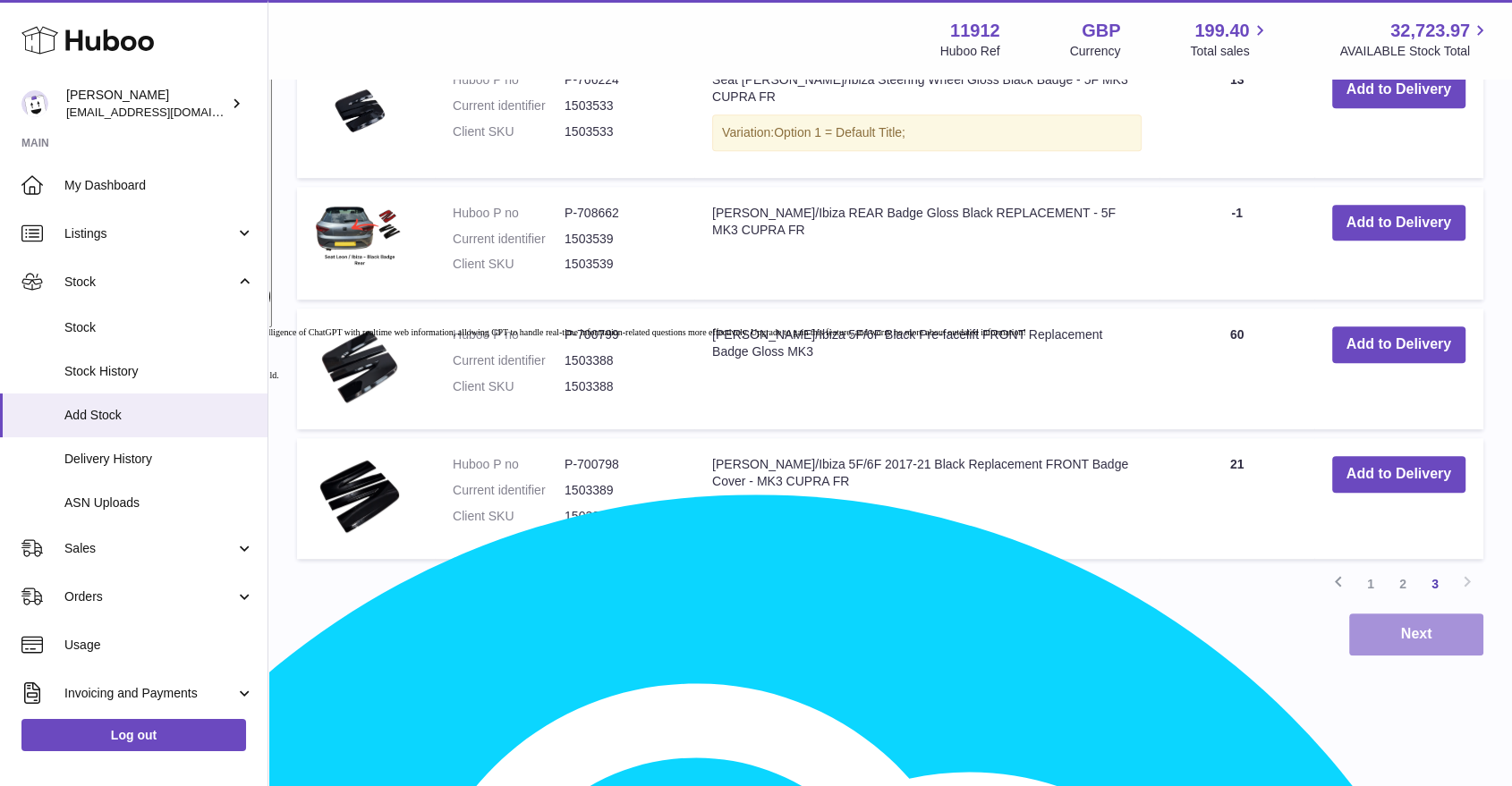
click at [1415, 629] on button "Next" at bounding box center [1416, 635] width 134 height 42
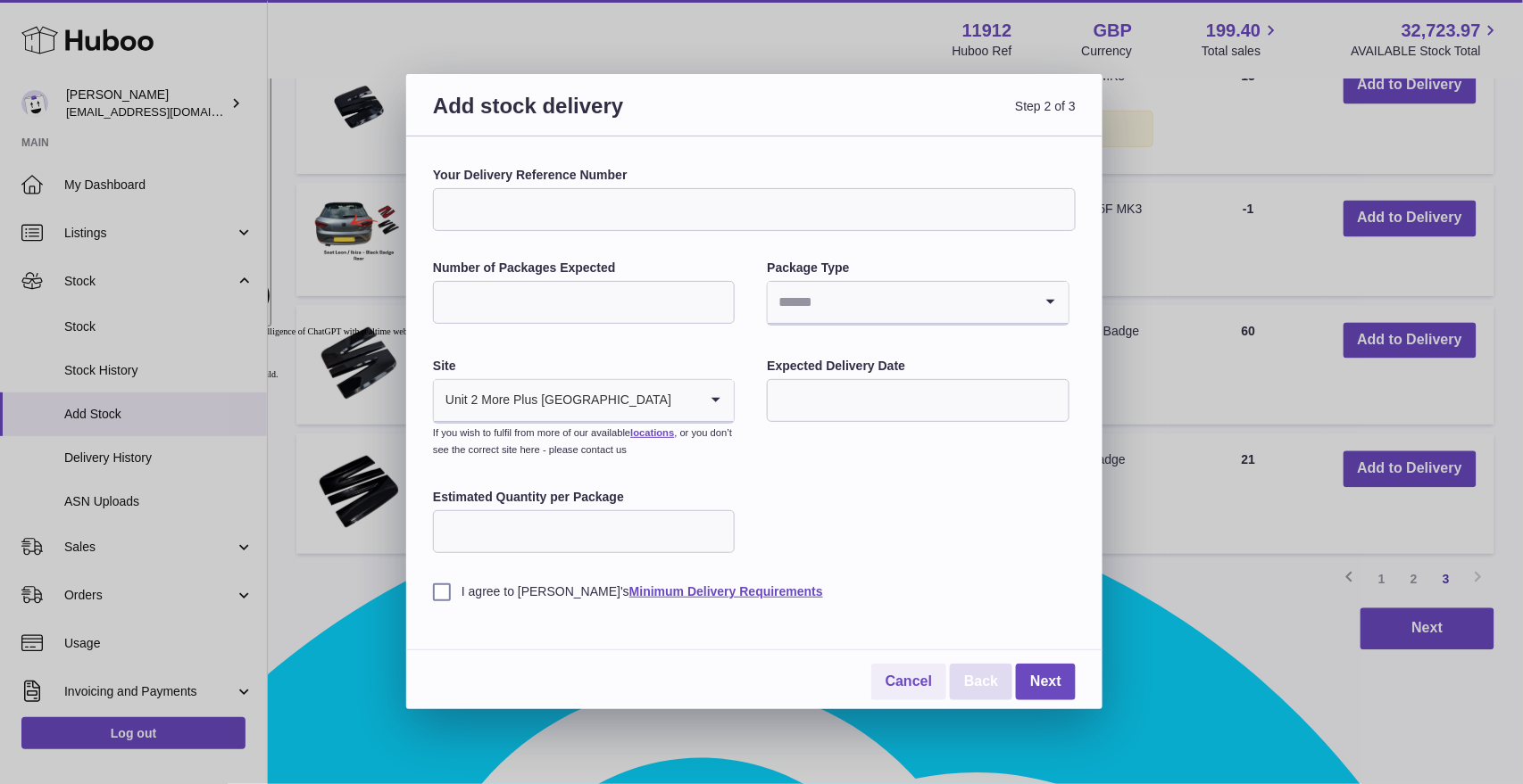
click at [971, 692] on link "Back" at bounding box center [980, 682] width 62 height 37
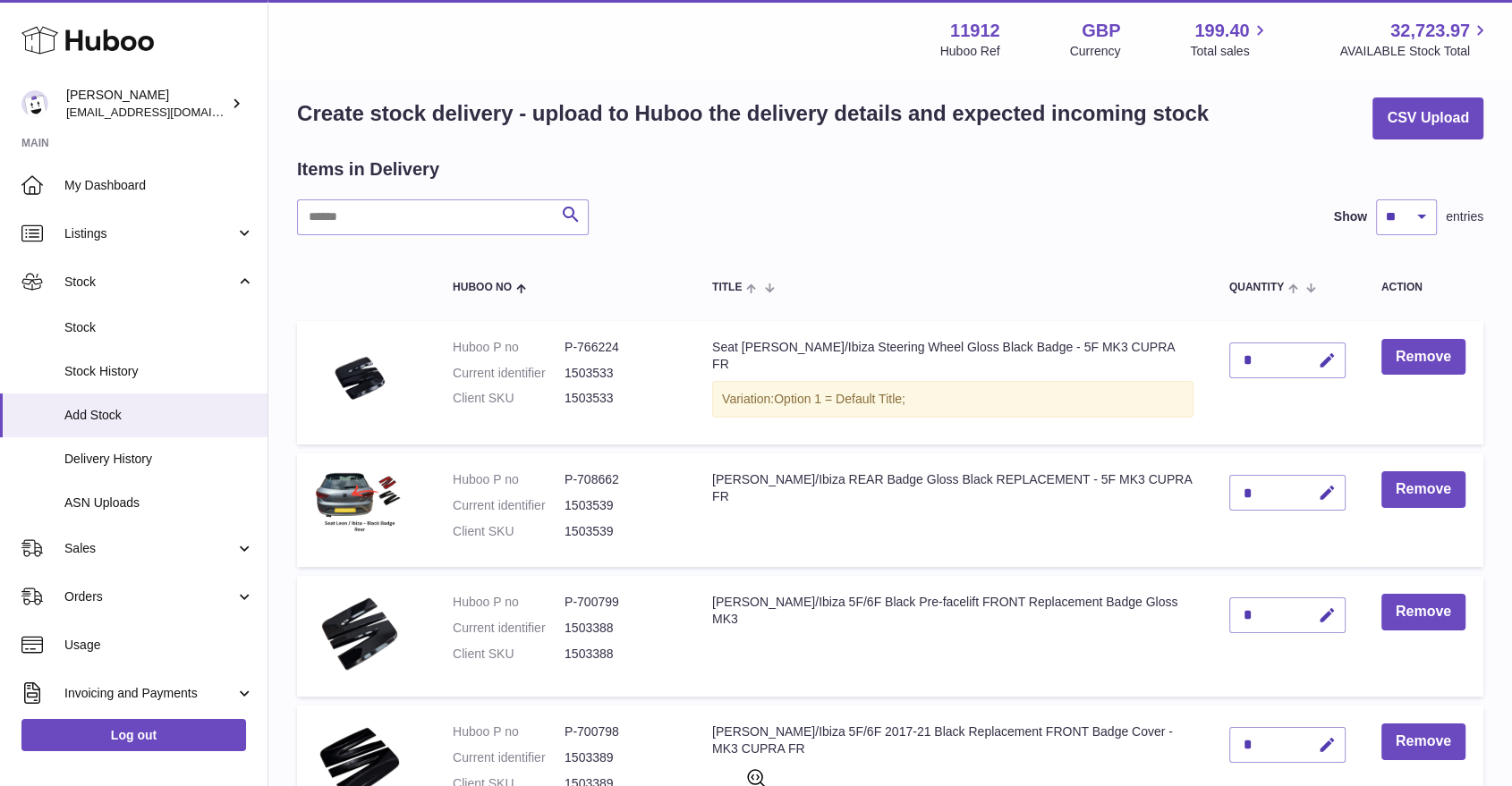
scroll to position [0, 0]
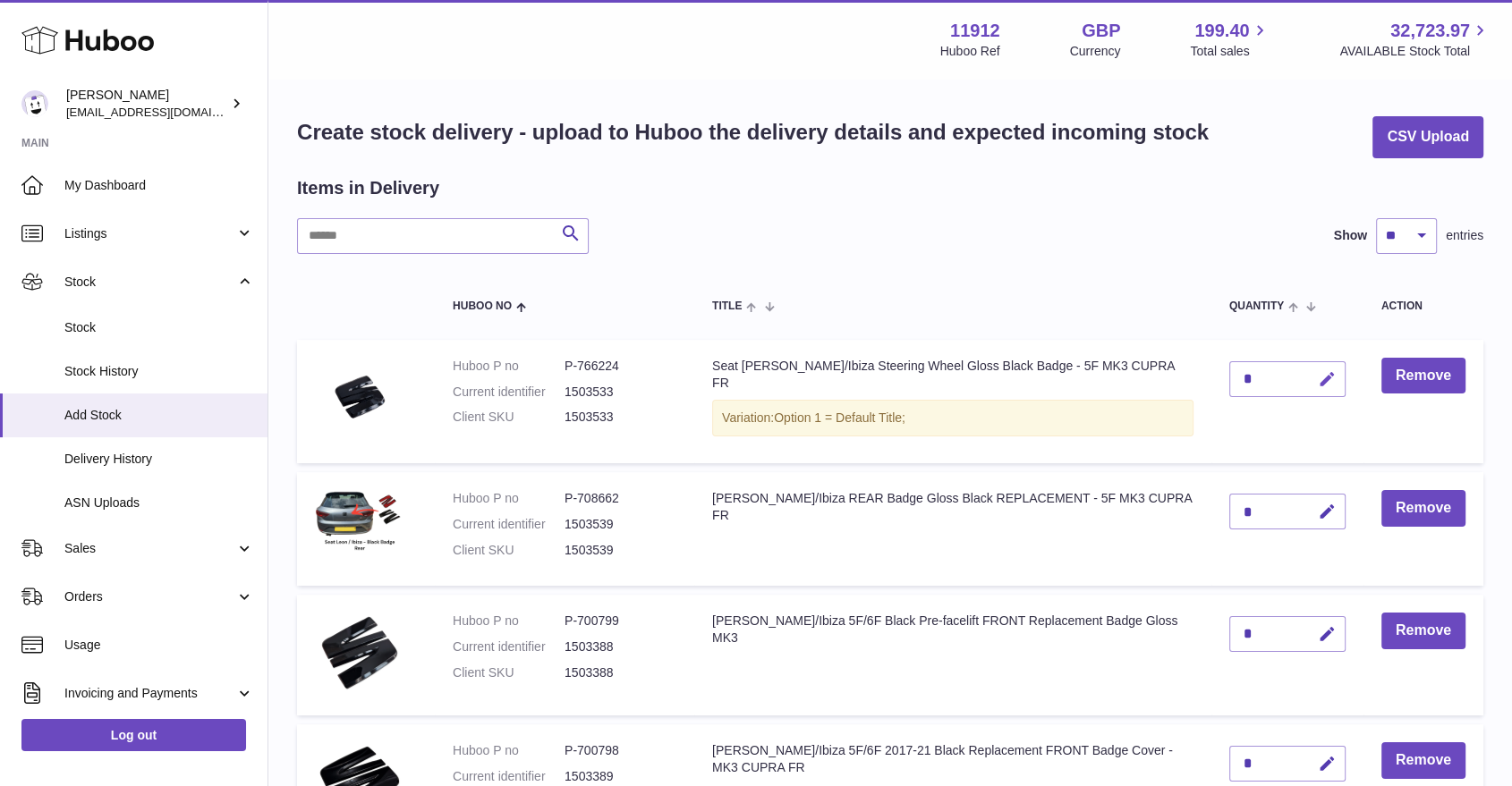
click at [1324, 380] on icon "button" at bounding box center [1327, 380] width 19 height 19
type textarea "*"
drag, startPoint x: 1258, startPoint y: 377, endPoint x: 1216, endPoint y: 376, distance: 42.0
click at [1217, 376] on td "*" at bounding box center [1287, 401] width 152 height 124
type input "**"
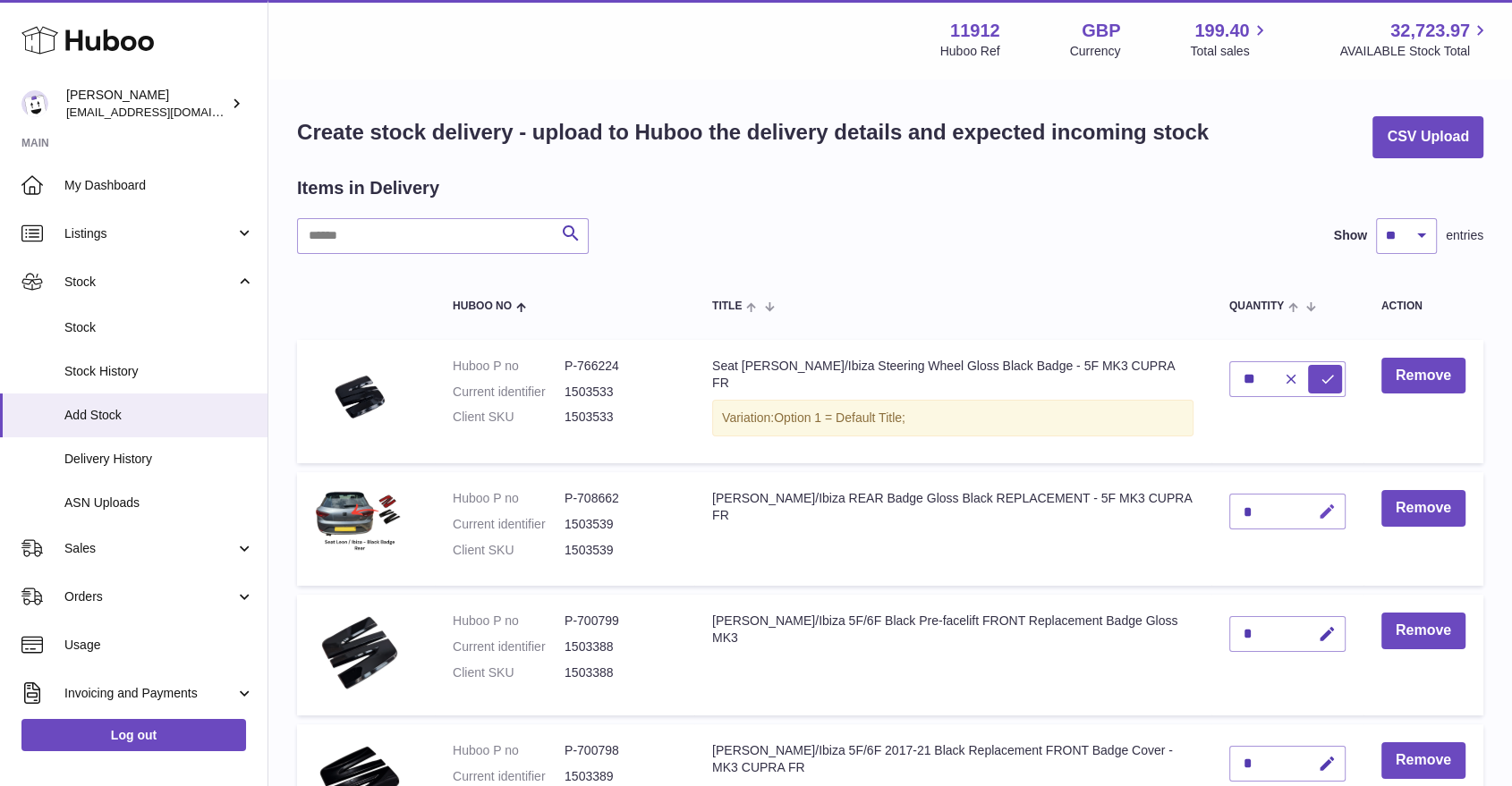
click at [1326, 505] on icon "button" at bounding box center [1327, 513] width 19 height 19
drag, startPoint x: 1251, startPoint y: 511, endPoint x: 1202, endPoint y: 507, distance: 49.2
click at [1202, 507] on tr "Huboo P no P-708662 Current identifier 1503539 Client SKU 1503539 [PERSON_NAME]…" at bounding box center [890, 529] width 1186 height 114
type input "*"
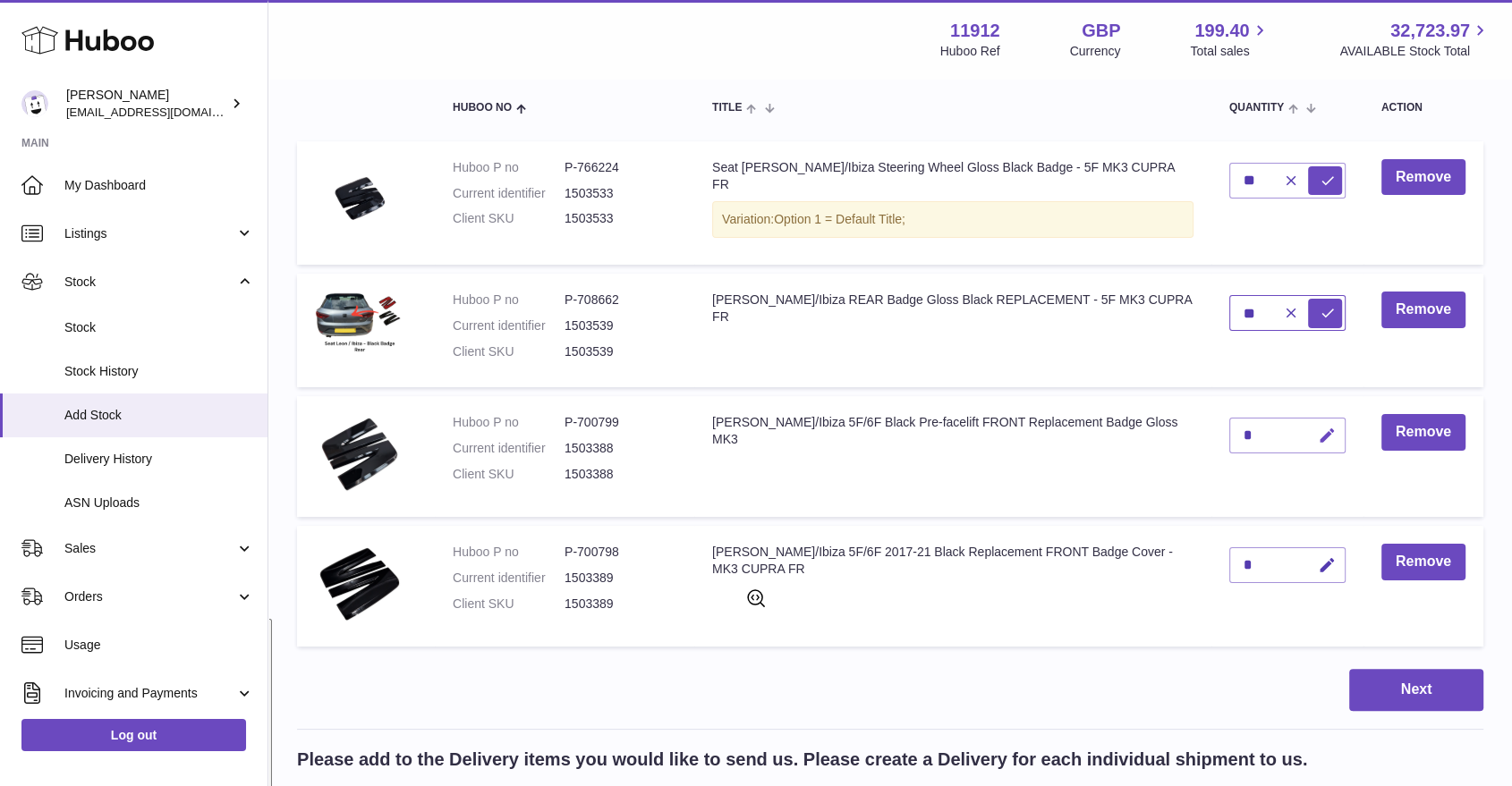
type input "**"
click at [1327, 428] on icon "button" at bounding box center [1327, 436] width 19 height 19
drag, startPoint x: 1263, startPoint y: 432, endPoint x: 1233, endPoint y: 428, distance: 30.3
click at [1233, 428] on input "*" at bounding box center [1287, 436] width 116 height 36
type input "**"
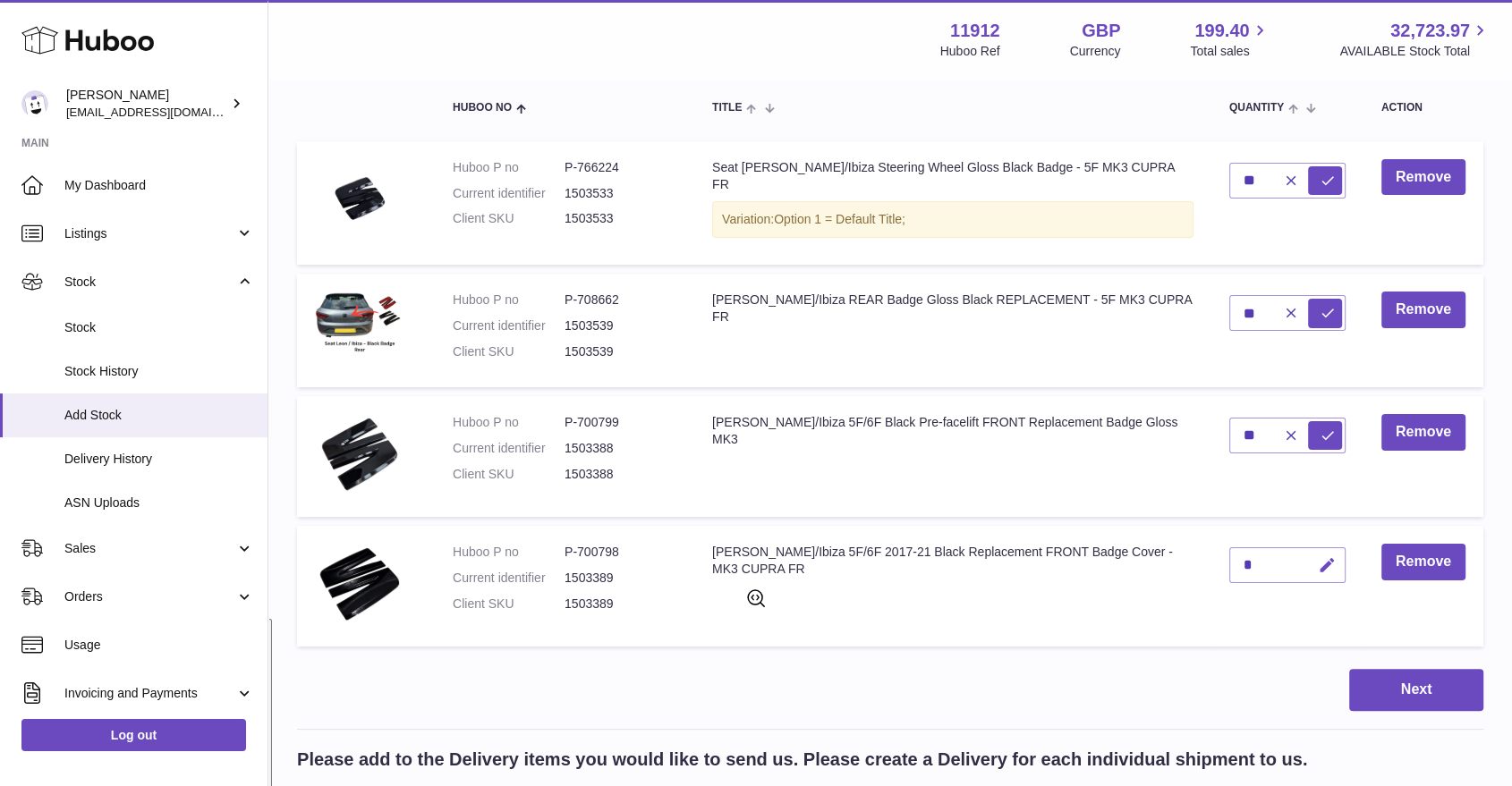
click at [1332, 572] on button "button" at bounding box center [1324, 566] width 42 height 37
drag, startPoint x: 1249, startPoint y: 560, endPoint x: 1218, endPoint y: 563, distance: 31.1
click at [1218, 563] on td "*" at bounding box center [1287, 586] width 152 height 121
type input "**"
click at [1316, 554] on button "submit" at bounding box center [1325, 566] width 34 height 28
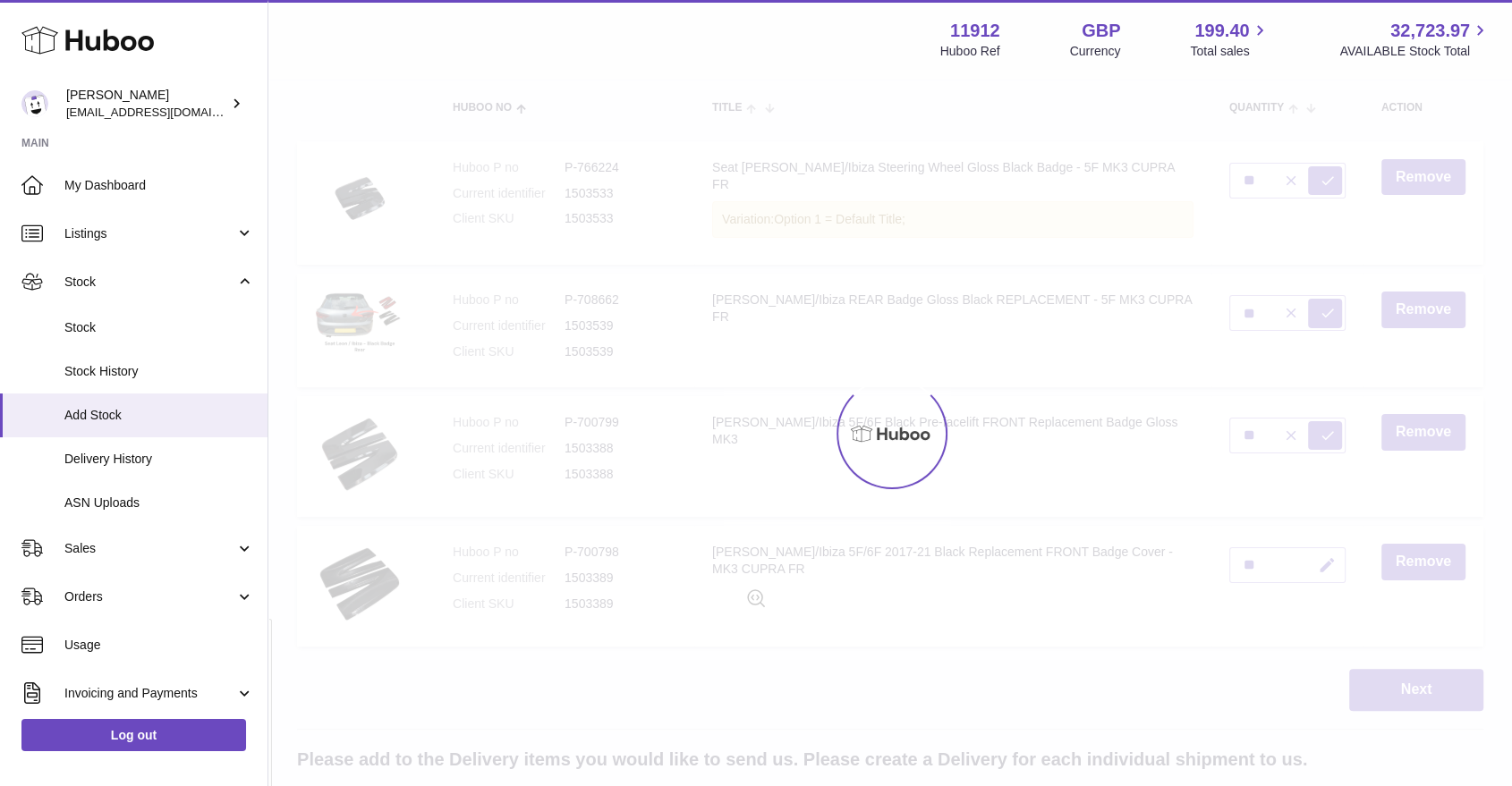
type input "*"
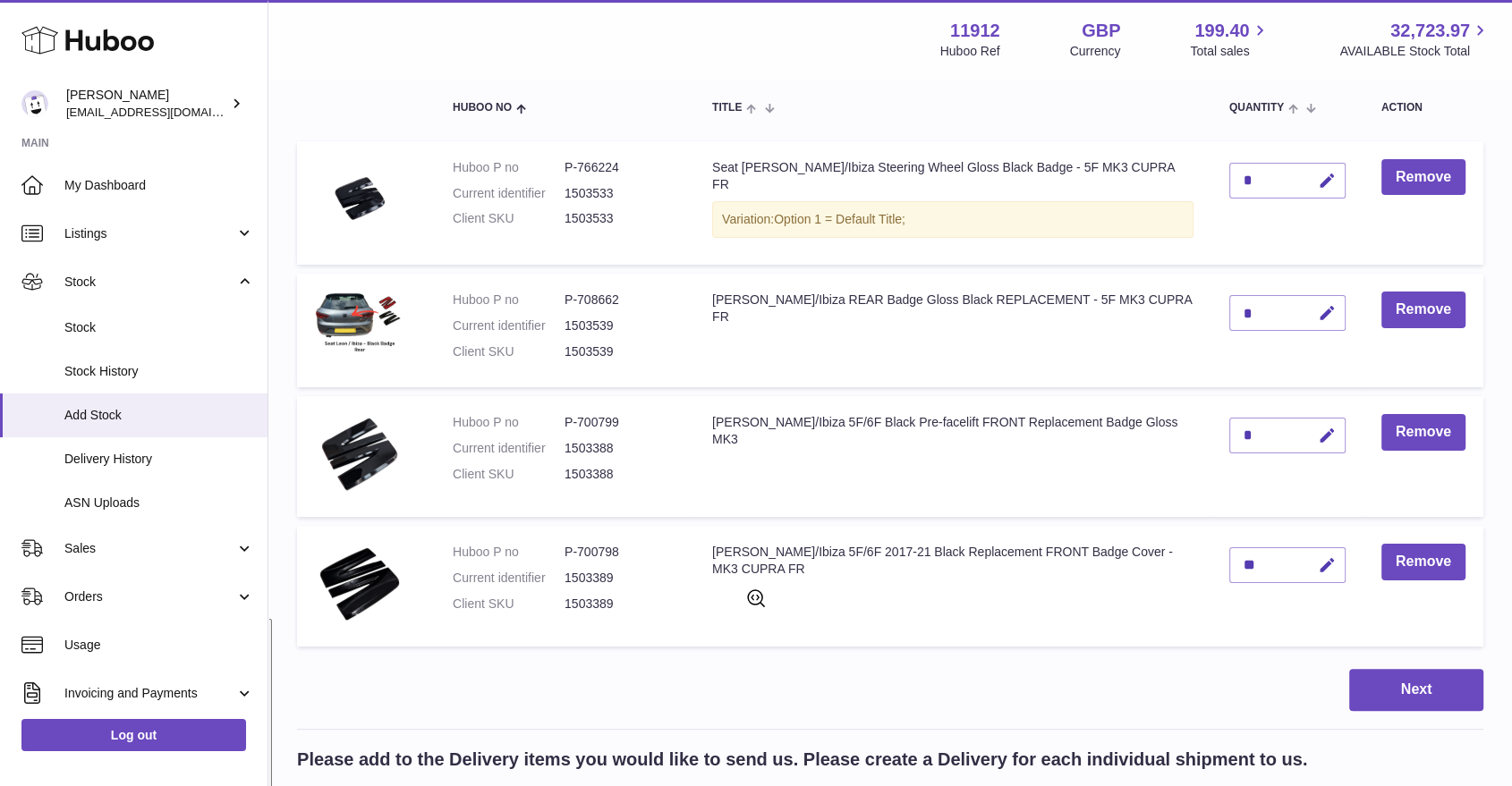
click at [1324, 439] on icon "button" at bounding box center [1327, 436] width 19 height 19
drag, startPoint x: 1250, startPoint y: 434, endPoint x: 1208, endPoint y: 427, distance: 42.6
click at [1208, 427] on tr "Huboo P no P-700799 Current identifier 1503388 Client SKU 1503388 [PERSON_NAME]…" at bounding box center [890, 457] width 1186 height 121
type input "**"
click at [1315, 422] on button "submit" at bounding box center [1325, 436] width 34 height 28
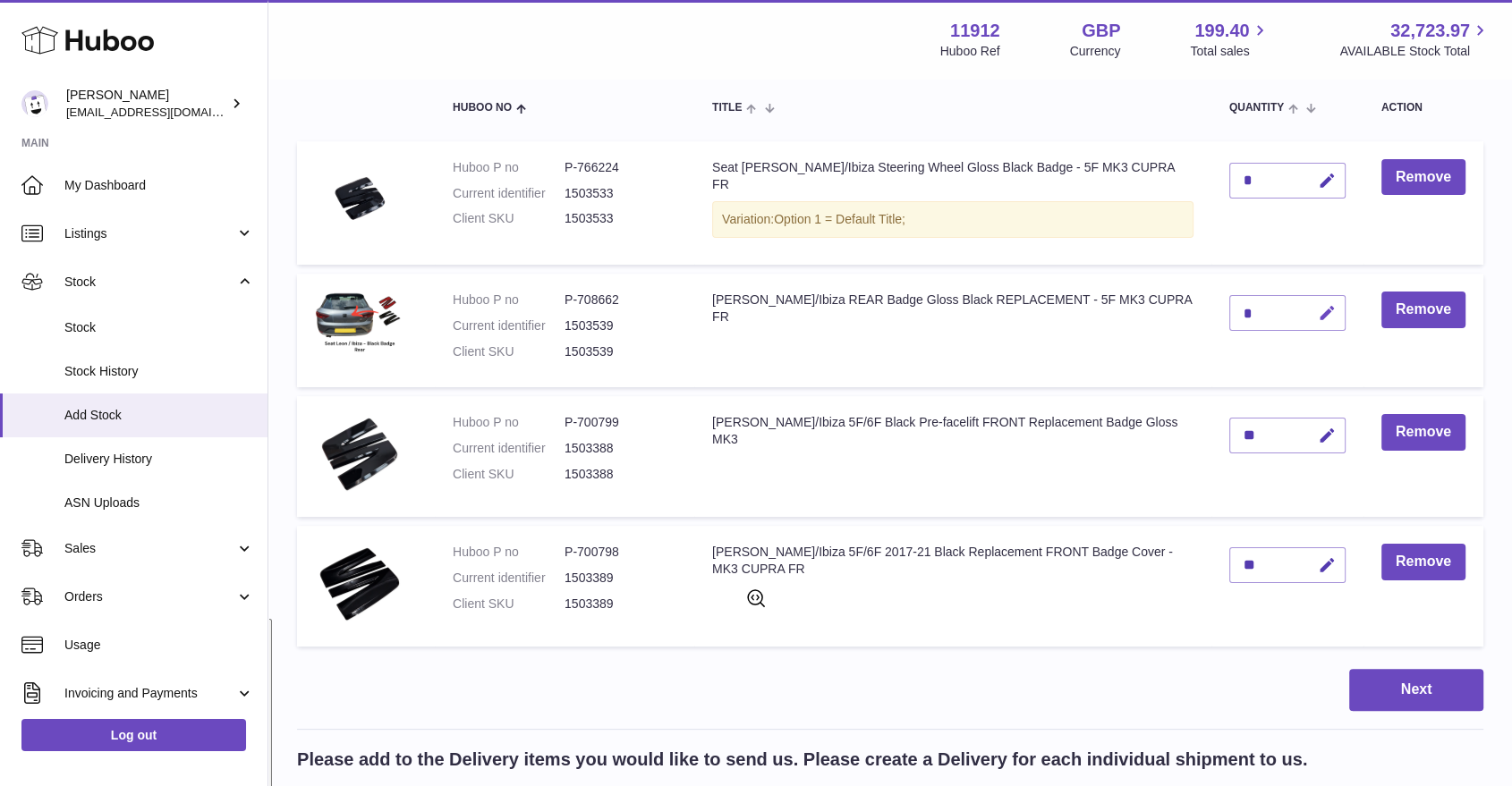
click at [1343, 302] on button "button" at bounding box center [1324, 313] width 42 height 37
drag, startPoint x: 1253, startPoint y: 303, endPoint x: 1208, endPoint y: 308, distance: 45.3
click at [1208, 308] on tr "Huboo P no P-708662 Current identifier 1503539 Client SKU 1503539 [PERSON_NAME]…" at bounding box center [890, 330] width 1186 height 114
type input "**"
click at [1329, 314] on icon "submit" at bounding box center [1327, 313] width 16 height 16
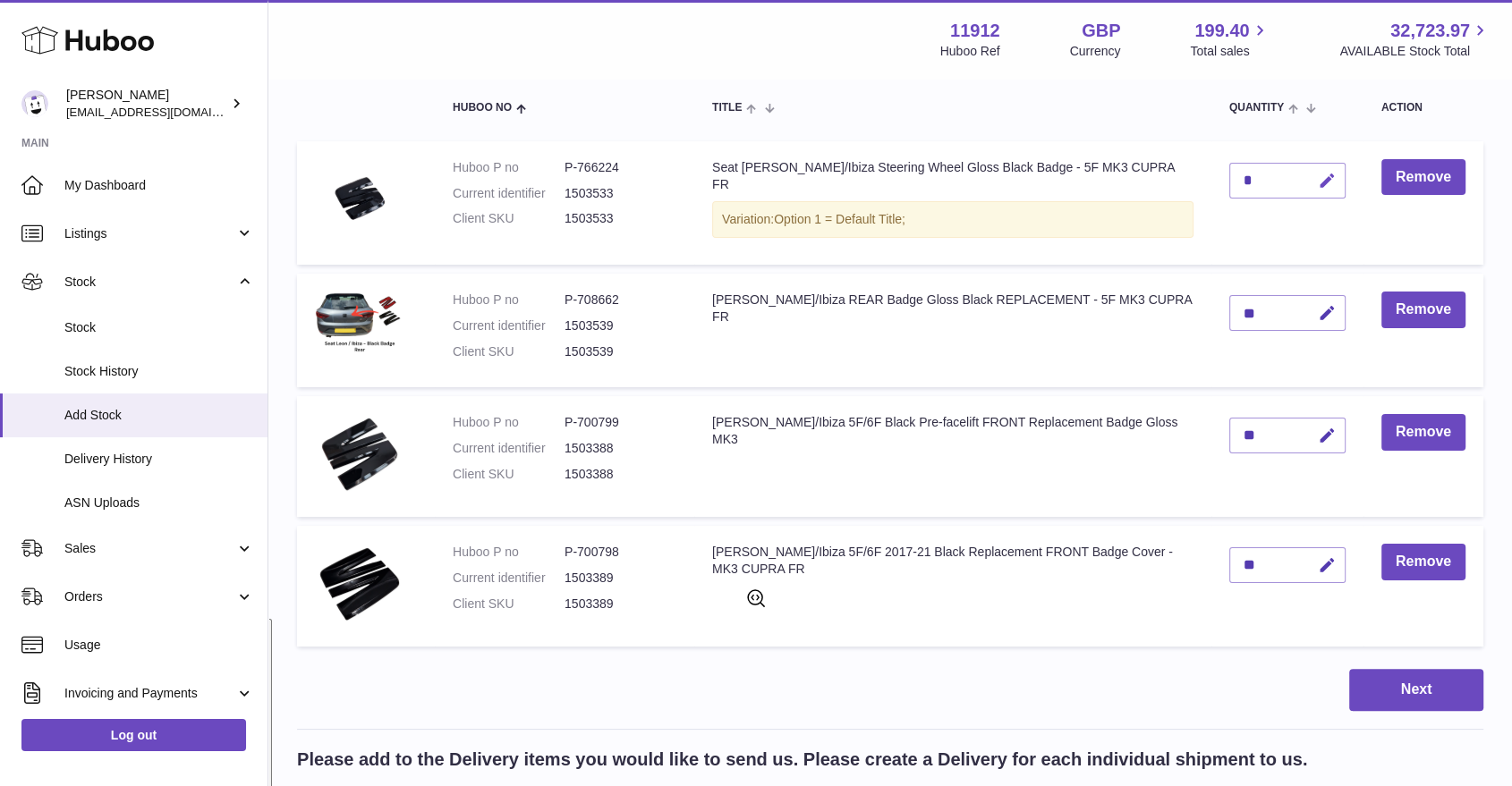
click at [1331, 181] on icon "button" at bounding box center [1327, 182] width 19 height 19
drag, startPoint x: 1259, startPoint y: 186, endPoint x: 1214, endPoint y: 184, distance: 45.0
click at [1214, 184] on td "*" at bounding box center [1287, 202] width 152 height 124
drag, startPoint x: 1260, startPoint y: 181, endPoint x: 1216, endPoint y: 181, distance: 44.0
click at [1216, 181] on td "*" at bounding box center [1287, 202] width 152 height 124
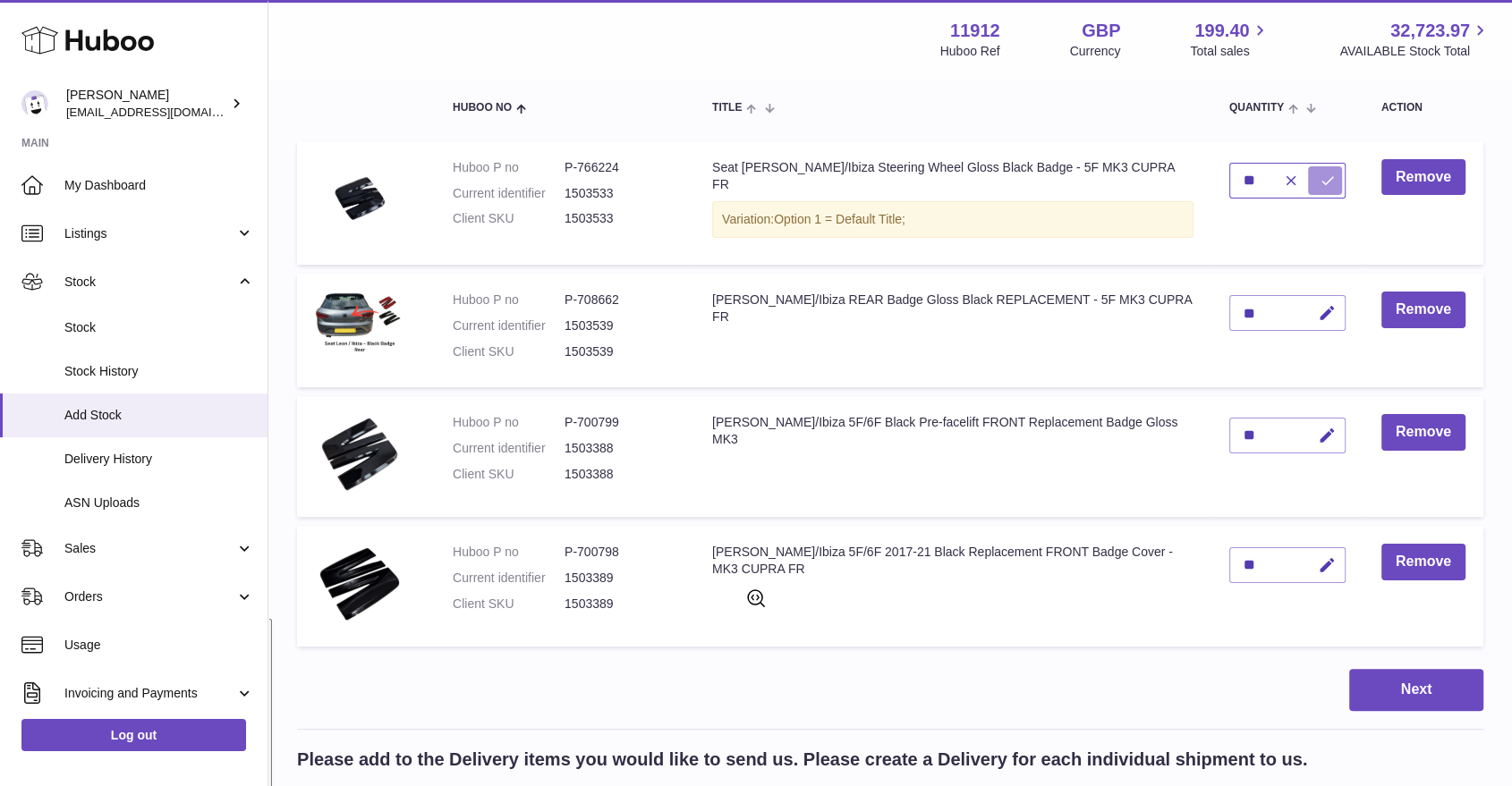
type input "**"
click at [1325, 178] on icon "submit" at bounding box center [1327, 181] width 16 height 16
click at [1422, 695] on button "Next" at bounding box center [1416, 690] width 134 height 42
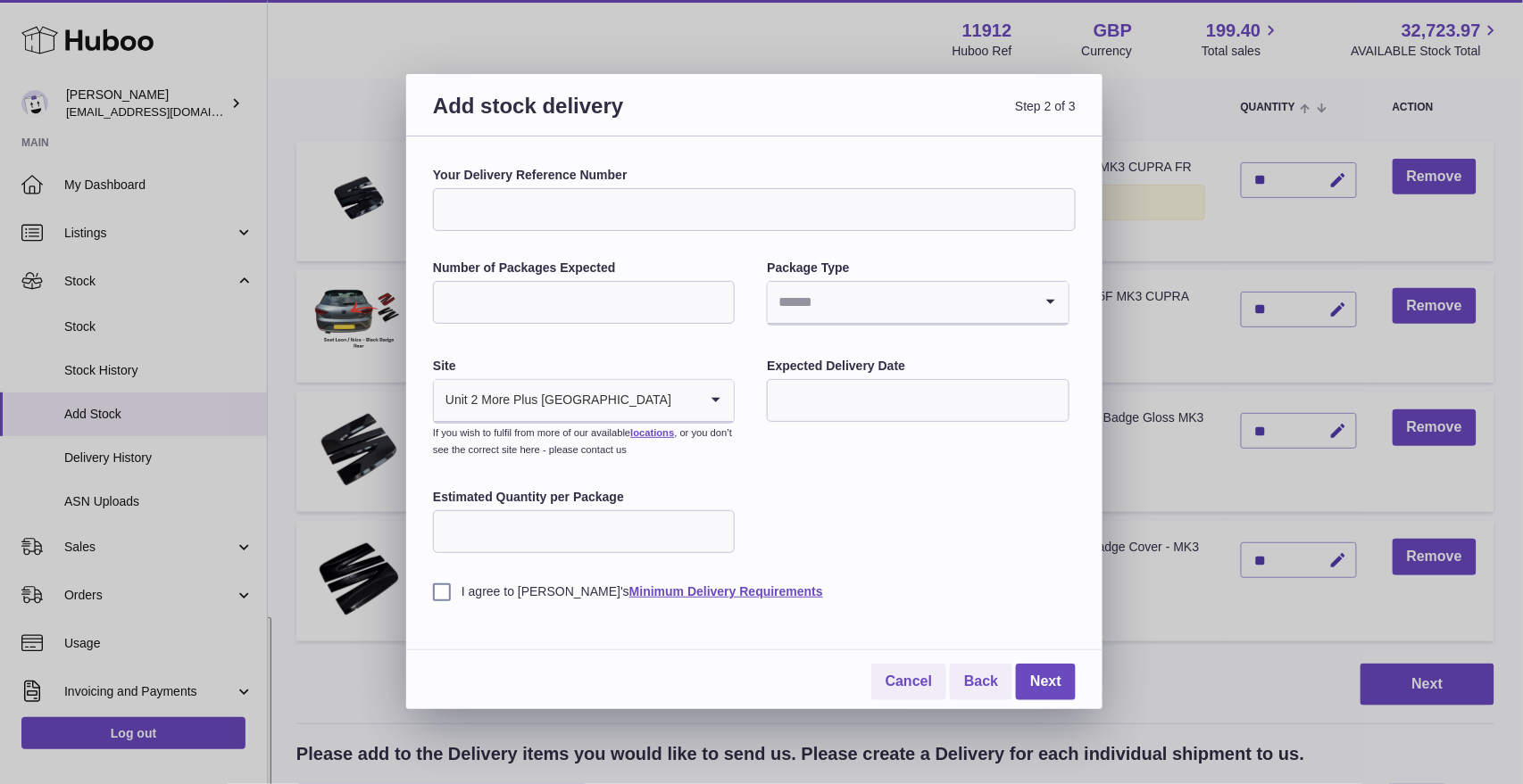
click at [647, 202] on input "Your Delivery Reference Number" at bounding box center [754, 209] width 643 height 42
type input "**********"
click at [651, 313] on input "Number of Packages Expected" at bounding box center [584, 302] width 302 height 42
type input "*"
click at [849, 306] on input "Search for option" at bounding box center [900, 303] width 264 height 42
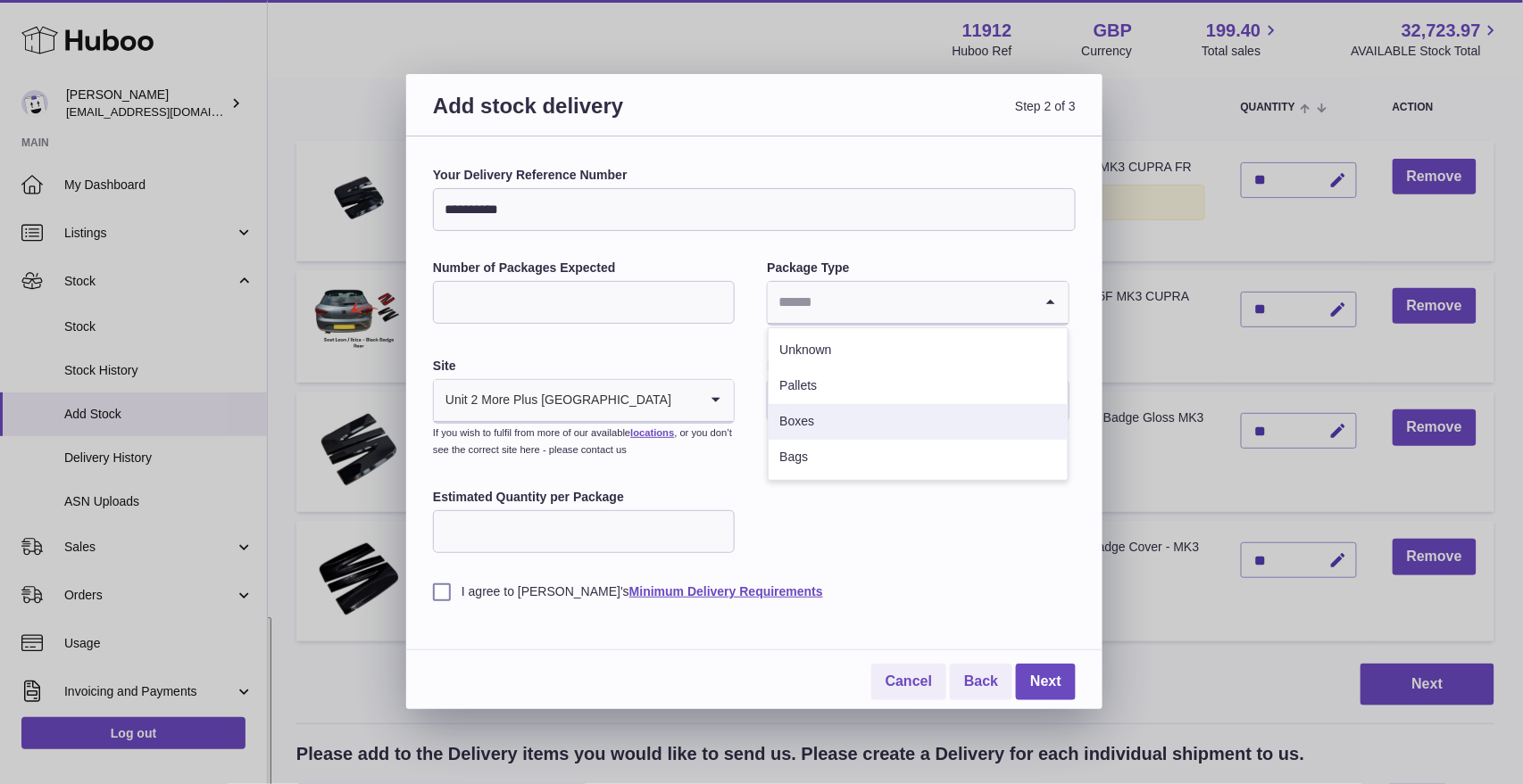
click at [807, 423] on li "Boxes" at bounding box center [917, 423] width 298 height 36
click at [844, 399] on input "text" at bounding box center [918, 400] width 302 height 42
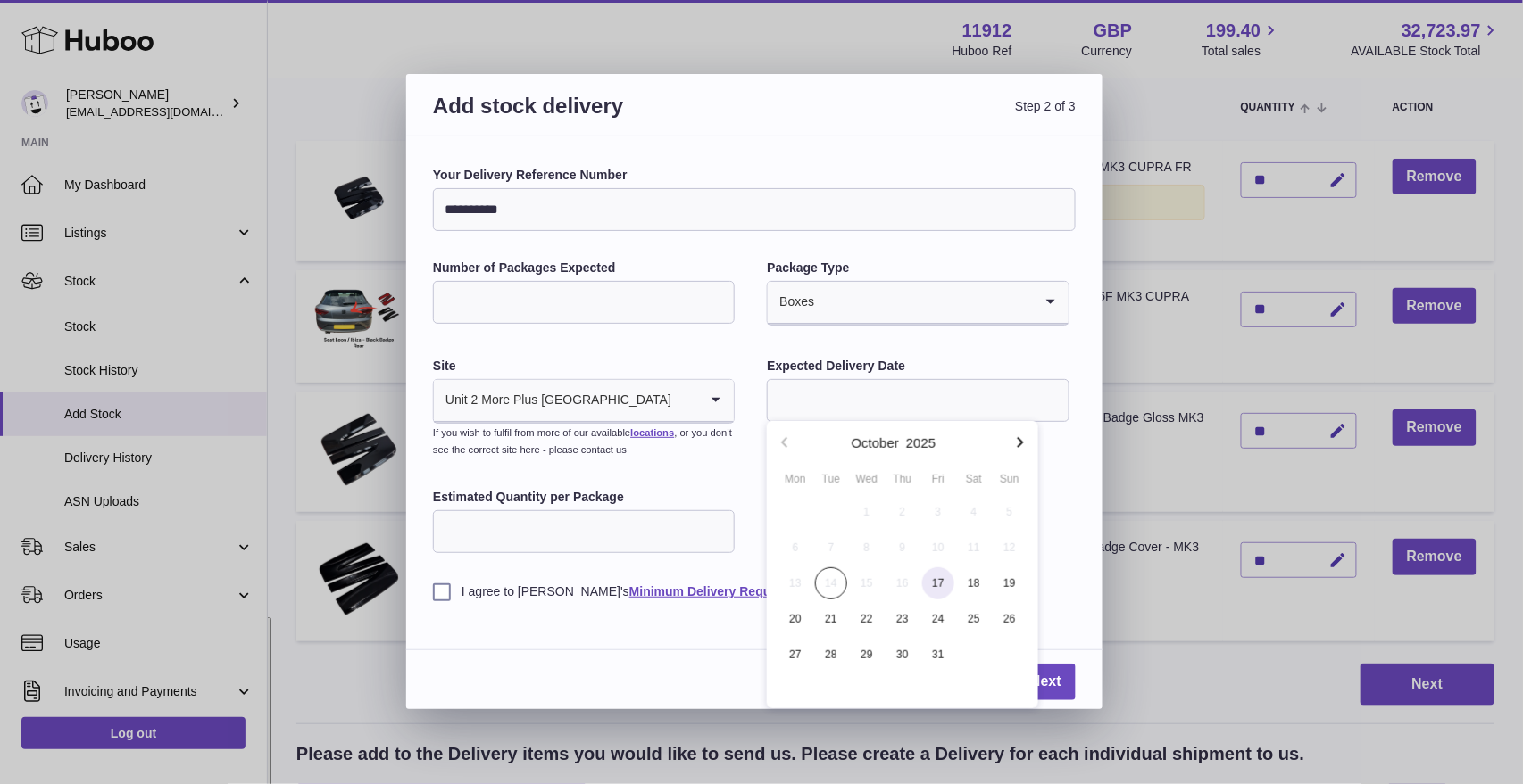
click at [936, 585] on span "17" at bounding box center [938, 584] width 32 height 32
type input "**********"
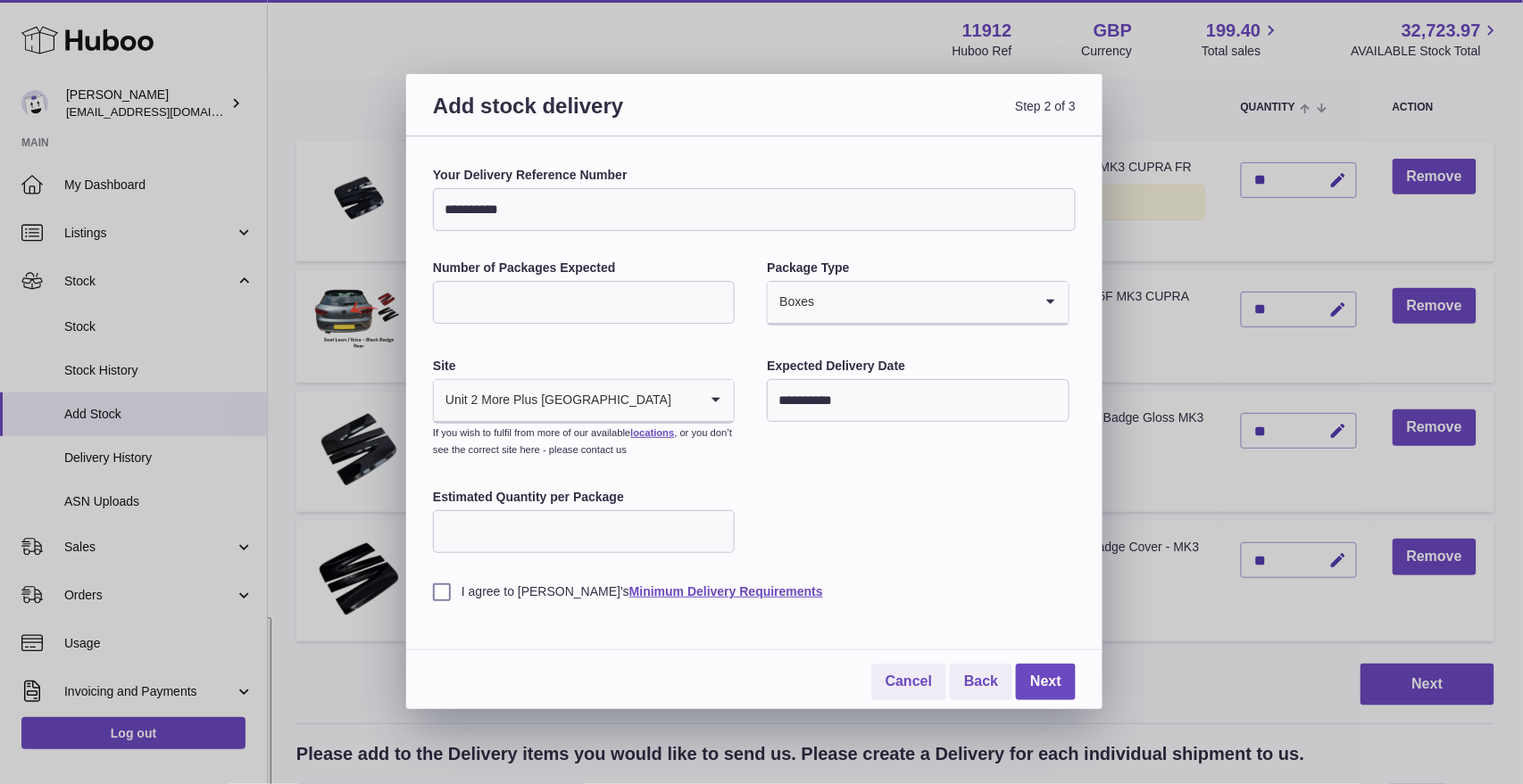
click at [596, 540] on input "Estimated Quantity per Package" at bounding box center [584, 531] width 302 height 42
type input "***"
click at [443, 597] on label "I agree to [PERSON_NAME]'s Minimum Delivery Requirements" at bounding box center [754, 592] width 643 height 17
click at [1053, 688] on link "Next" at bounding box center [1045, 682] width 59 height 37
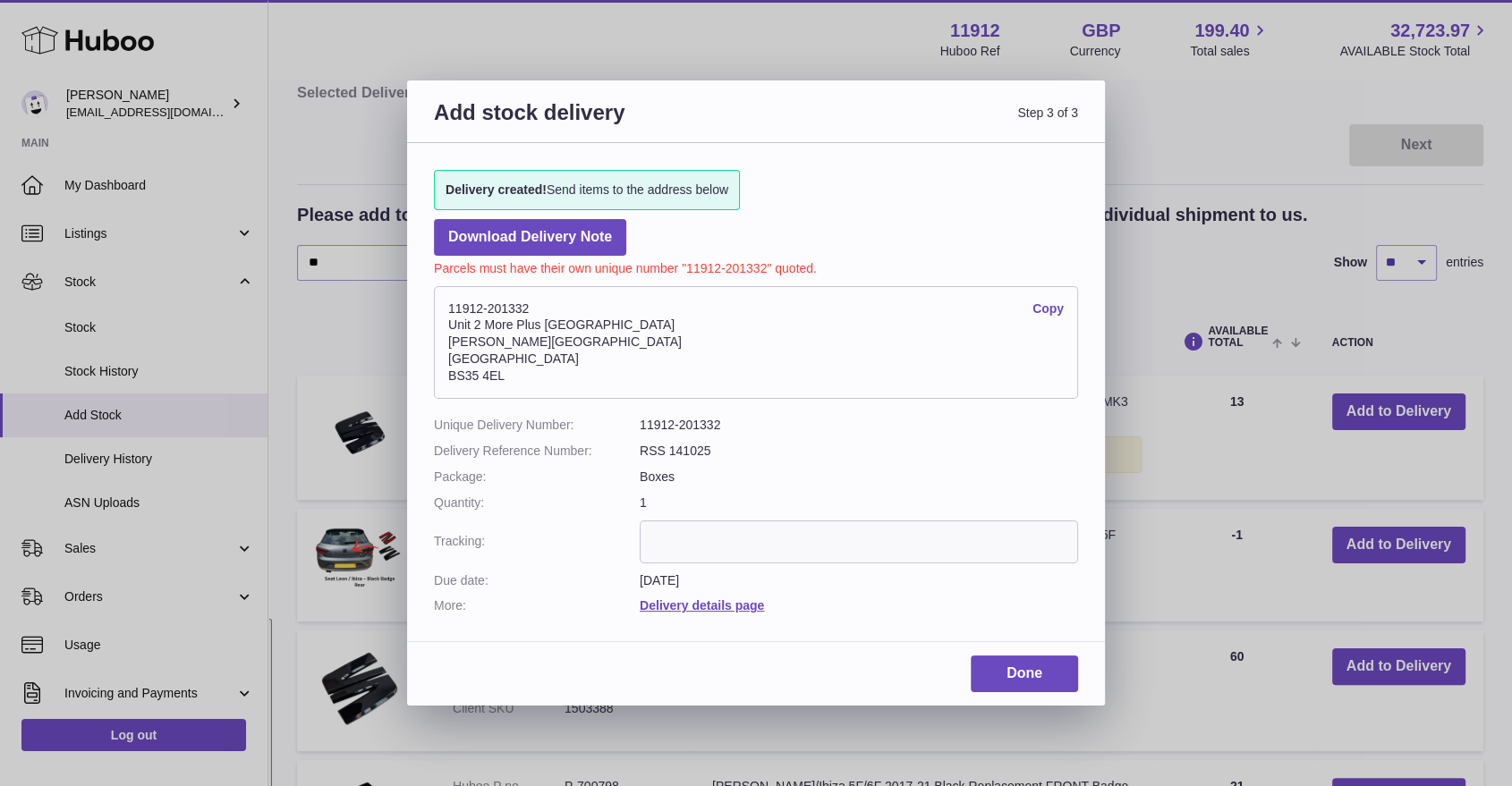
drag, startPoint x: 513, startPoint y: 376, endPoint x: 444, endPoint y: 378, distance: 69.0
click at [444, 378] on address "11912-201332 Copy [STREET_ADDRESS][PERSON_NAME]" at bounding box center [756, 342] width 644 height 113
copy address "BS35 4EL"
drag, startPoint x: 726, startPoint y: 428, endPoint x: 634, endPoint y: 421, distance: 92.3
click at [634, 421] on dl "Unique Delivery Number: 11912-201332 Delivery Reference Number: RSS 141025 Pack…" at bounding box center [756, 515] width 644 height 198
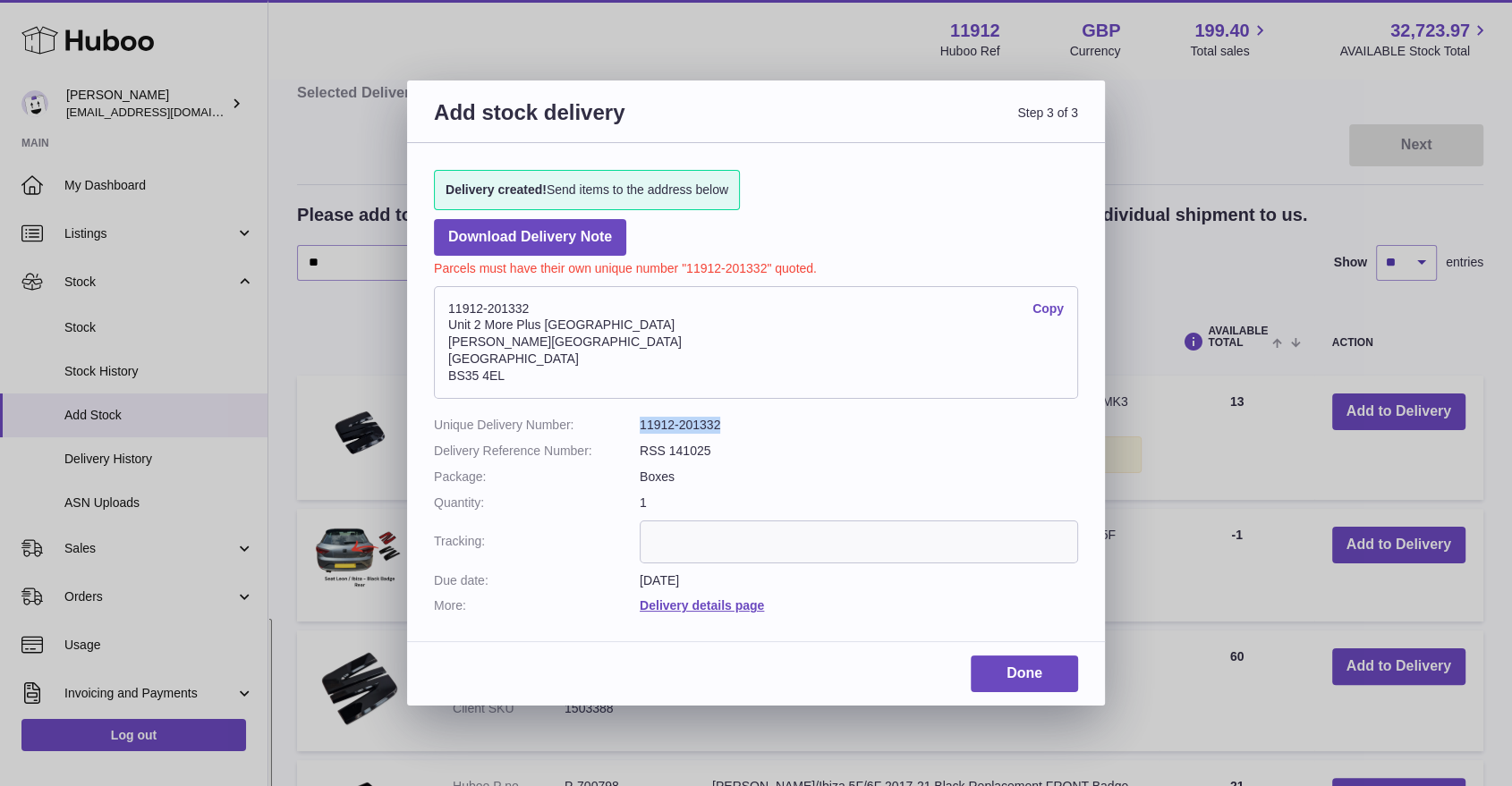
copy dl "11912-201332"
